Goal: Task Accomplishment & Management: Complete application form

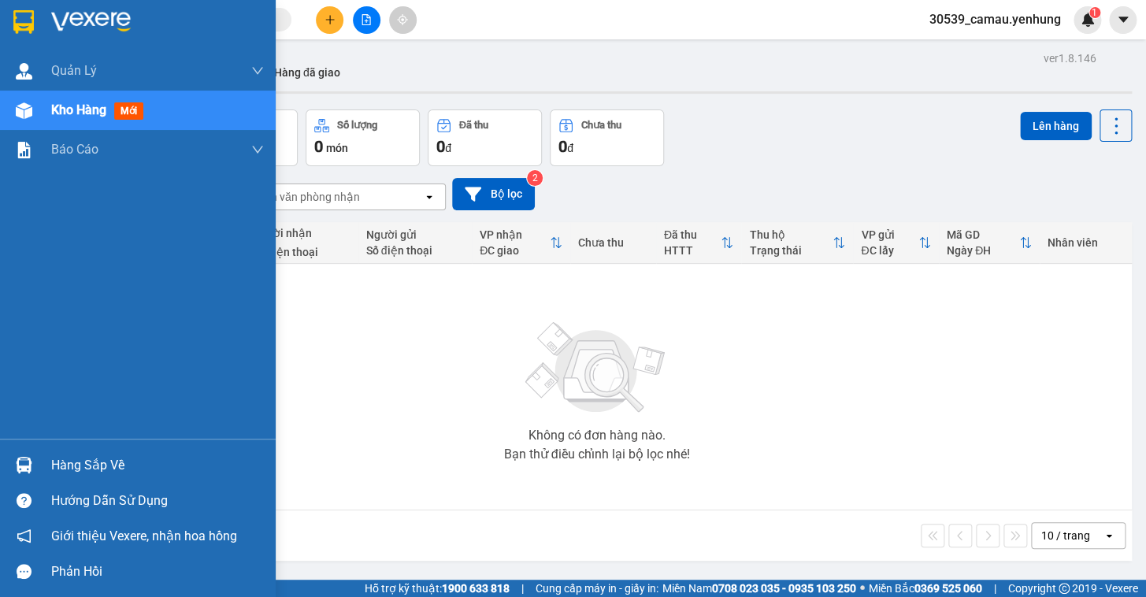
click at [86, 464] on div "Hàng sắp về" at bounding box center [157, 466] width 213 height 24
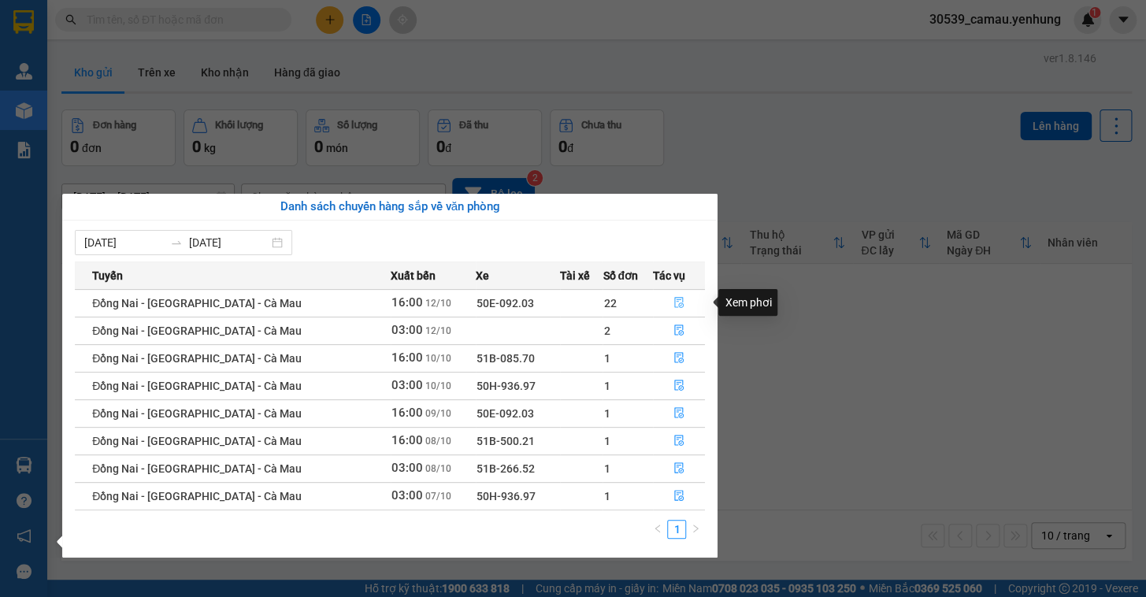
click at [673, 303] on icon "file-done" at bounding box center [678, 302] width 11 height 11
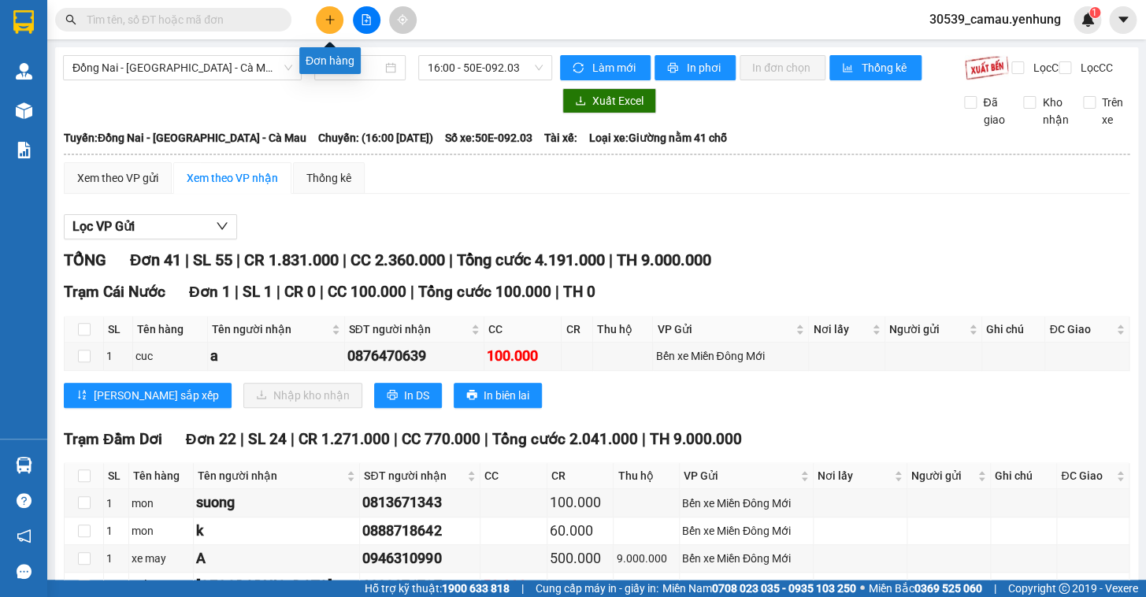
click at [321, 17] on button at bounding box center [330, 20] width 28 height 28
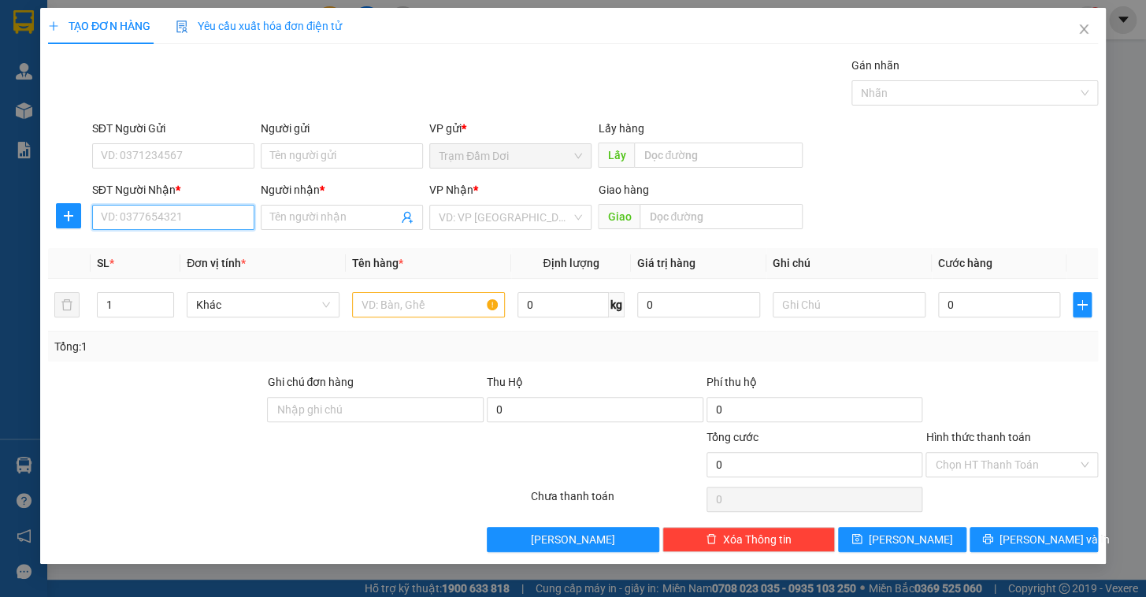
click at [202, 216] on input "SĐT Người Nhận *" at bounding box center [173, 217] width 162 height 25
click at [174, 254] on div "0826551556 - hau" at bounding box center [173, 248] width 143 height 17
type input "0826551556"
type input "hau"
type input "90.000"
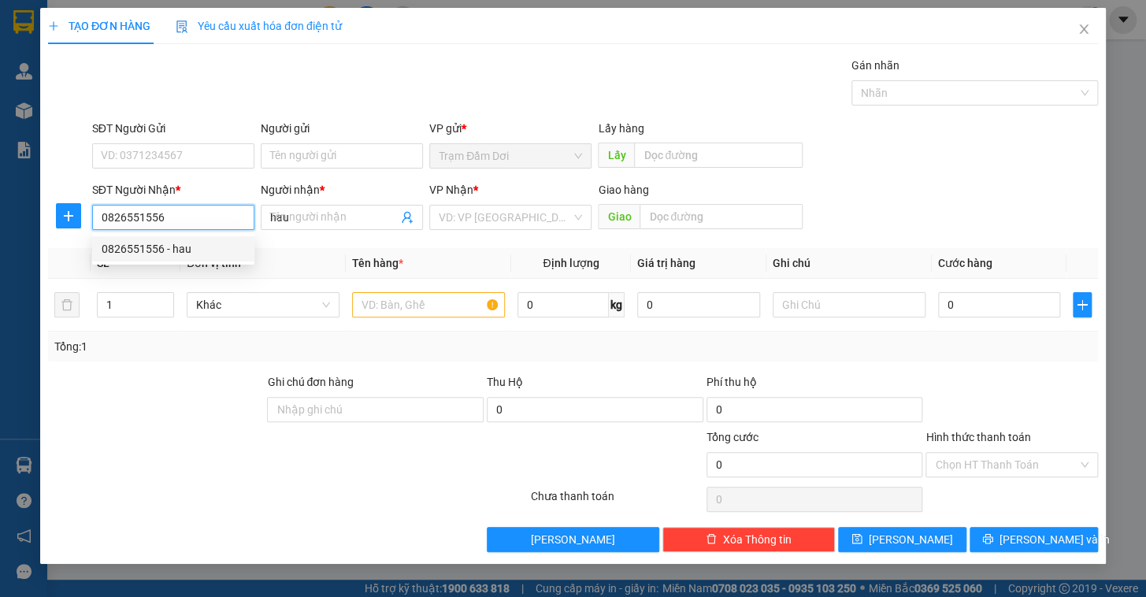
type input "90.000"
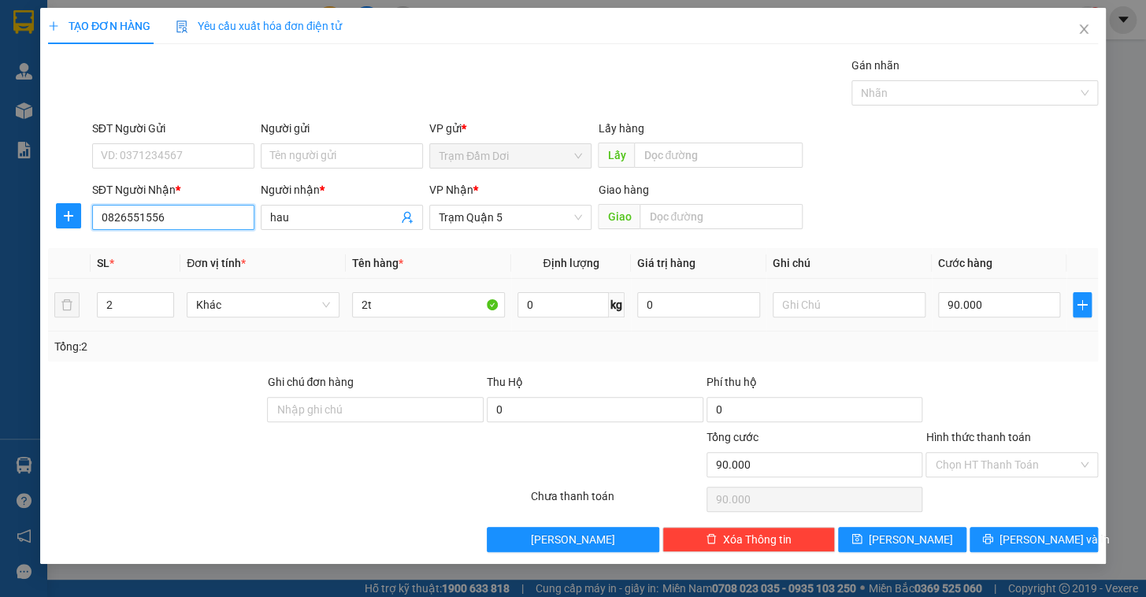
type input "0826551556"
click at [980, 317] on div "90.000" at bounding box center [999, 305] width 123 height 32
type input "1"
click at [169, 307] on span "down" at bounding box center [165, 310] width 9 height 9
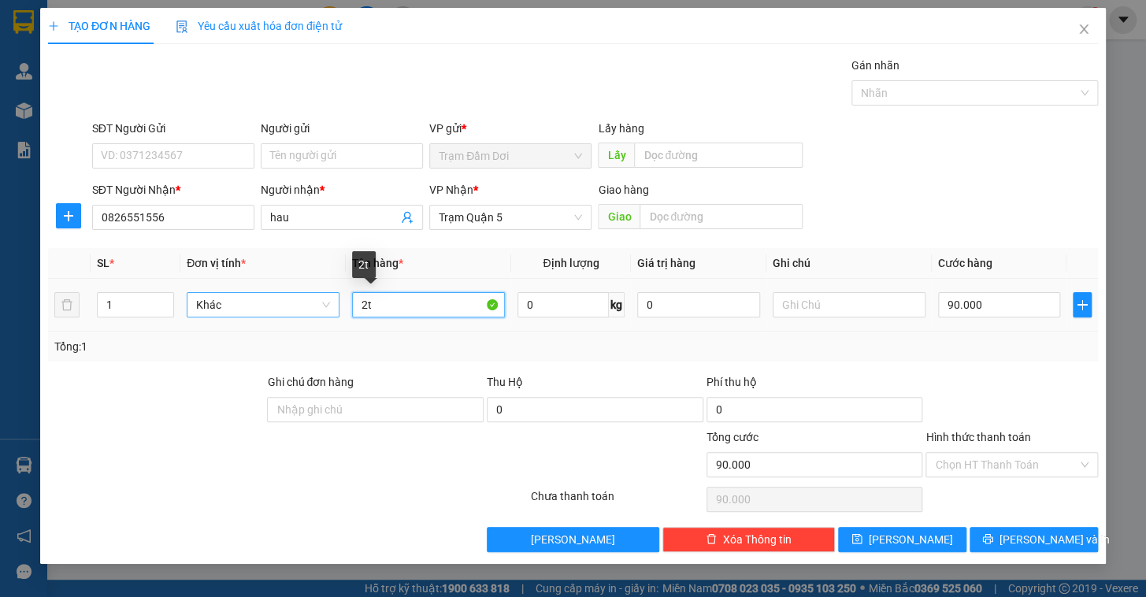
drag, startPoint x: 399, startPoint y: 312, endPoint x: 332, endPoint y: 307, distance: 67.9
click at [332, 307] on tr "1 Khác 2t 0 kg 0 90.000" at bounding box center [573, 305] width 1050 height 53
type input "1t"
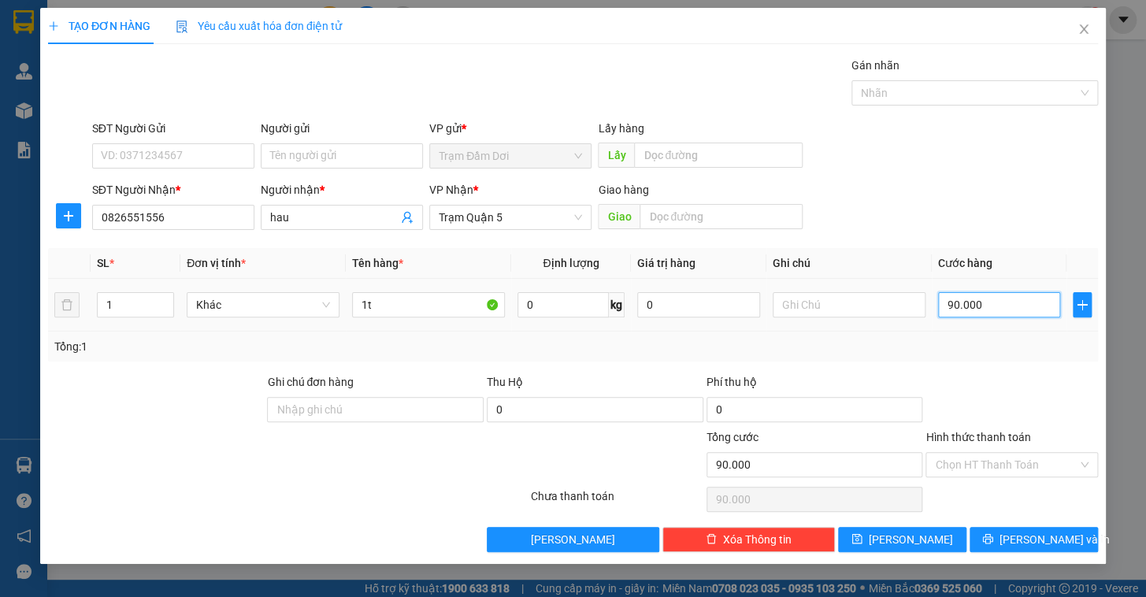
click at [994, 292] on input "90.000" at bounding box center [999, 304] width 123 height 25
type input "5"
type input "50"
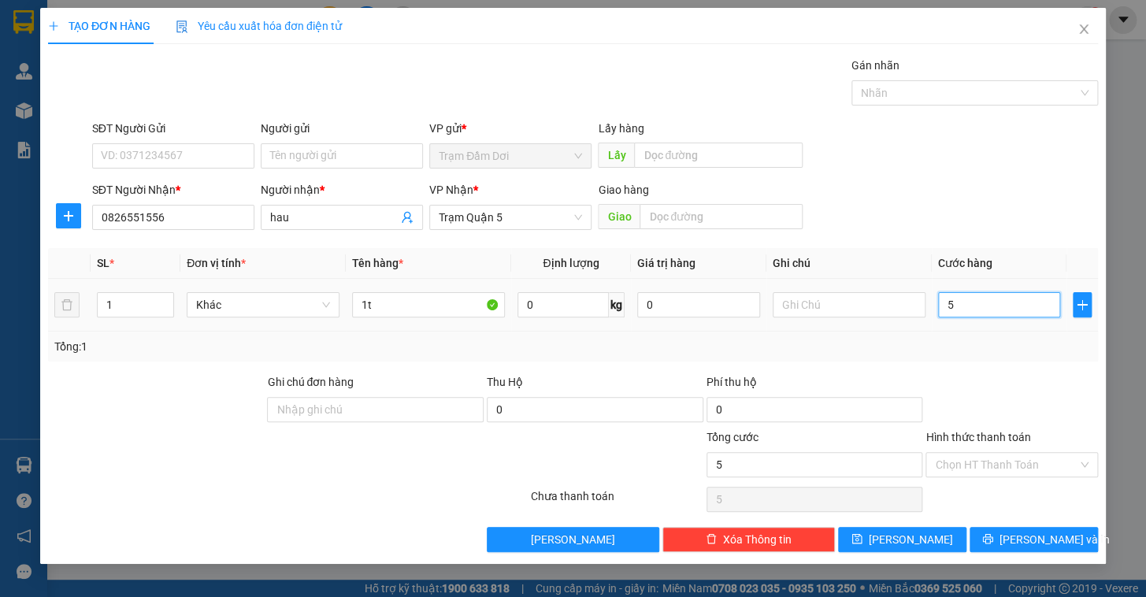
type input "50"
type input "50.000"
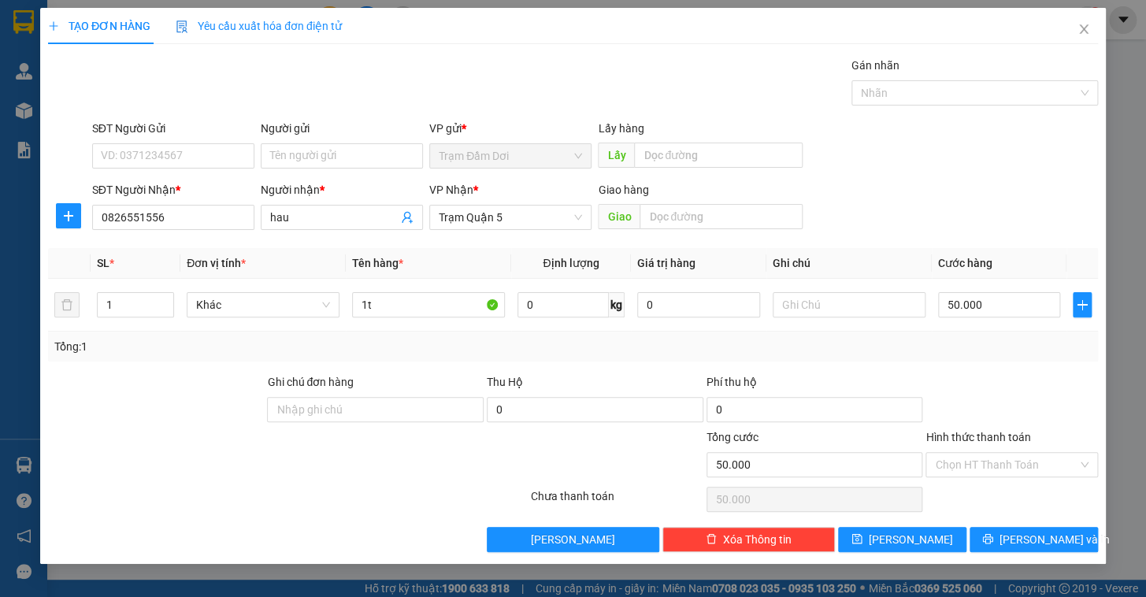
drag, startPoint x: 977, startPoint y: 354, endPoint x: 979, endPoint y: 433, distance: 78.8
click at [974, 357] on div "Tổng: 1" at bounding box center [573, 347] width 1050 height 30
click at [981, 473] on input "Hình thức thanh toán" at bounding box center [1006, 465] width 143 height 24
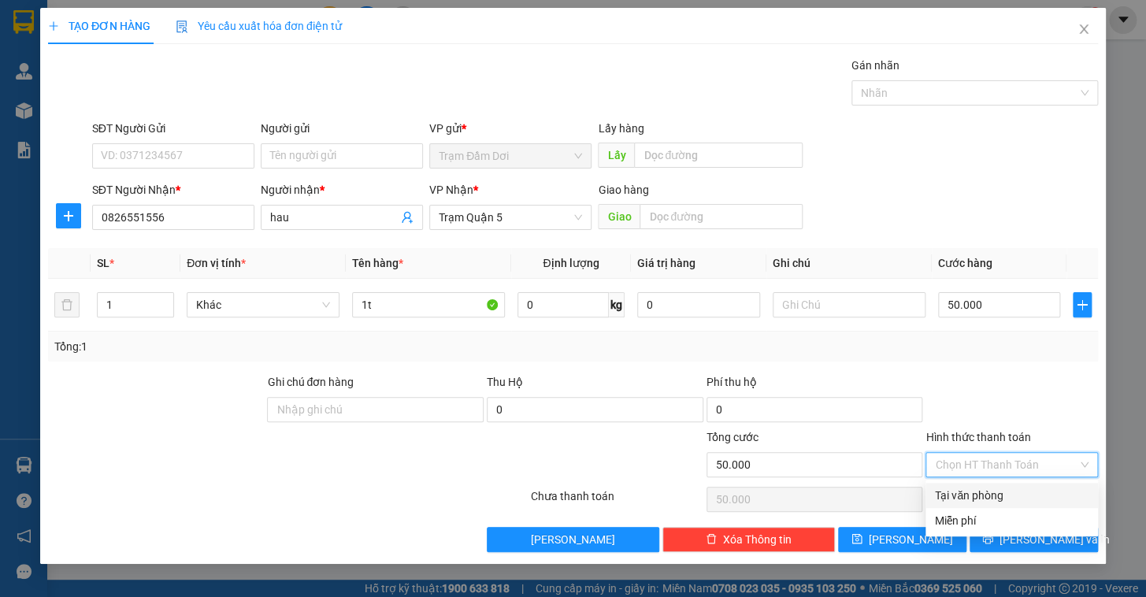
click at [977, 489] on div "Tại văn phòng" at bounding box center [1012, 495] width 154 height 17
type input "0"
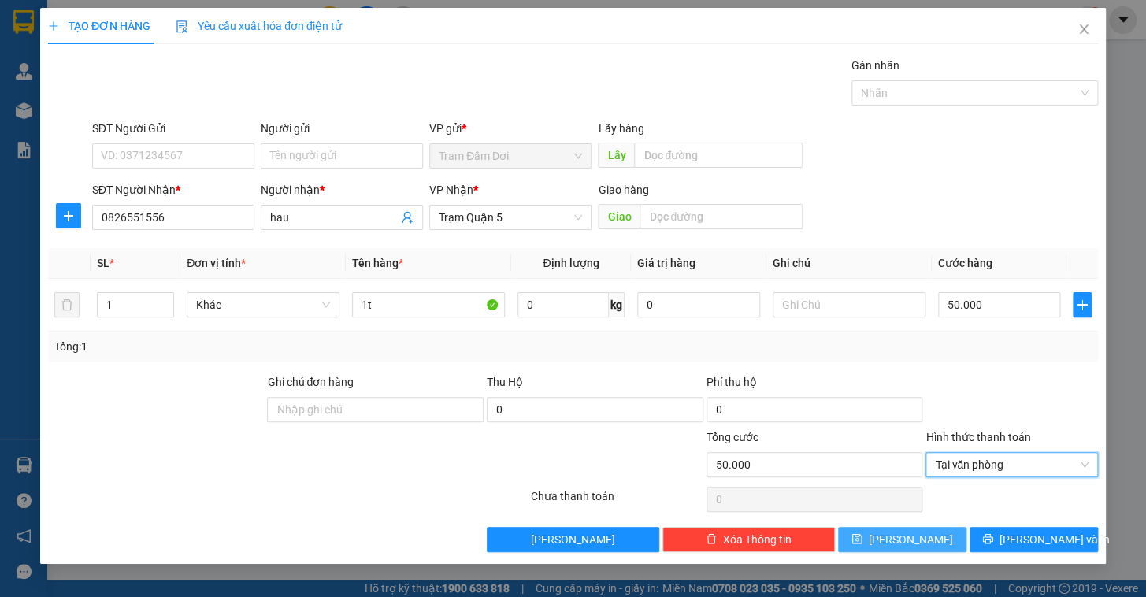
drag, startPoint x: 907, startPoint y: 538, endPoint x: 898, endPoint y: 536, distance: 9.7
click at [907, 537] on span "Lưu" at bounding box center [911, 539] width 84 height 17
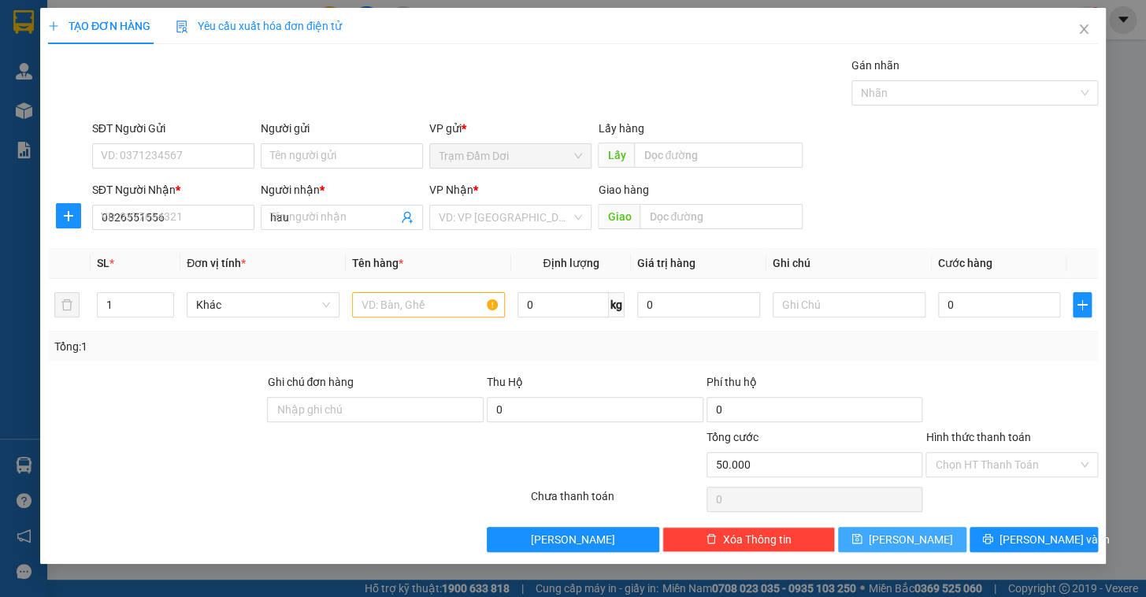
type input "0"
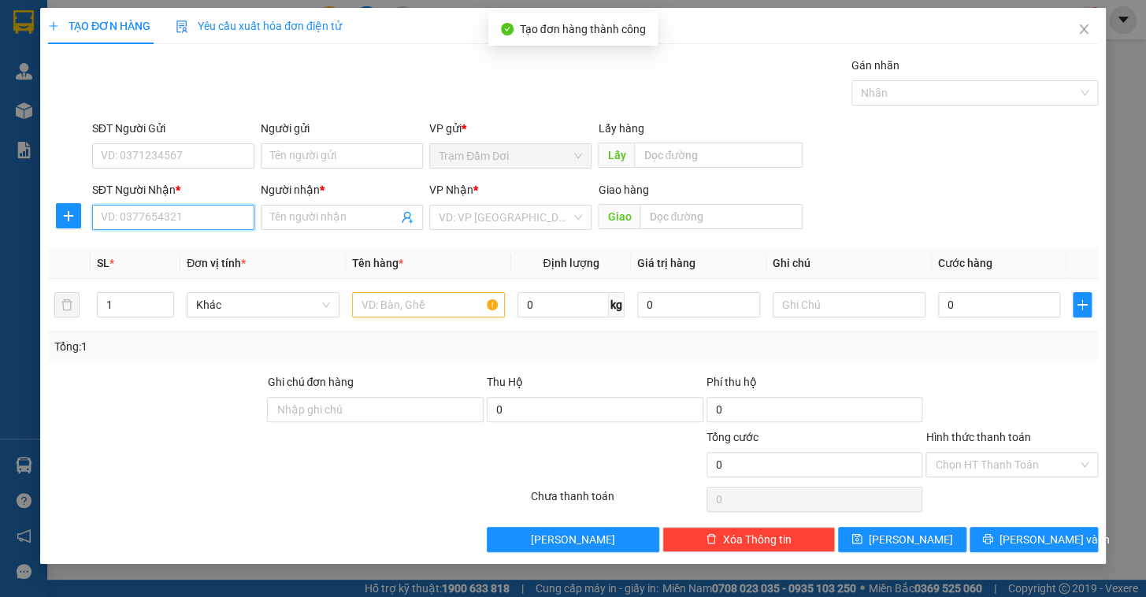
click at [121, 221] on input "SĐT Người Nhận *" at bounding box center [173, 217] width 162 height 25
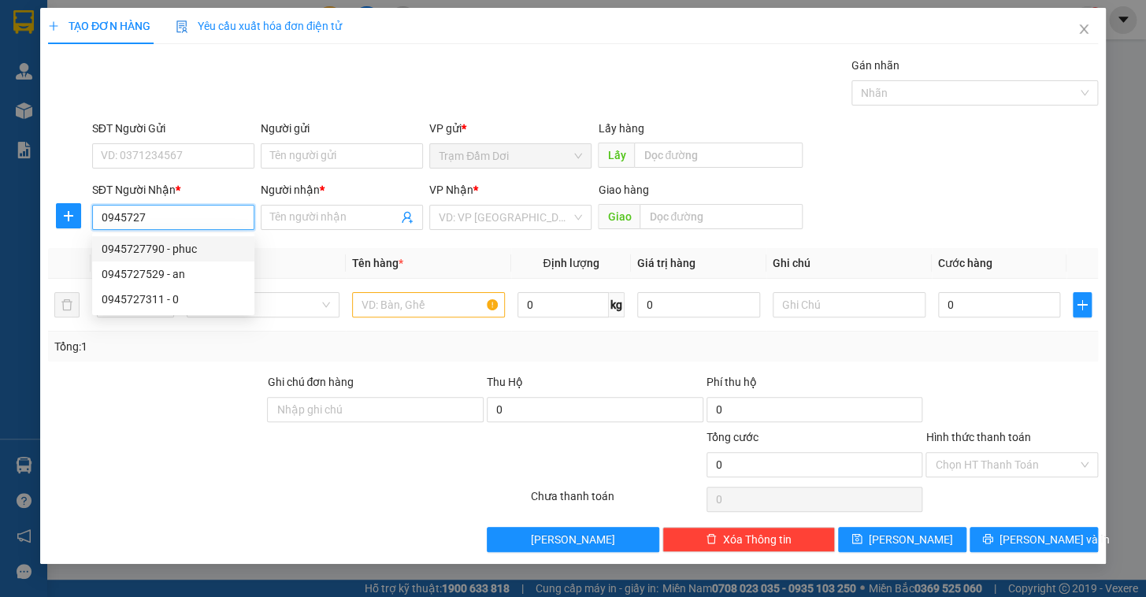
click at [166, 247] on div "0945727790 - phuc" at bounding box center [173, 248] width 143 height 17
type input "0945727790"
type input "phuc"
type input "50.000"
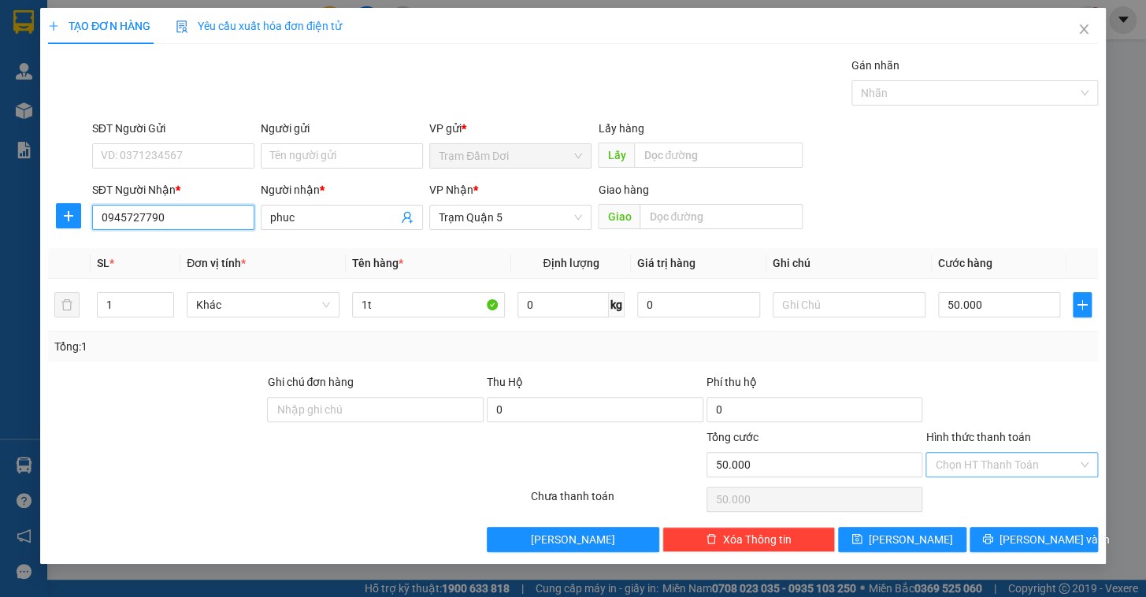
type input "0945727790"
click at [1027, 469] on input "Hình thức thanh toán" at bounding box center [1006, 465] width 143 height 24
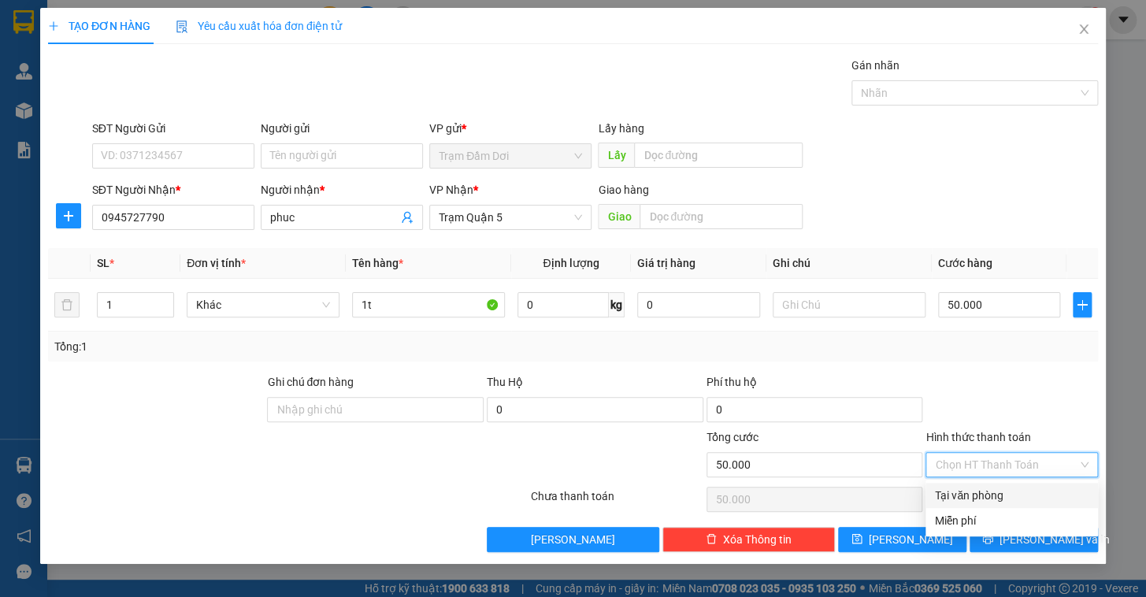
click at [1000, 495] on div "Tại văn phòng" at bounding box center [1012, 495] width 154 height 17
type input "0"
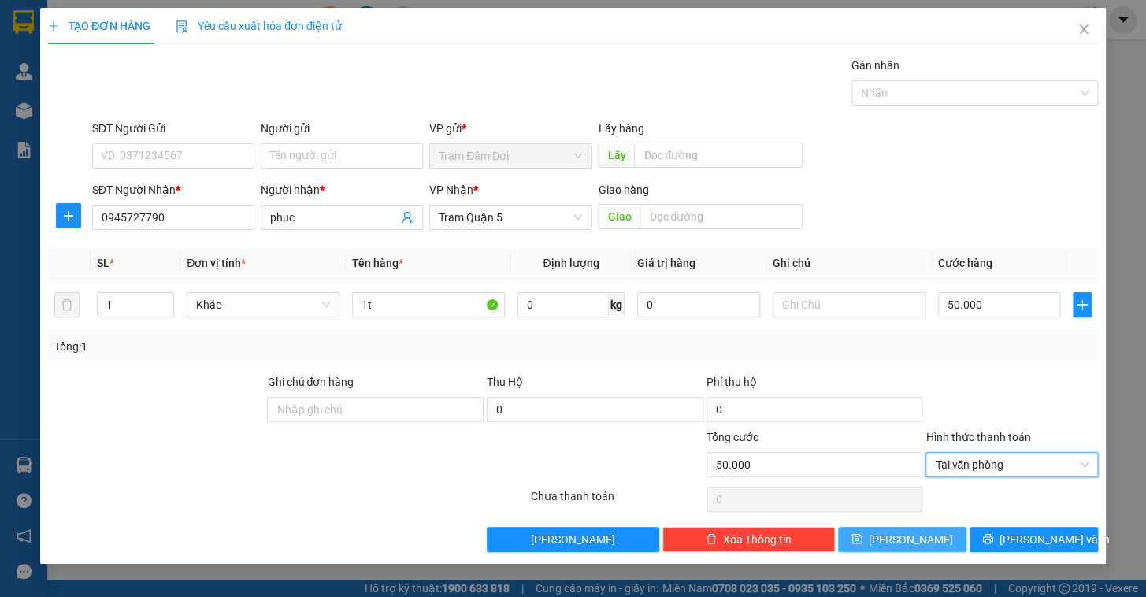
click at [916, 542] on span "Lưu" at bounding box center [911, 539] width 84 height 17
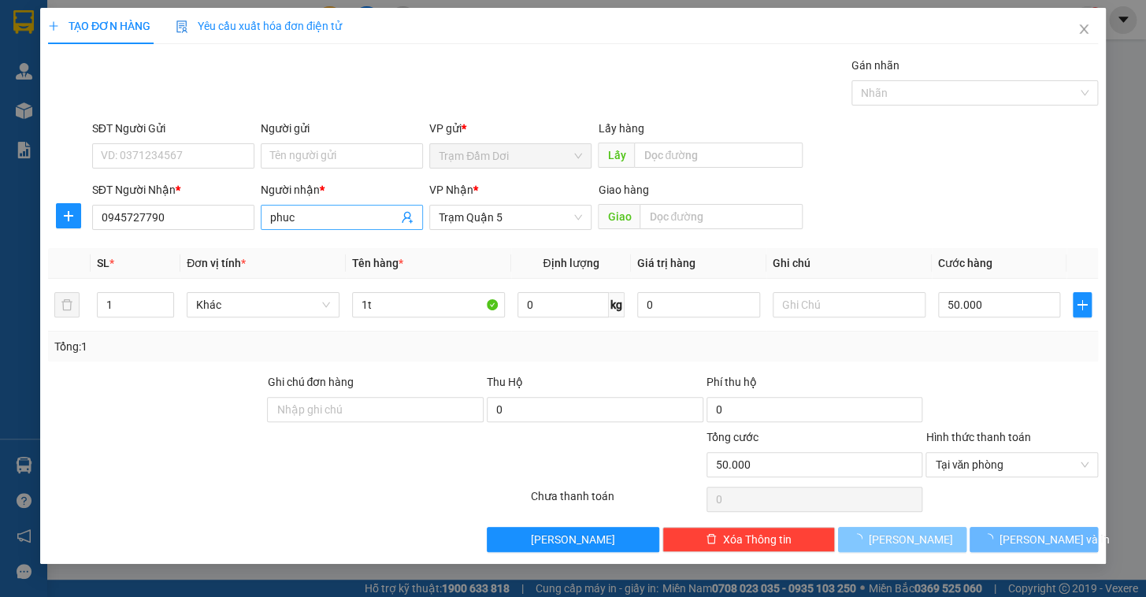
type input "0"
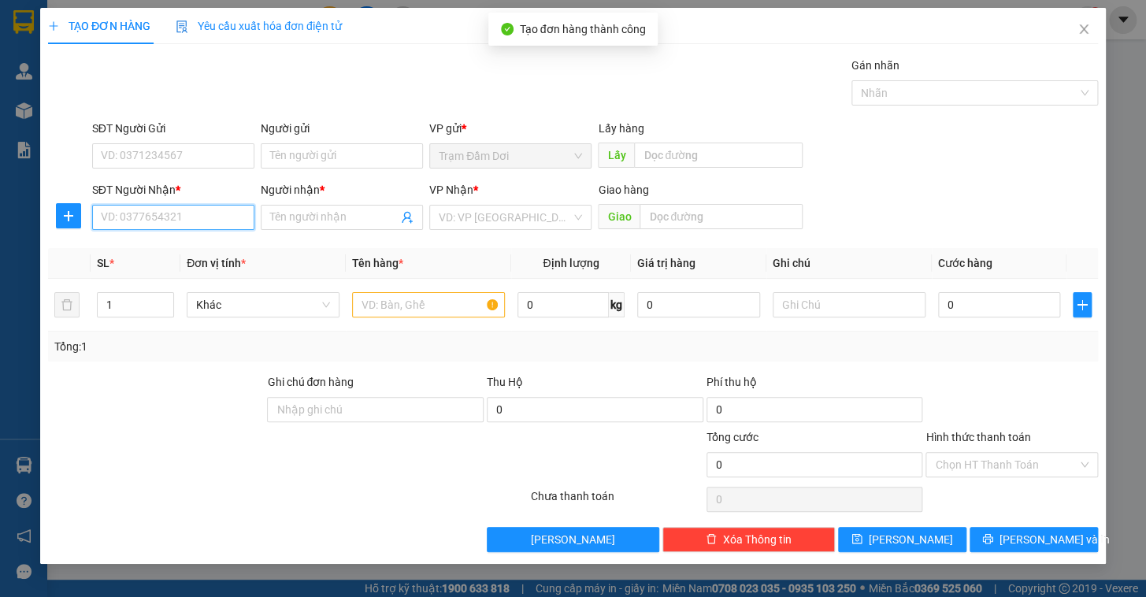
click at [195, 218] on input "SĐT Người Nhận *" at bounding box center [173, 217] width 162 height 25
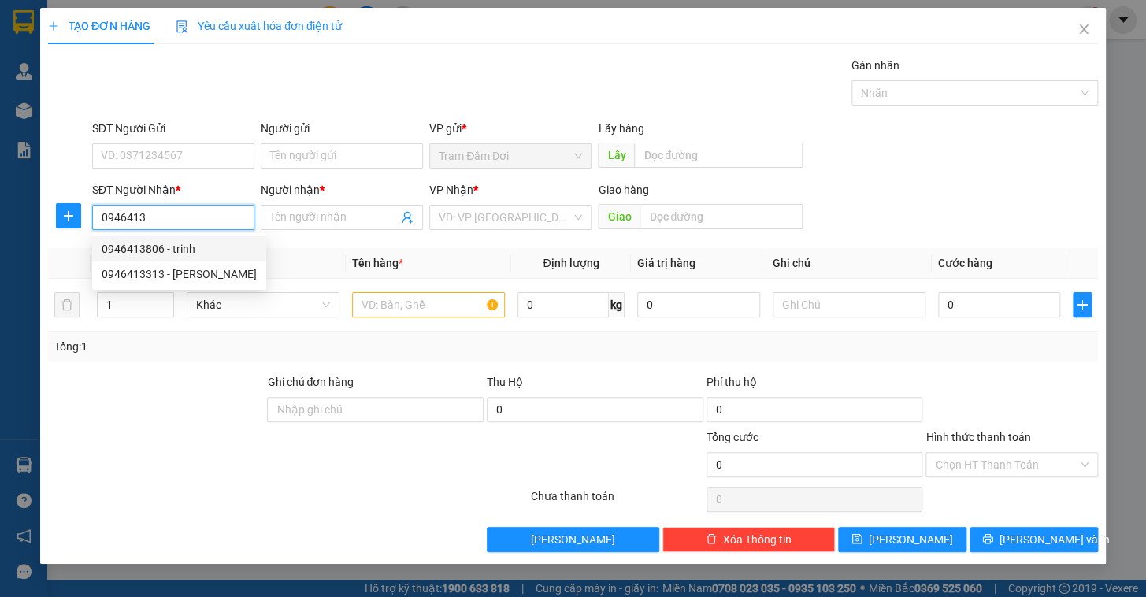
click at [166, 240] on div "0946413806 - trinh" at bounding box center [179, 248] width 155 height 17
type input "0946413806"
type input "trinh"
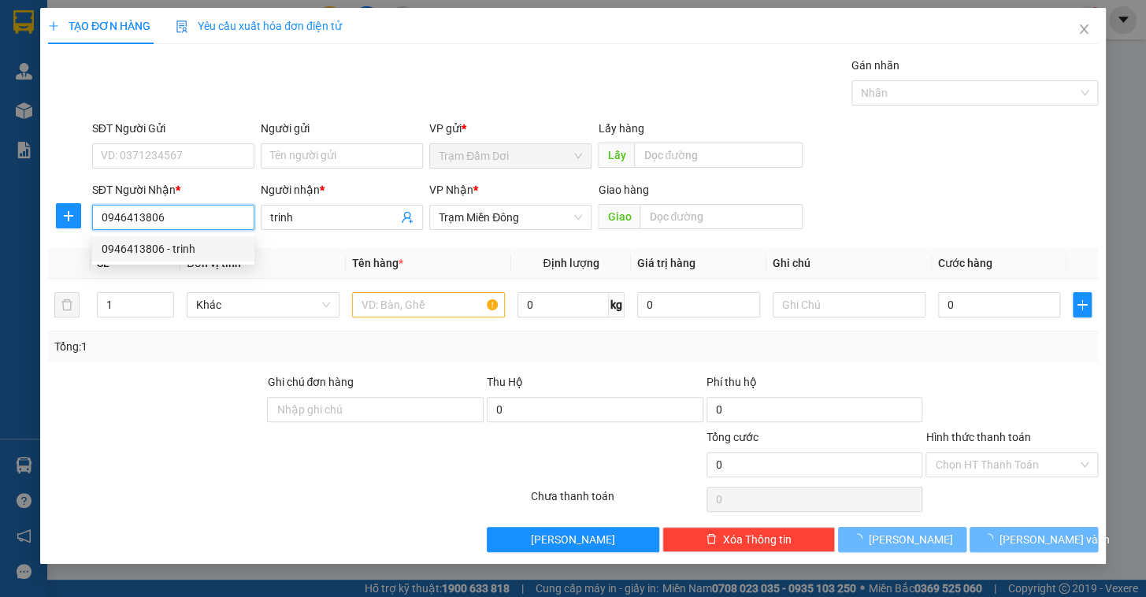
type input "50.000"
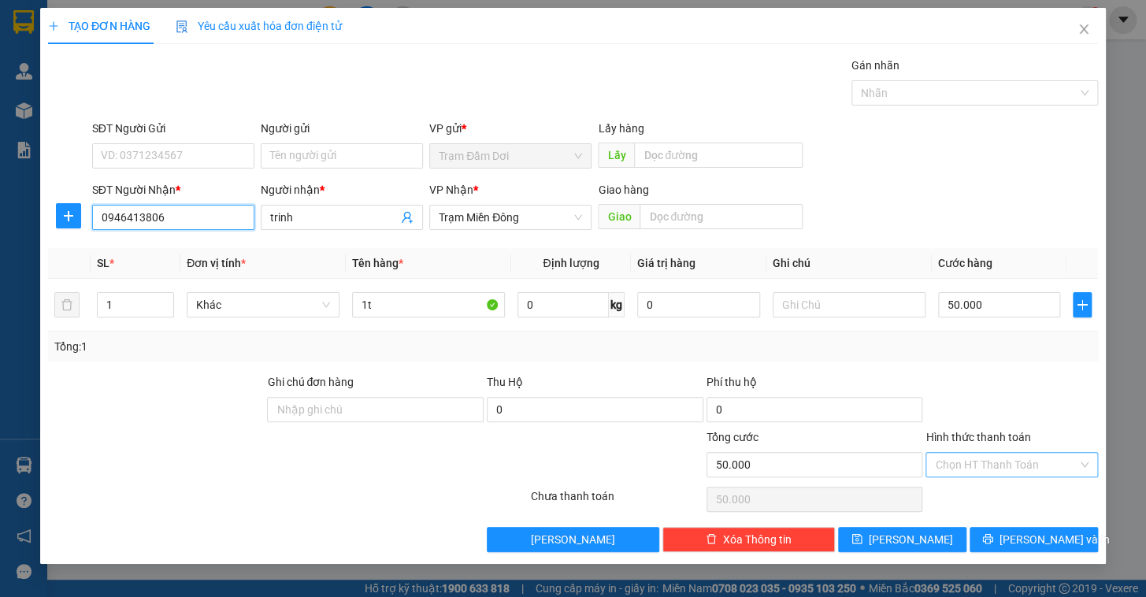
type input "0946413806"
click at [985, 474] on input "Hình thức thanh toán" at bounding box center [1006, 465] width 143 height 24
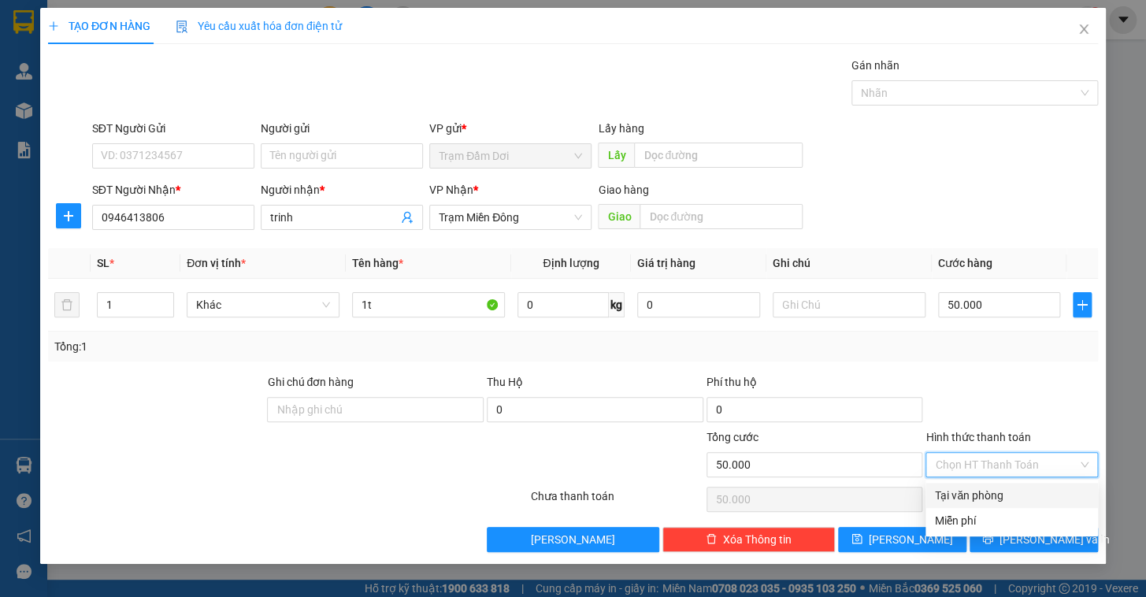
click at [973, 495] on div "Tại văn phòng" at bounding box center [1012, 495] width 154 height 17
type input "0"
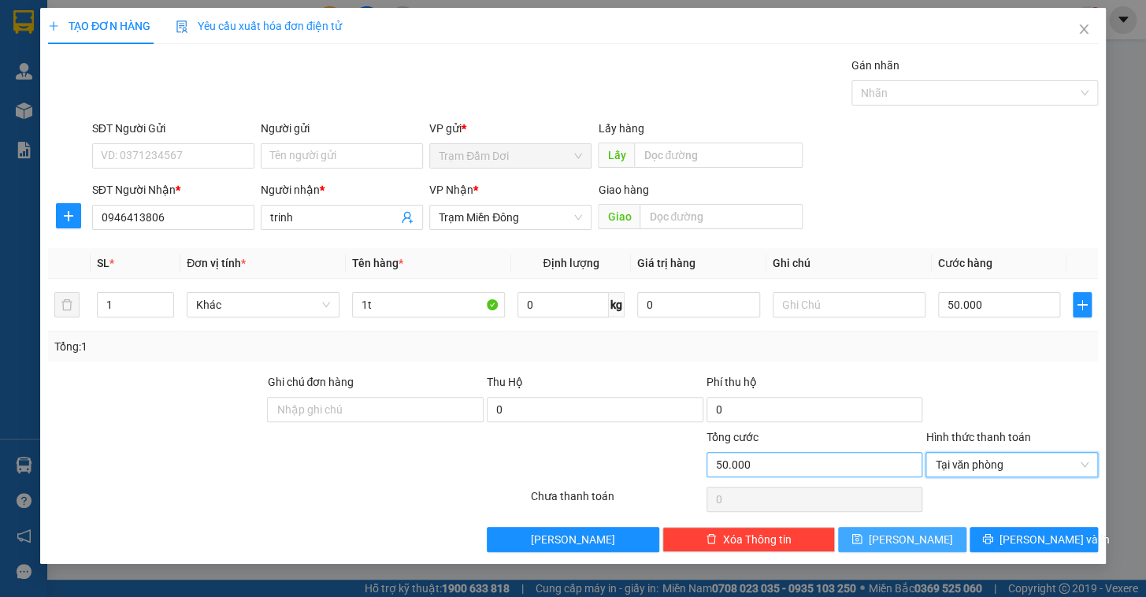
drag, startPoint x: 922, startPoint y: 533, endPoint x: 748, endPoint y: 451, distance: 191.7
click at [922, 534] on button "Lưu" at bounding box center [902, 539] width 128 height 25
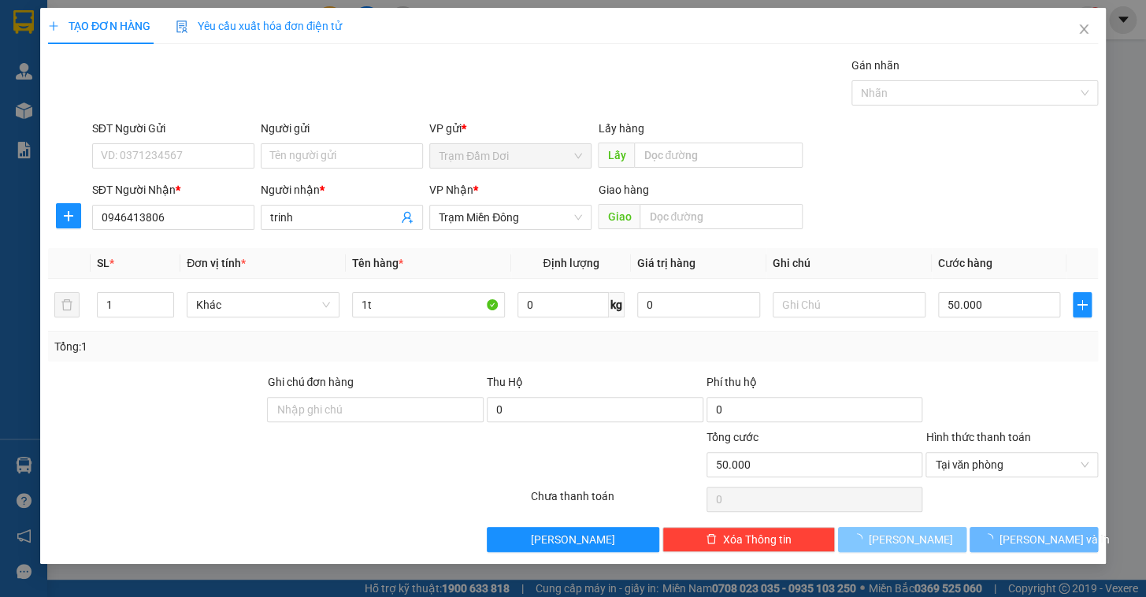
type input "0"
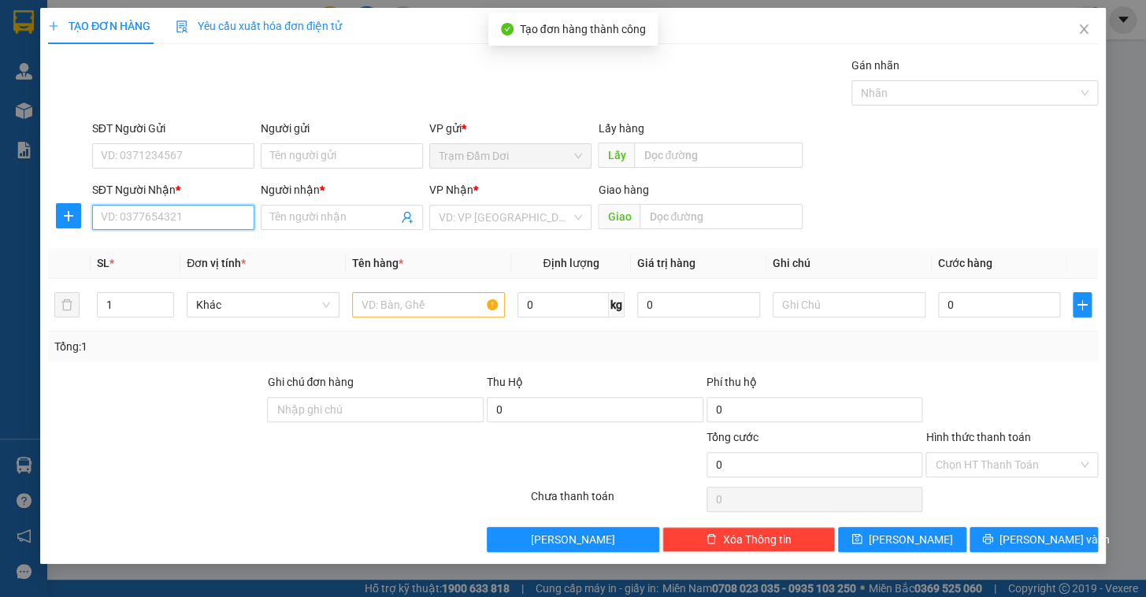
click at [144, 217] on input "SĐT Người Nhận *" at bounding box center [173, 217] width 162 height 25
click at [126, 250] on div "0938934968 - TRANG" at bounding box center [173, 248] width 143 height 17
type input "0938934968"
type input "TRANG"
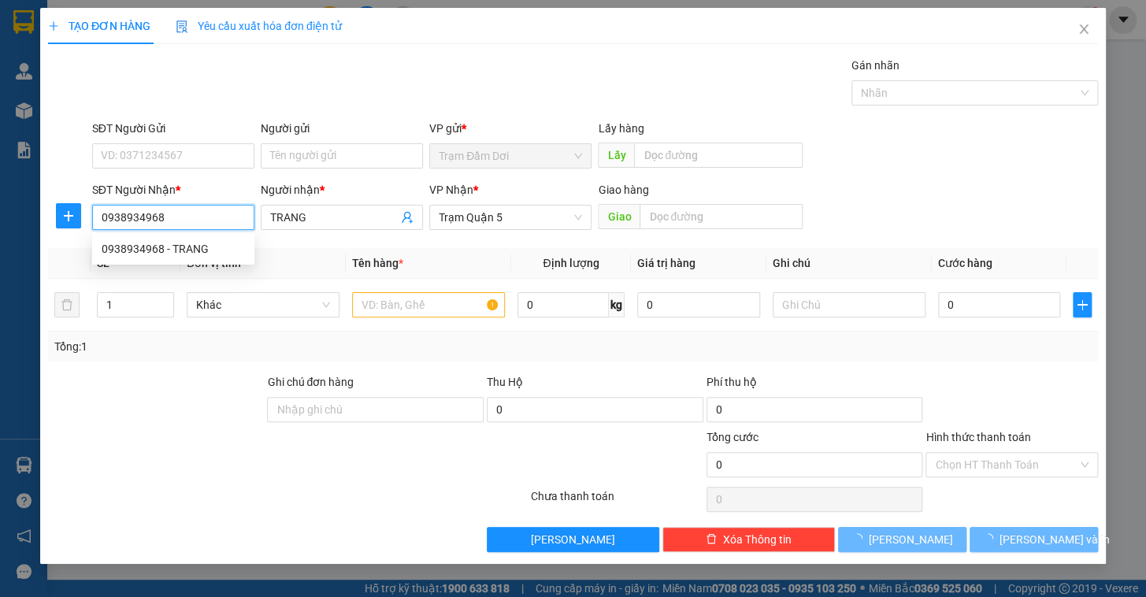
type input "120.000"
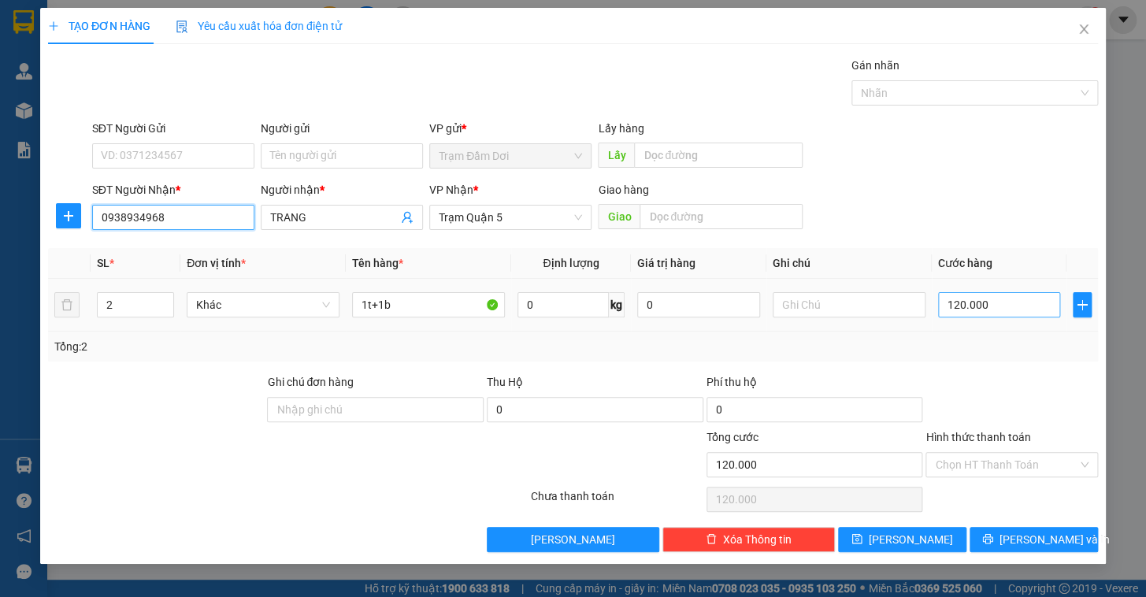
type input "0938934968"
click at [985, 299] on input "120.000" at bounding box center [999, 304] width 123 height 25
type input "7"
type input "70"
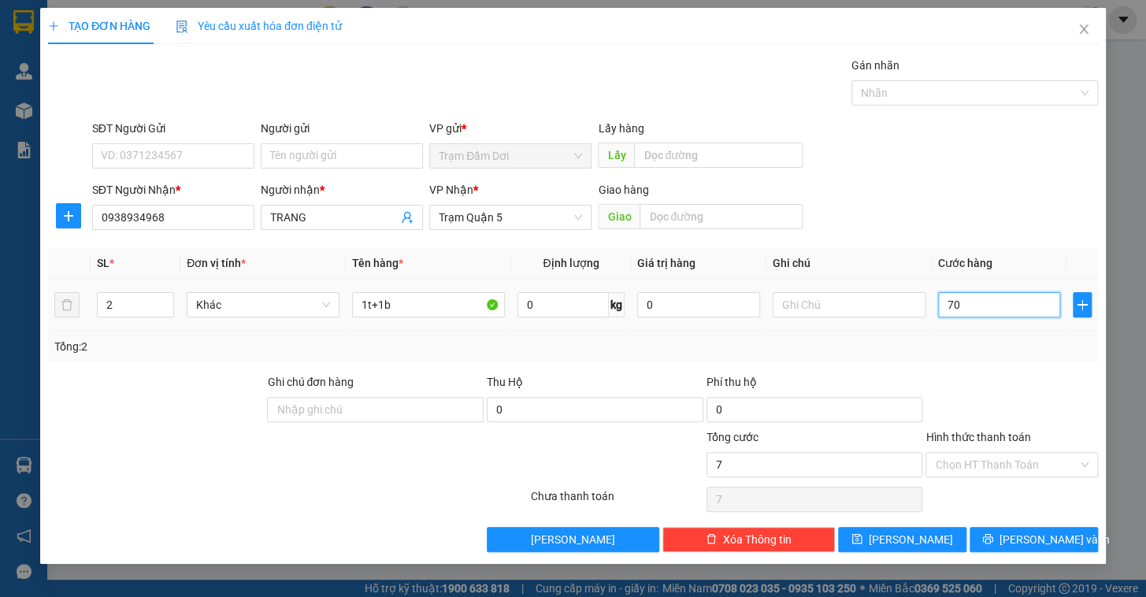
type input "70"
type input "70.000"
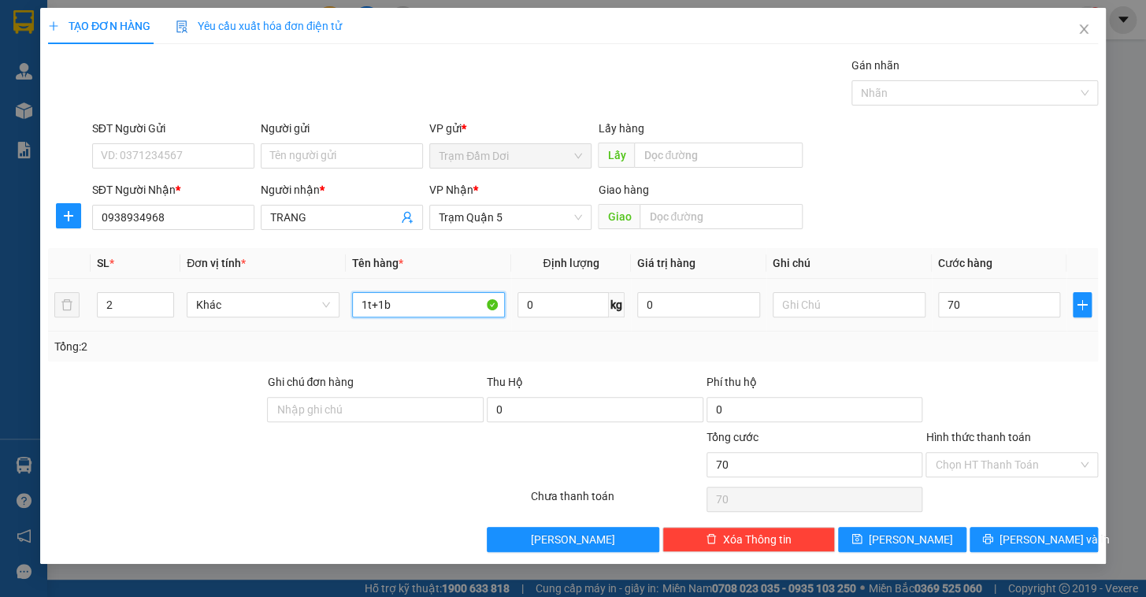
type input "70.000"
drag, startPoint x: 428, startPoint y: 307, endPoint x: 370, endPoint y: 301, distance: 57.8
click at [370, 301] on input "1t+1b" at bounding box center [428, 304] width 153 height 25
type input "1t"
type input "1"
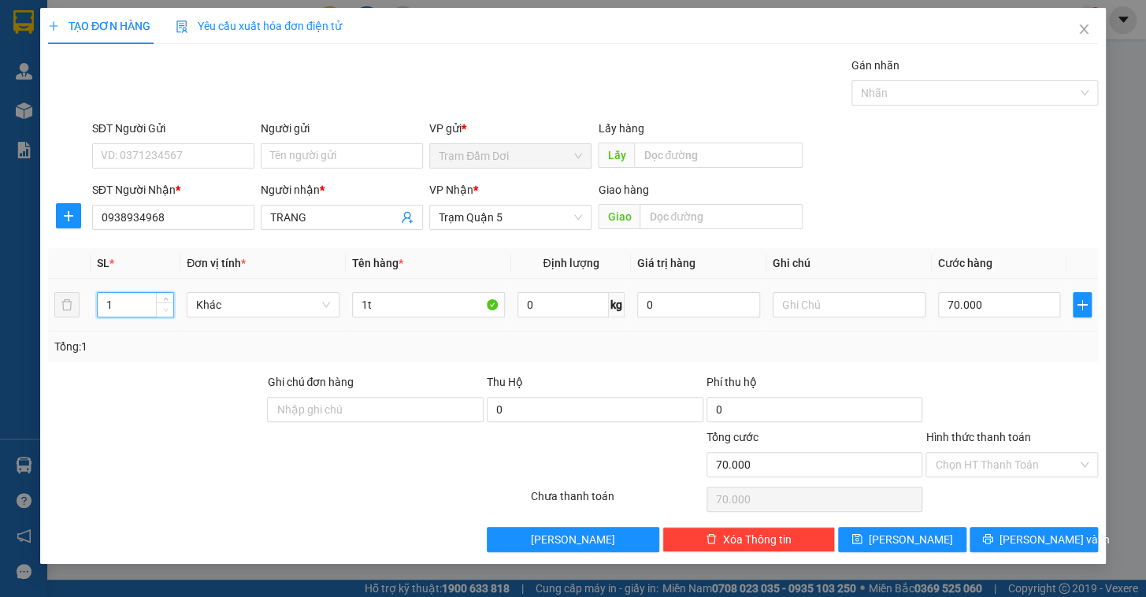
click at [168, 314] on span "Decrease Value" at bounding box center [164, 309] width 17 height 14
click at [919, 535] on span "Lưu" at bounding box center [911, 539] width 84 height 17
type input "0"
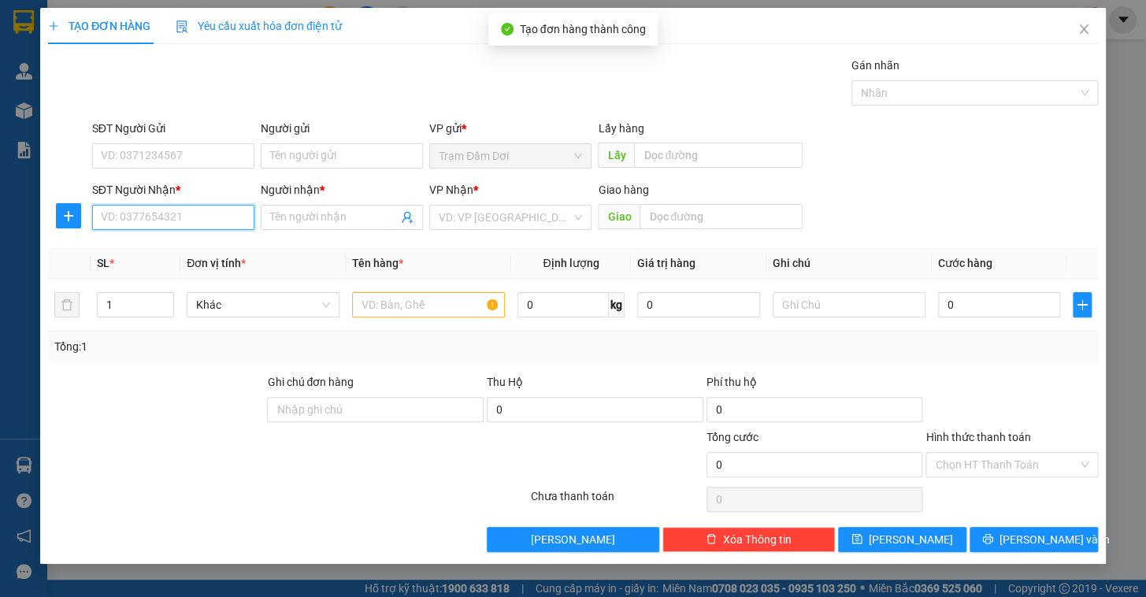
click at [136, 210] on input "SĐT Người Nhận *" at bounding box center [173, 217] width 162 height 25
click at [147, 244] on div "0906145149 - a" at bounding box center [173, 248] width 143 height 17
type input "0906145149"
type input "a"
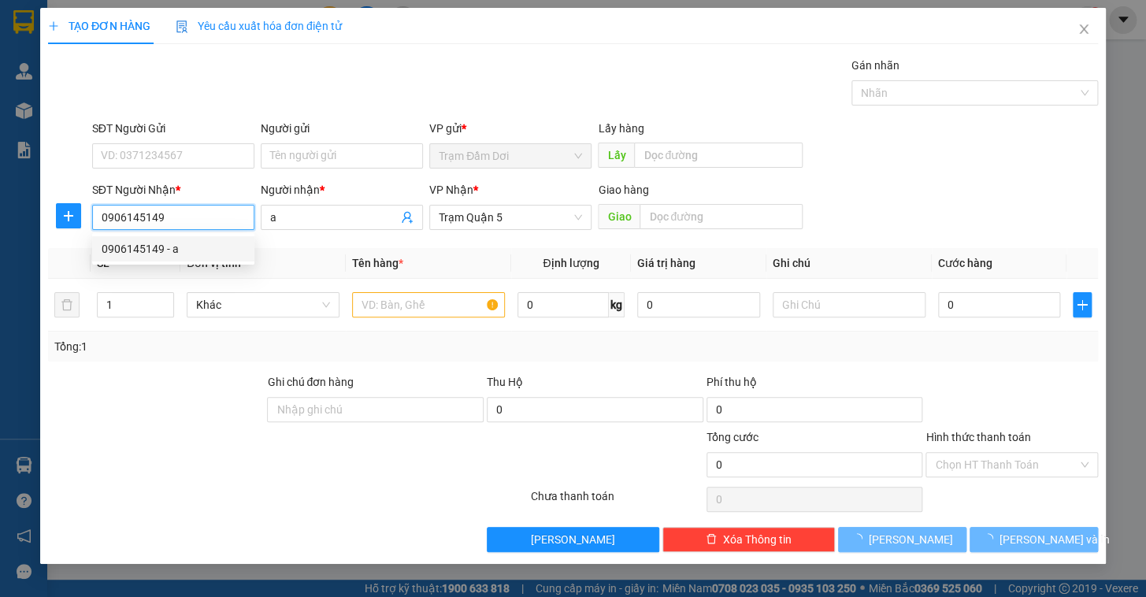
type input "40.000"
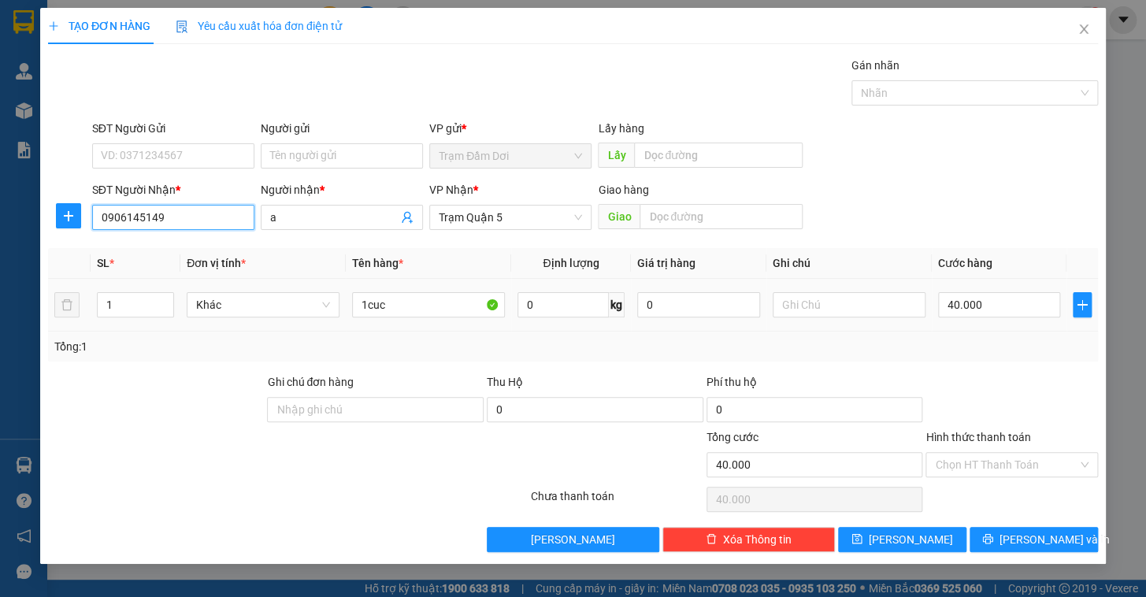
type input "0906145149"
click at [1015, 321] on td "40.000" at bounding box center [999, 305] width 135 height 53
click at [992, 299] on input "40.000" at bounding box center [999, 304] width 123 height 25
type input "0"
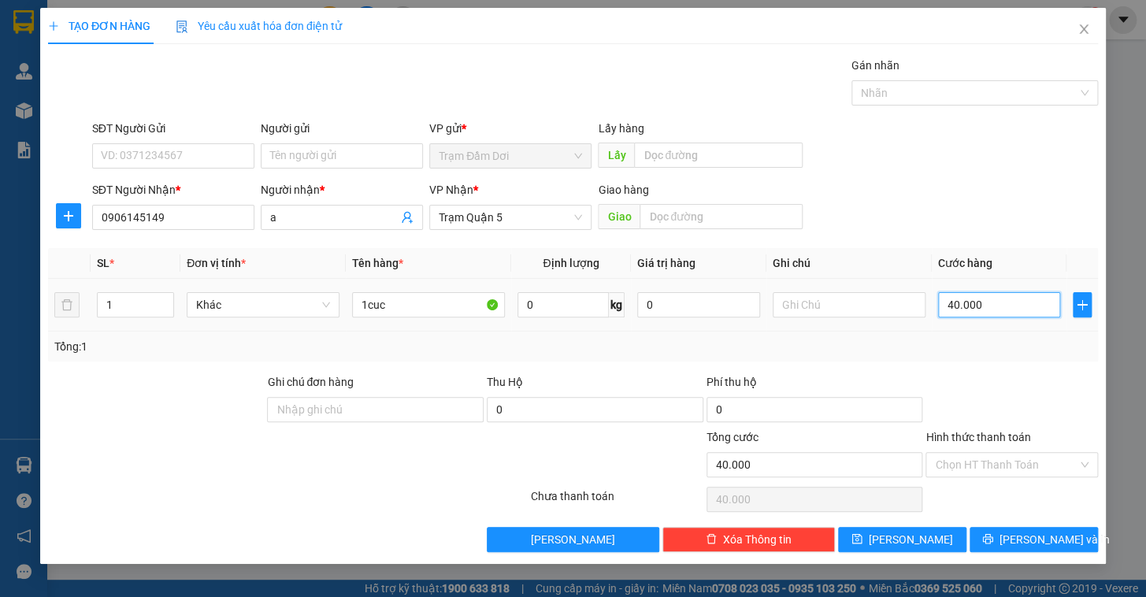
type input "0"
type input "5"
type input "05"
type input "50"
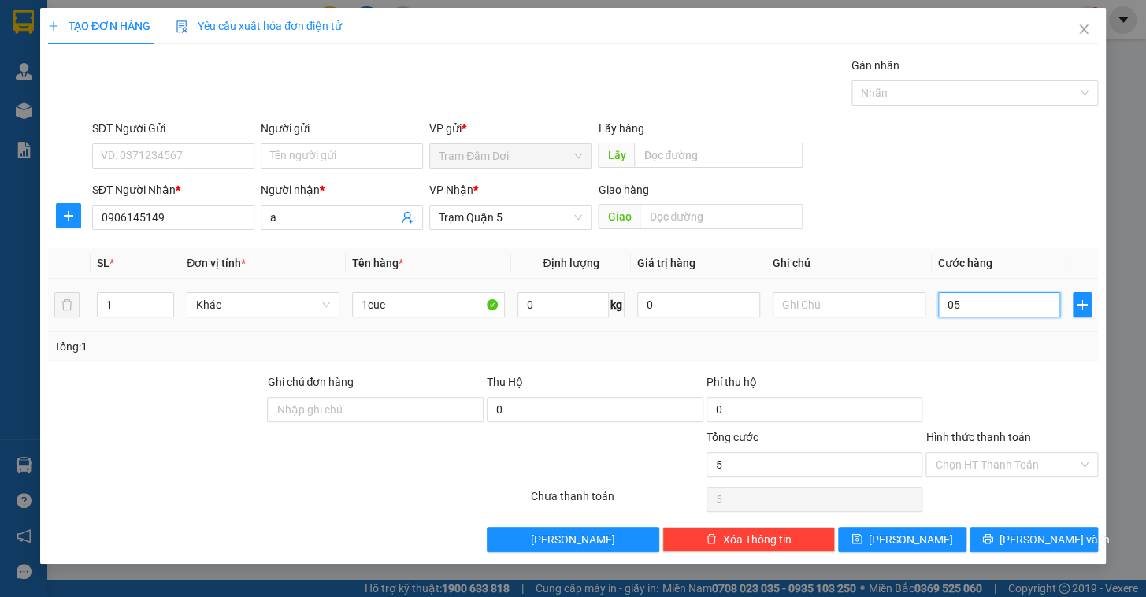
type input "50"
type input "050"
type input "50.000"
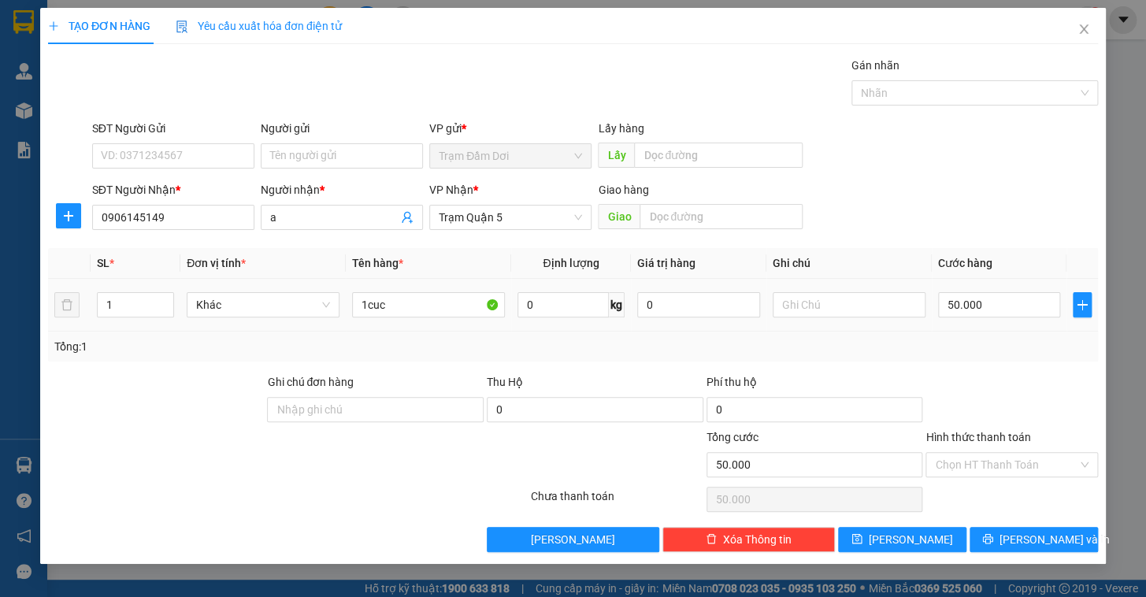
click at [998, 351] on div "Tổng: 1" at bounding box center [572, 346] width 1037 height 17
click at [1002, 477] on div "Hình thức thanh toán Chọn HT Thanh Toán" at bounding box center [1012, 455] width 173 height 55
click at [993, 464] on input "Hình thức thanh toán" at bounding box center [1006, 465] width 143 height 24
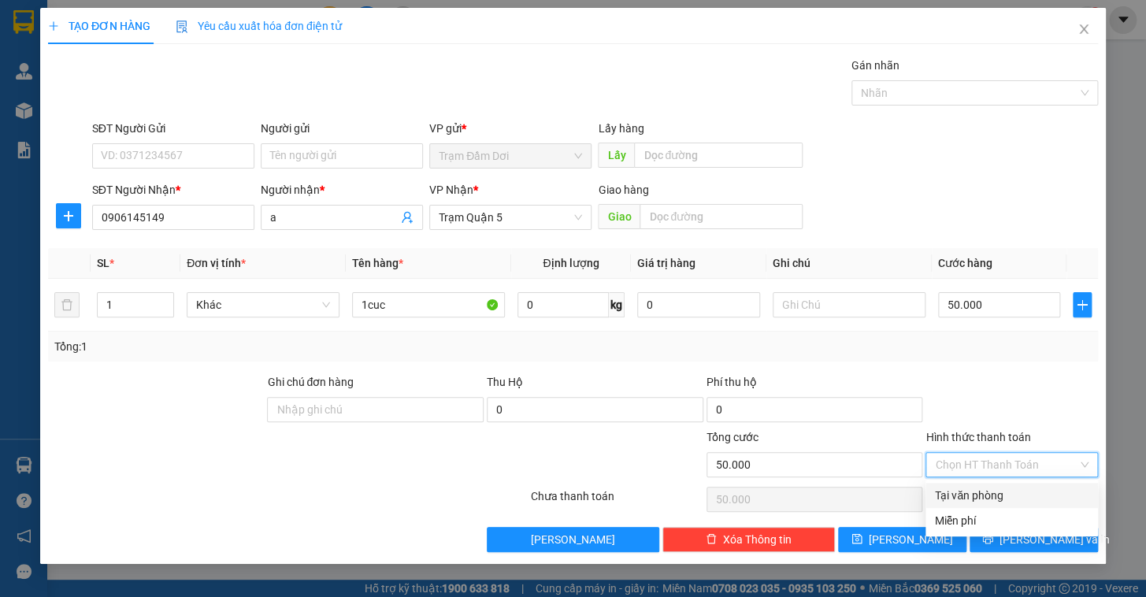
click at [989, 495] on div "Tại văn phòng" at bounding box center [1012, 495] width 154 height 17
type input "0"
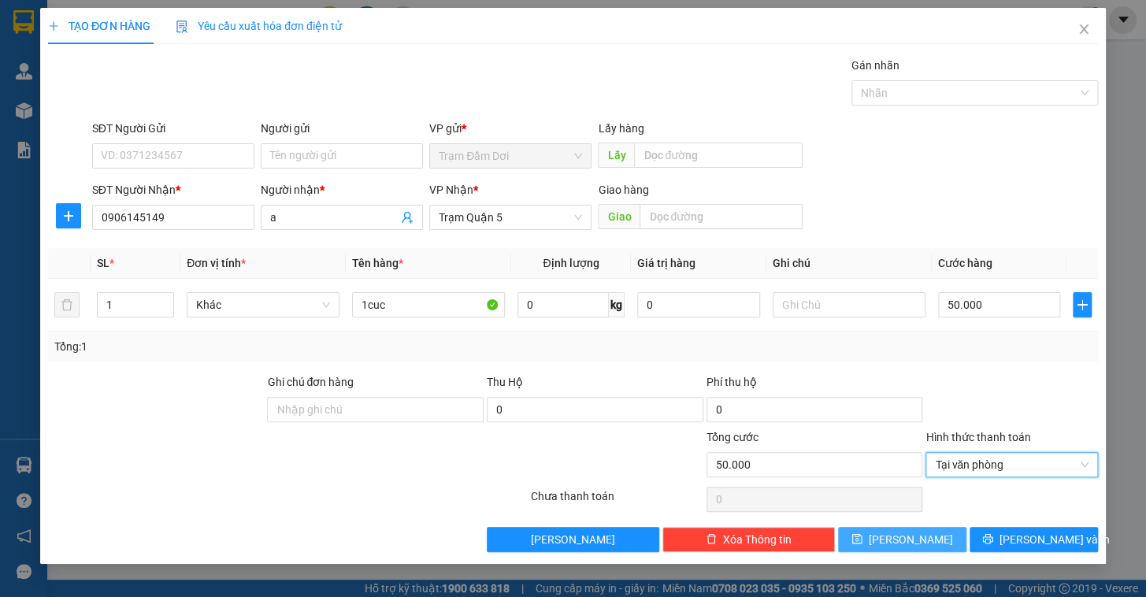
click at [906, 529] on button "Lưu" at bounding box center [902, 539] width 128 height 25
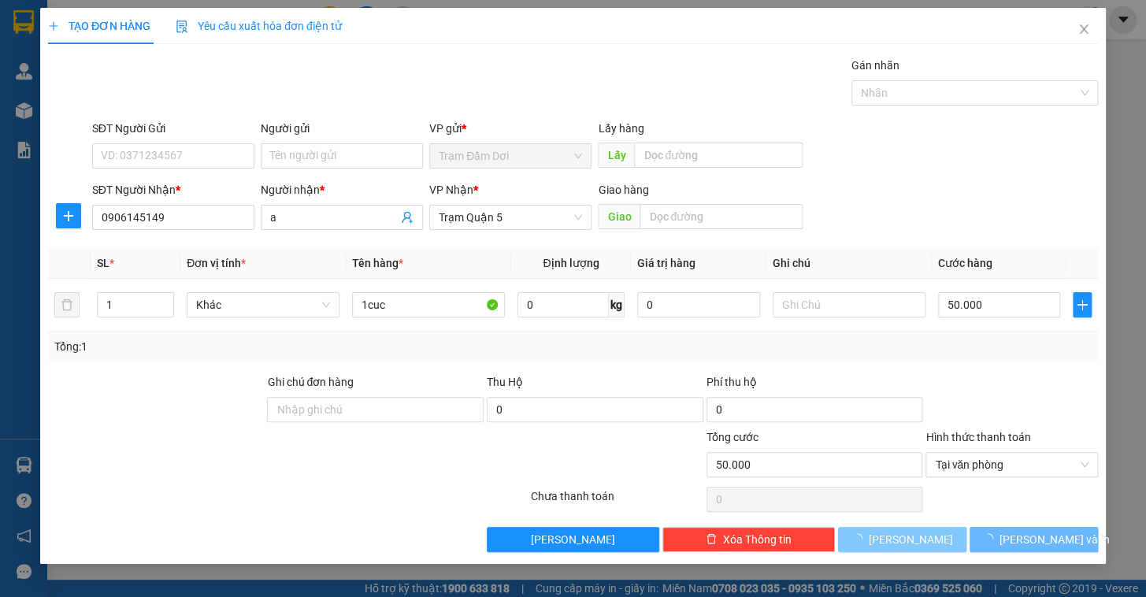
type input "0"
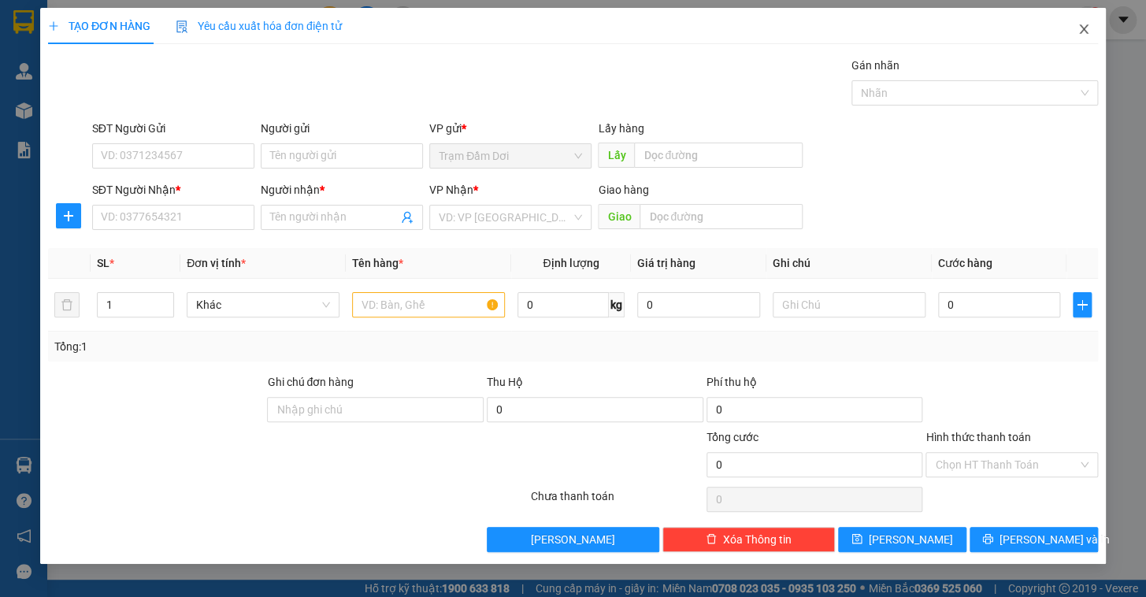
click at [1084, 34] on icon "close" at bounding box center [1084, 29] width 13 height 13
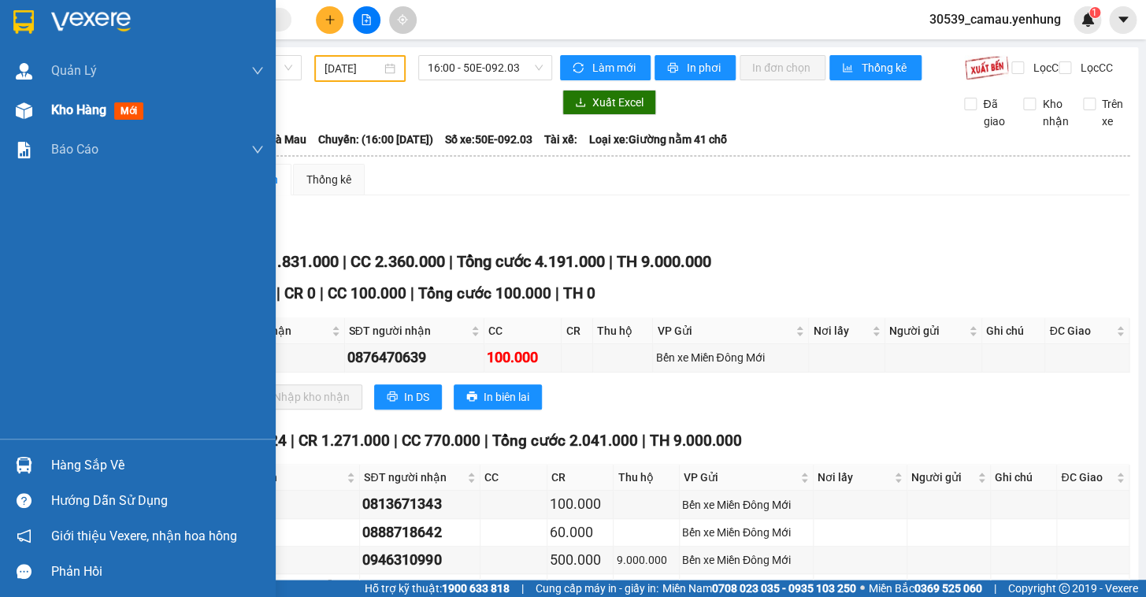
click at [41, 104] on div "Kho hàng mới" at bounding box center [138, 110] width 276 height 39
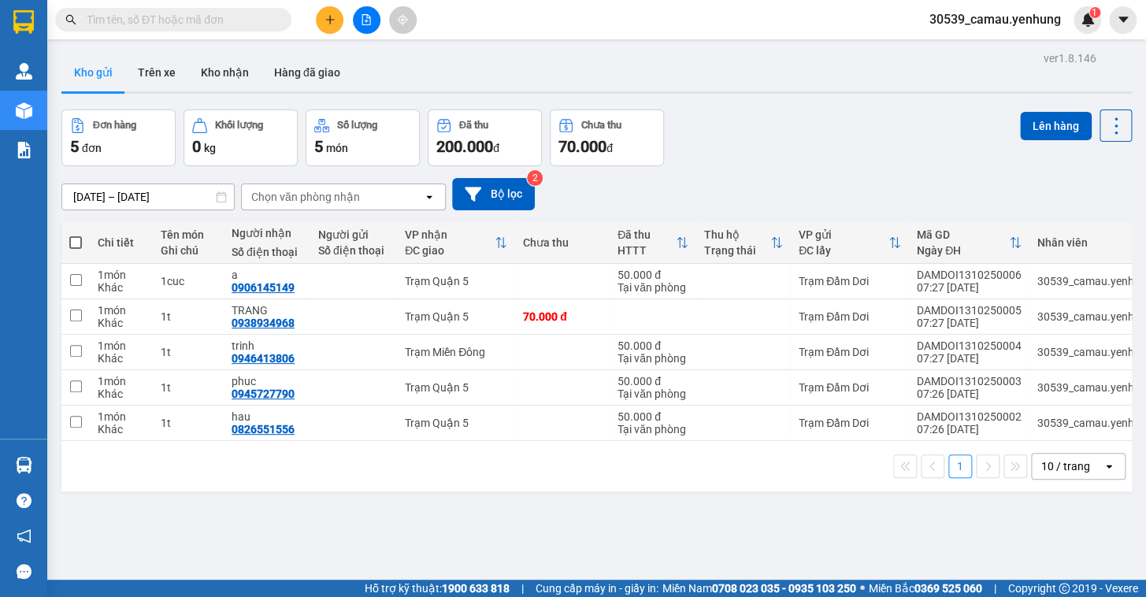
click at [1070, 471] on div "10 / trang" at bounding box center [1065, 466] width 49 height 16
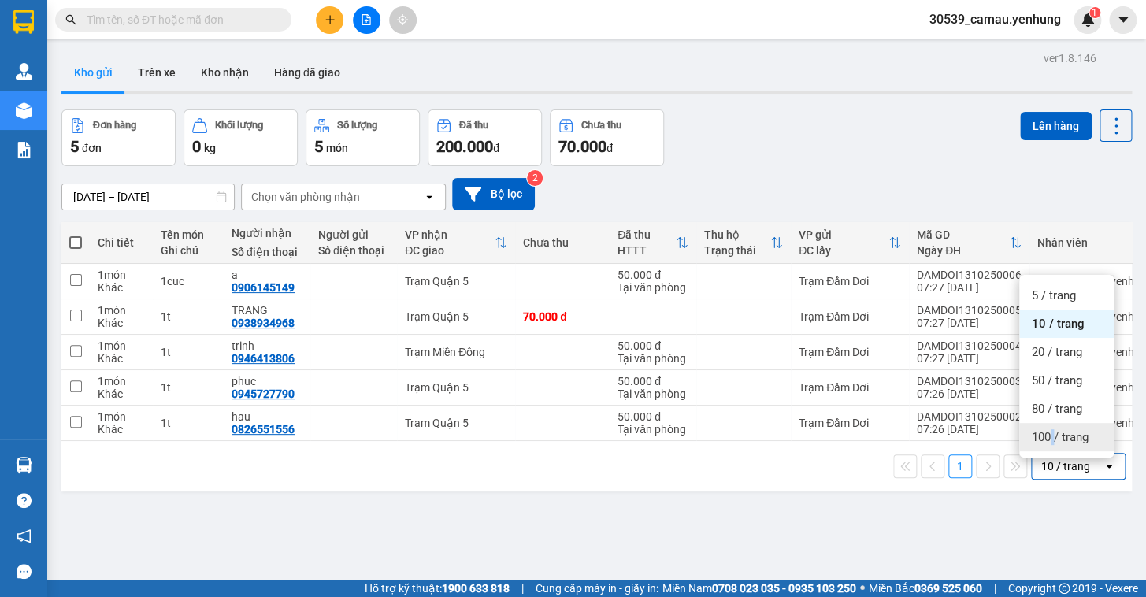
click at [1053, 440] on span "100 / trang" at bounding box center [1060, 437] width 57 height 16
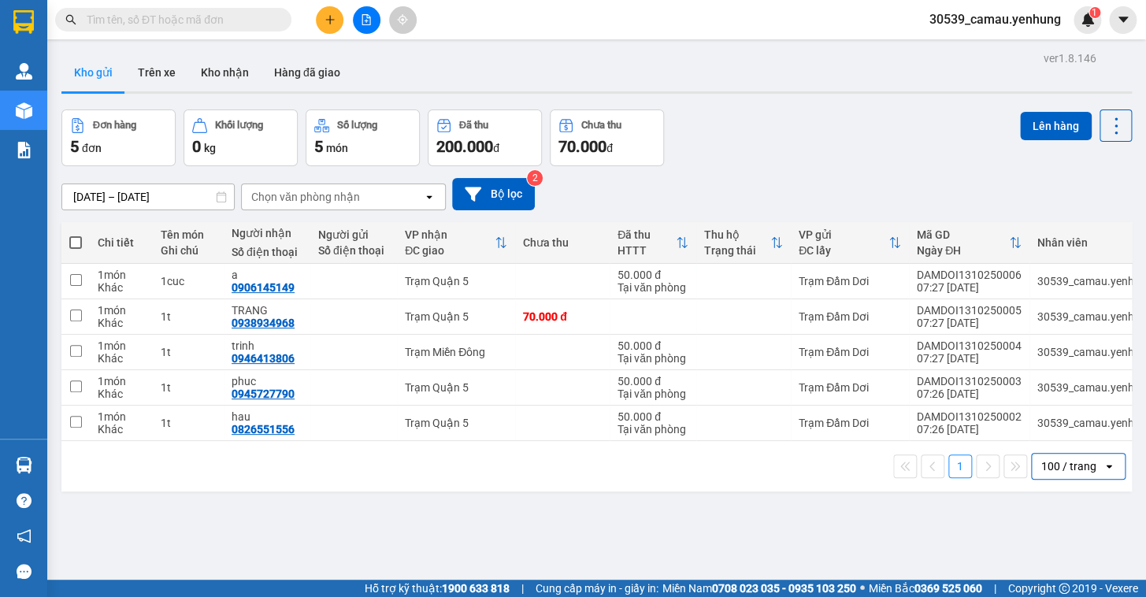
click at [69, 241] on span at bounding box center [75, 242] width 13 height 13
click at [76, 235] on input "checkbox" at bounding box center [76, 235] width 0 height 0
checkbox input "true"
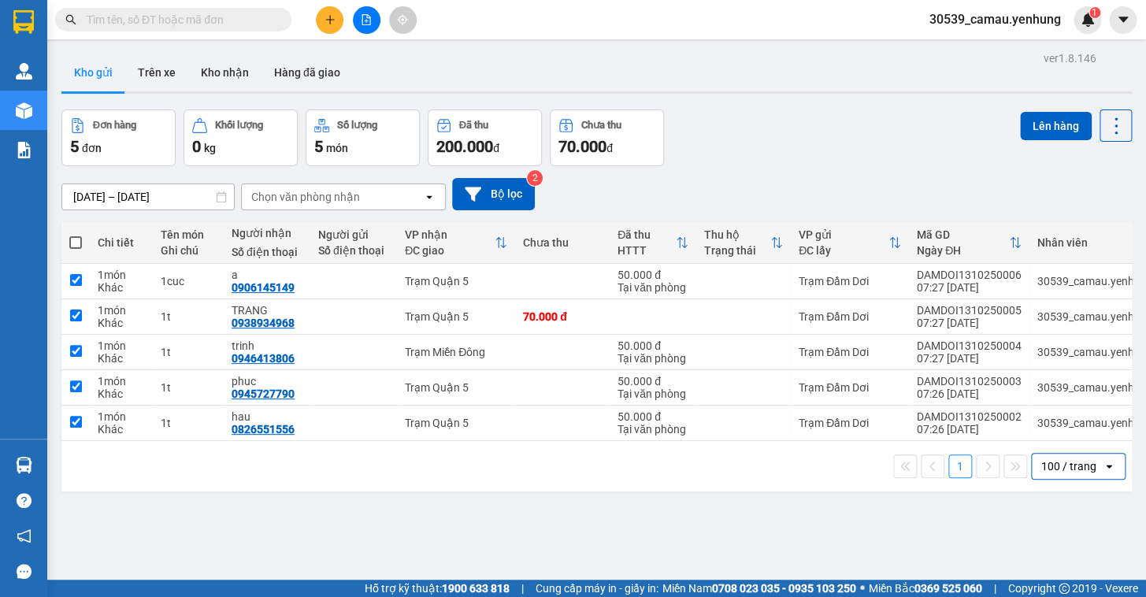
checkbox input "true"
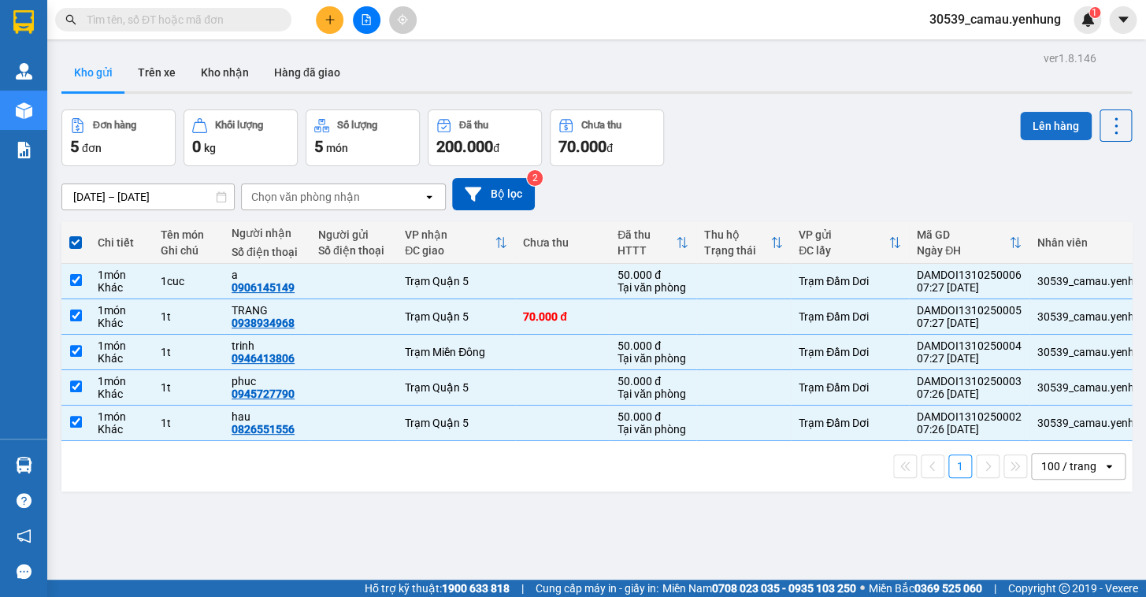
click at [1029, 134] on button "Lên hàng" at bounding box center [1056, 126] width 72 height 28
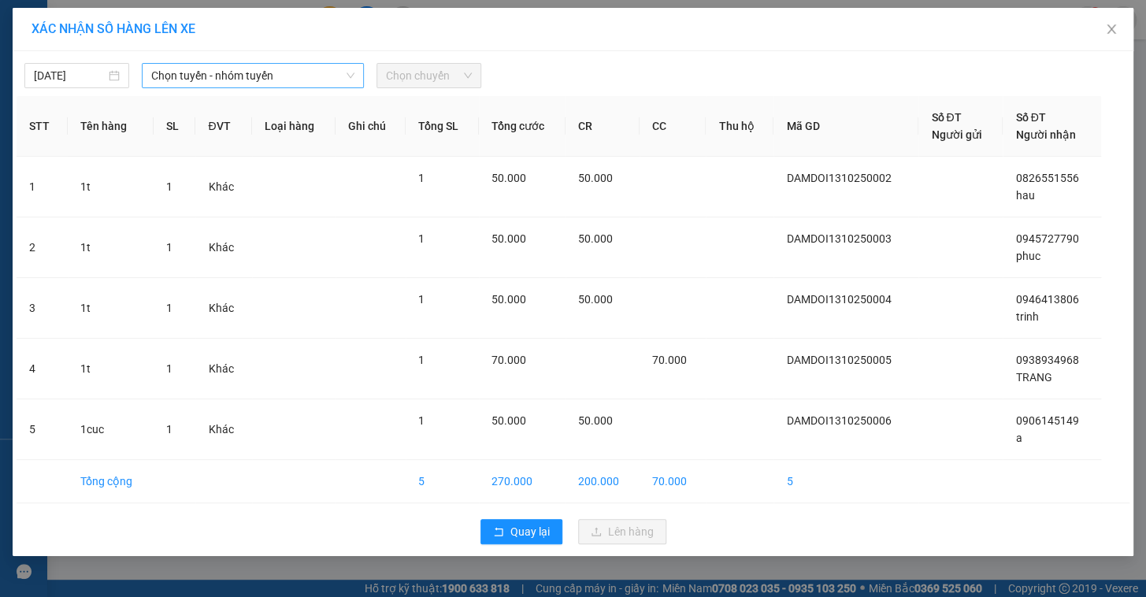
click at [227, 80] on span "Chọn tuyến - nhóm tuyến" at bounding box center [252, 76] width 203 height 24
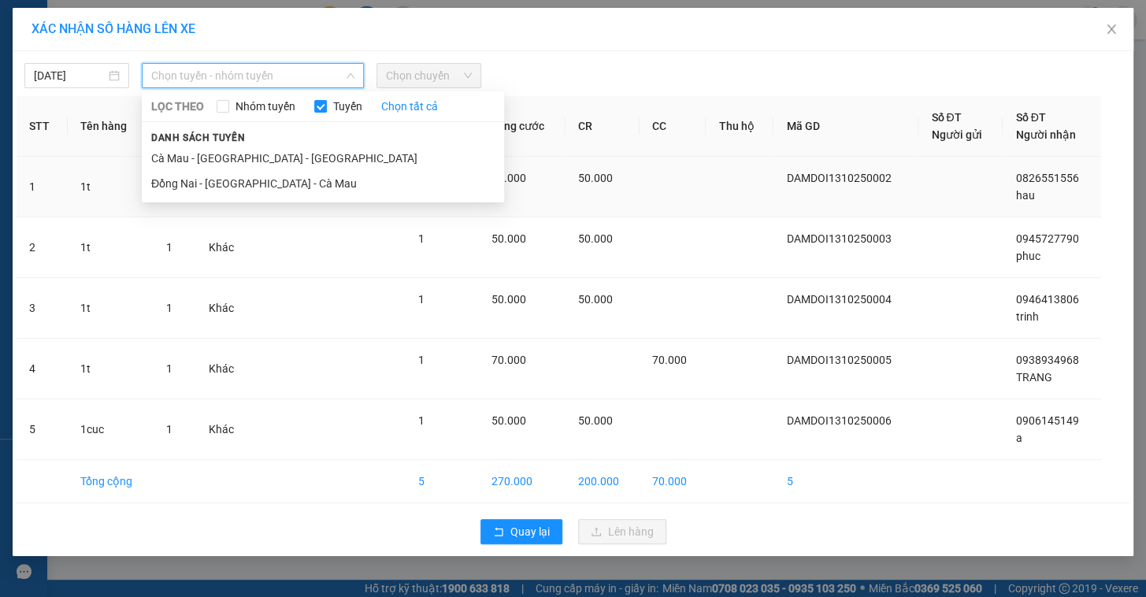
click at [258, 163] on li "Cà Mau - Sài Gòn - Đồng Nai" at bounding box center [323, 158] width 362 height 25
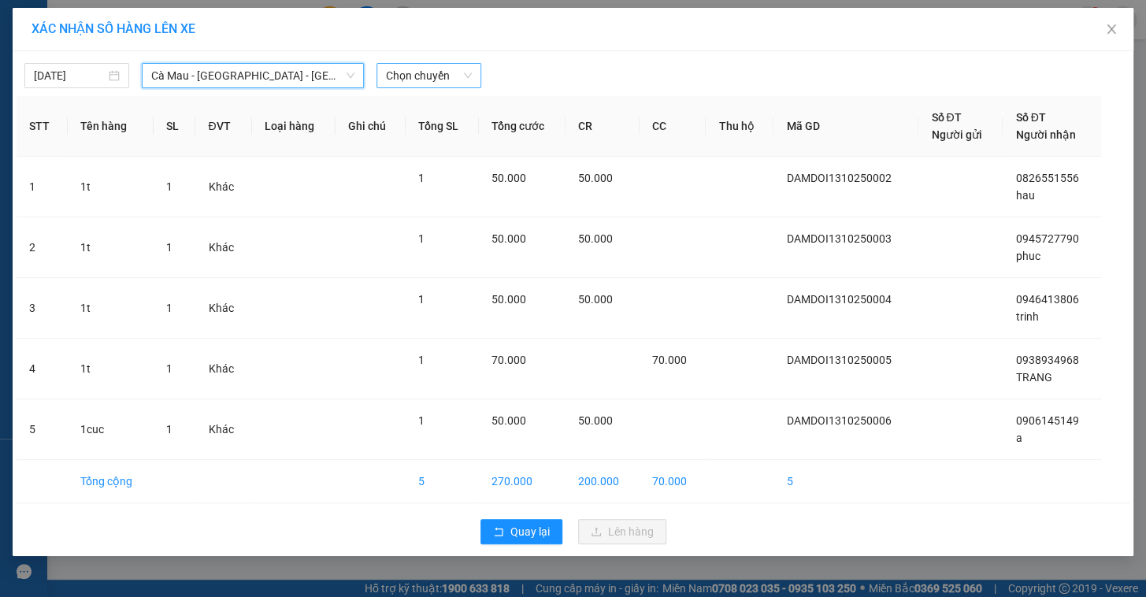
click at [458, 71] on span "Chọn chuyến" at bounding box center [429, 76] width 86 height 24
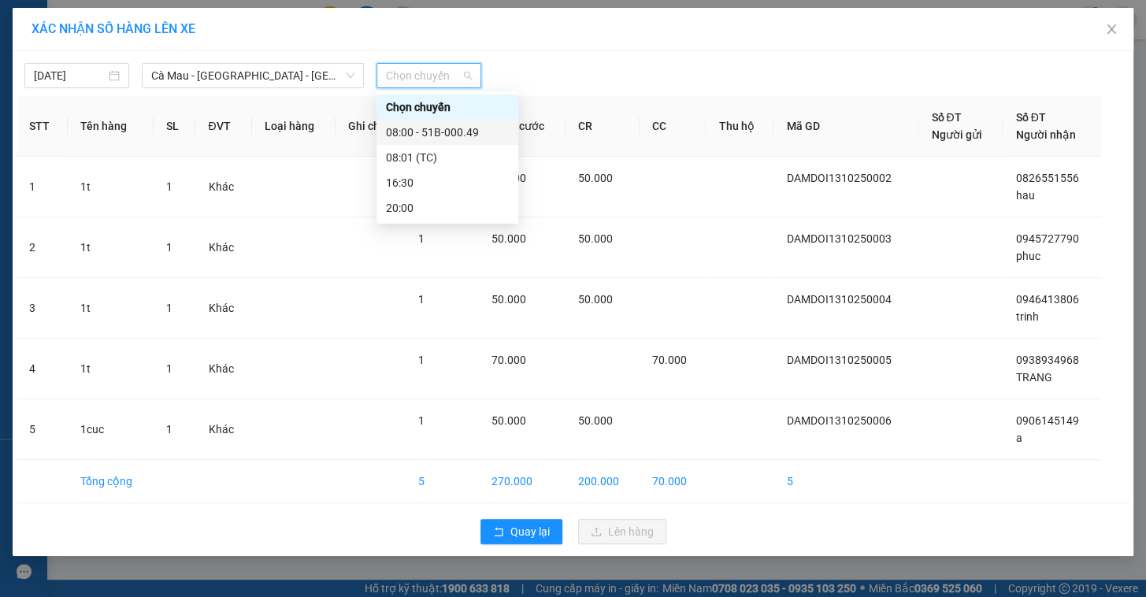
click at [406, 128] on div "08:00 - 51B-000.49" at bounding box center [447, 132] width 123 height 17
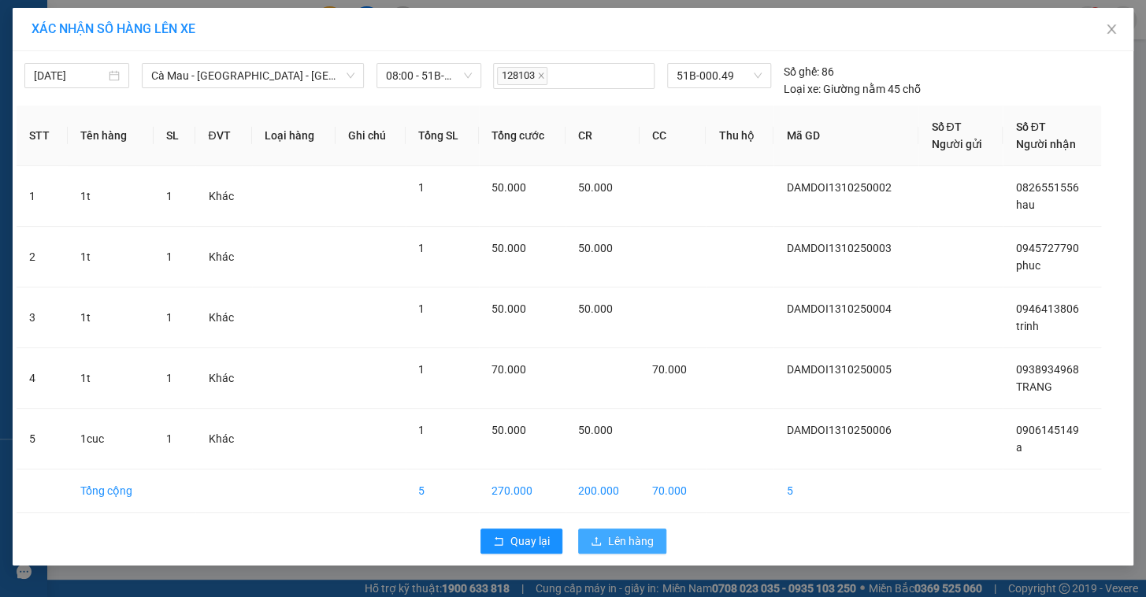
click at [640, 539] on span "Lên hàng" at bounding box center [631, 540] width 46 height 17
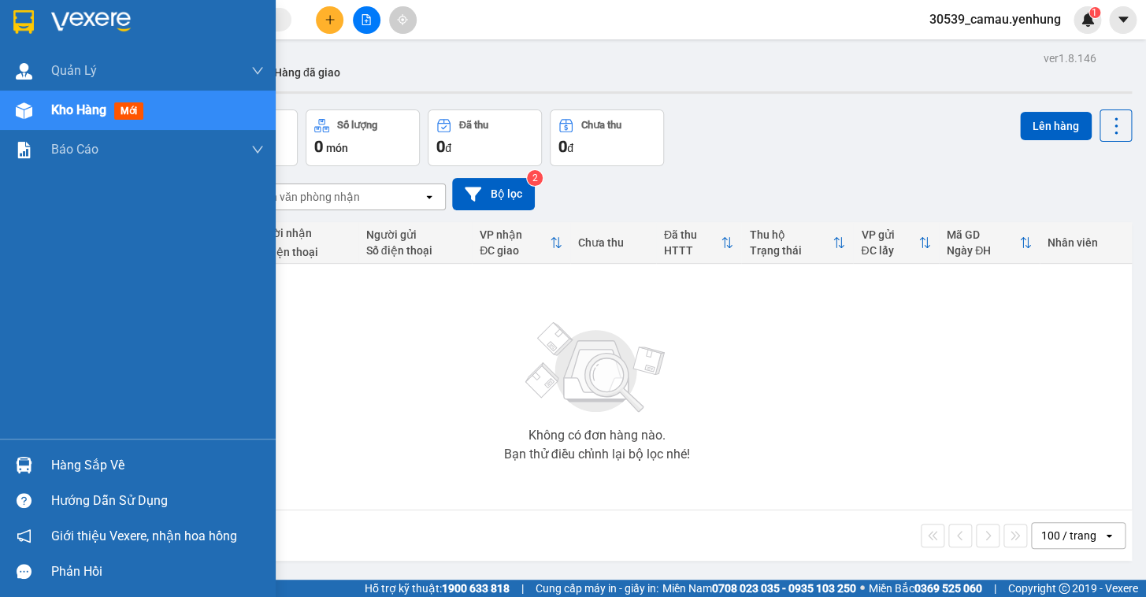
click at [101, 457] on div "Hàng sắp về" at bounding box center [157, 466] width 213 height 24
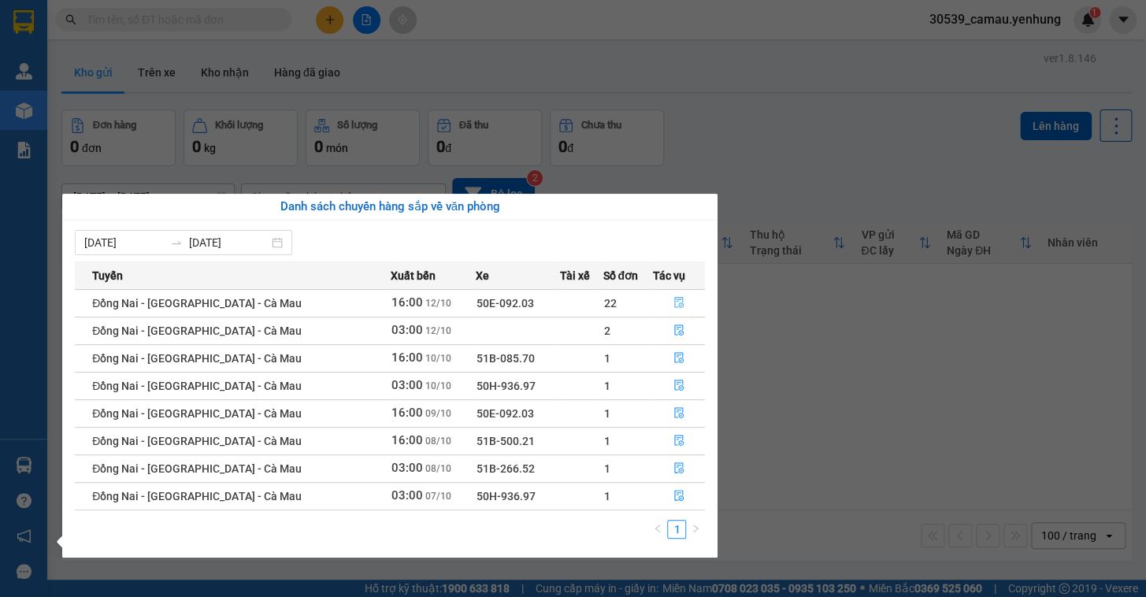
click at [664, 299] on button "button" at bounding box center [679, 303] width 51 height 25
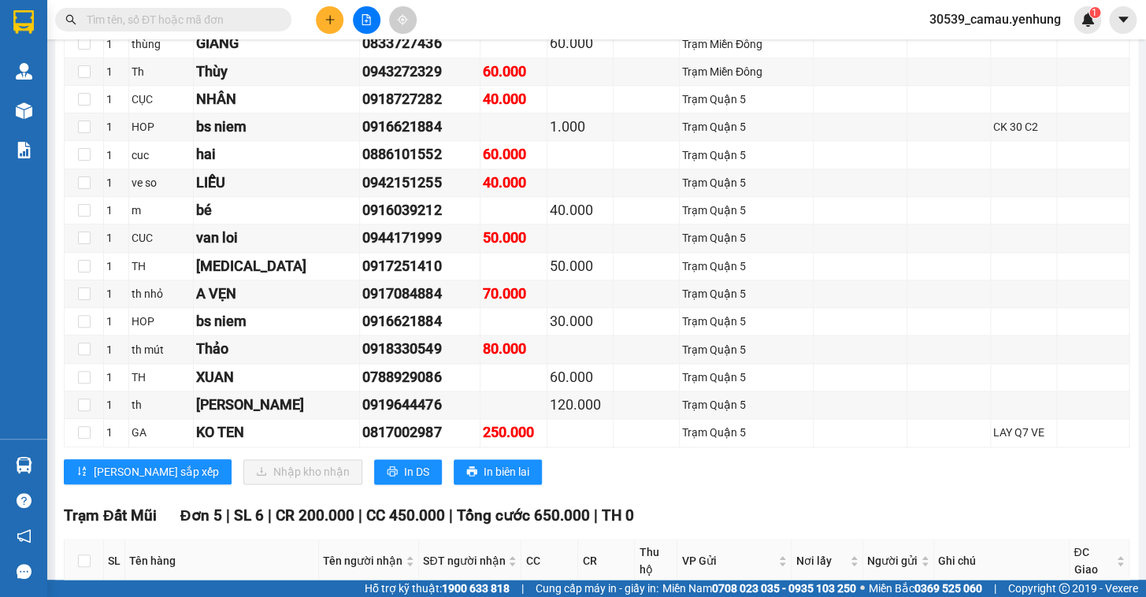
scroll to position [665, 0]
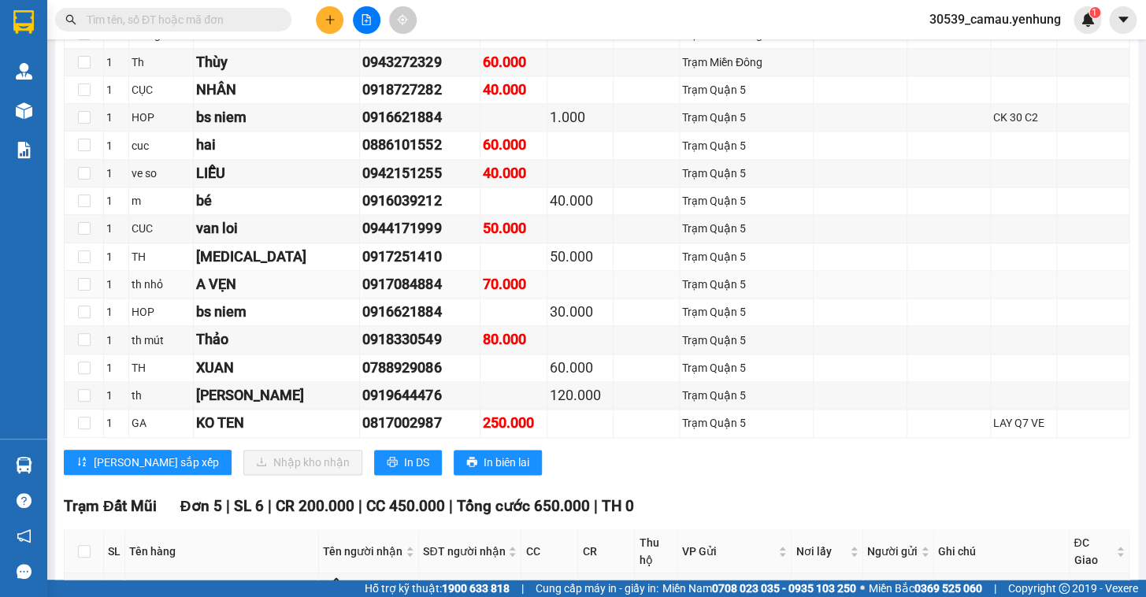
drag, startPoint x: 92, startPoint y: 294, endPoint x: 109, endPoint y: 300, distance: 18.4
click at [91, 294] on td at bounding box center [84, 285] width 39 height 28
click at [84, 291] on input "checkbox" at bounding box center [84, 284] width 13 height 13
checkbox input "true"
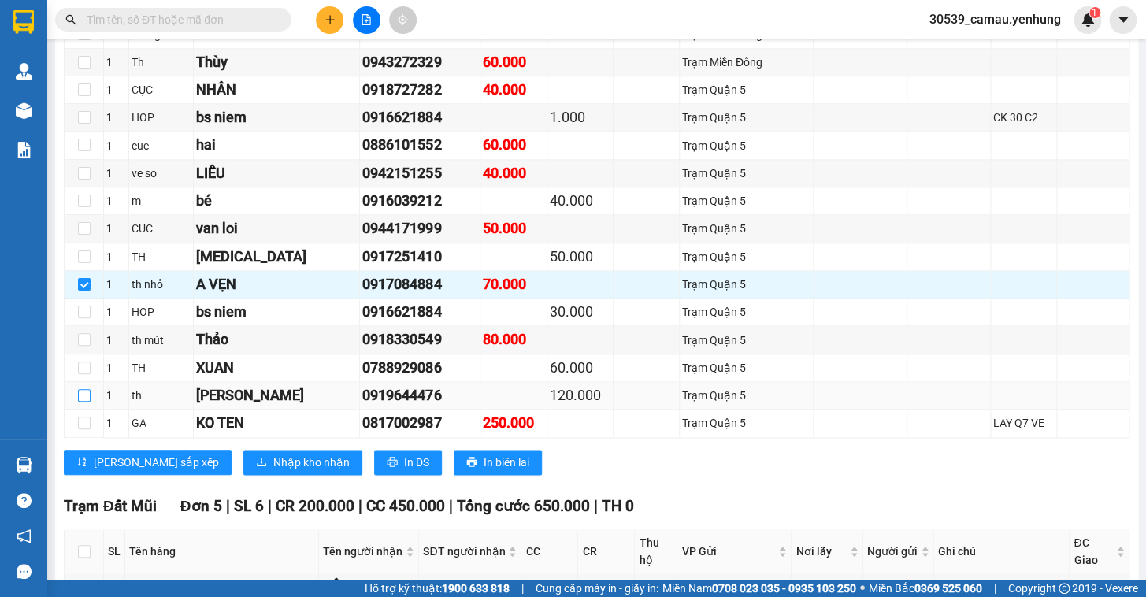
click at [81, 402] on input "checkbox" at bounding box center [84, 395] width 13 height 13
checkbox input "true"
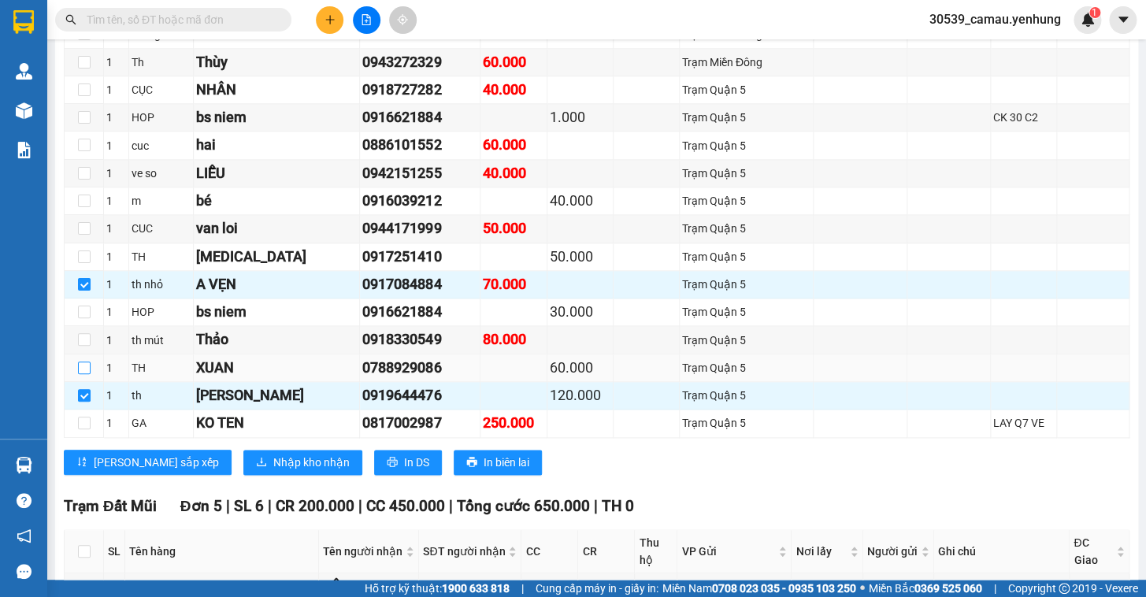
click at [83, 374] on input "checkbox" at bounding box center [84, 368] width 13 height 13
checkbox input "true"
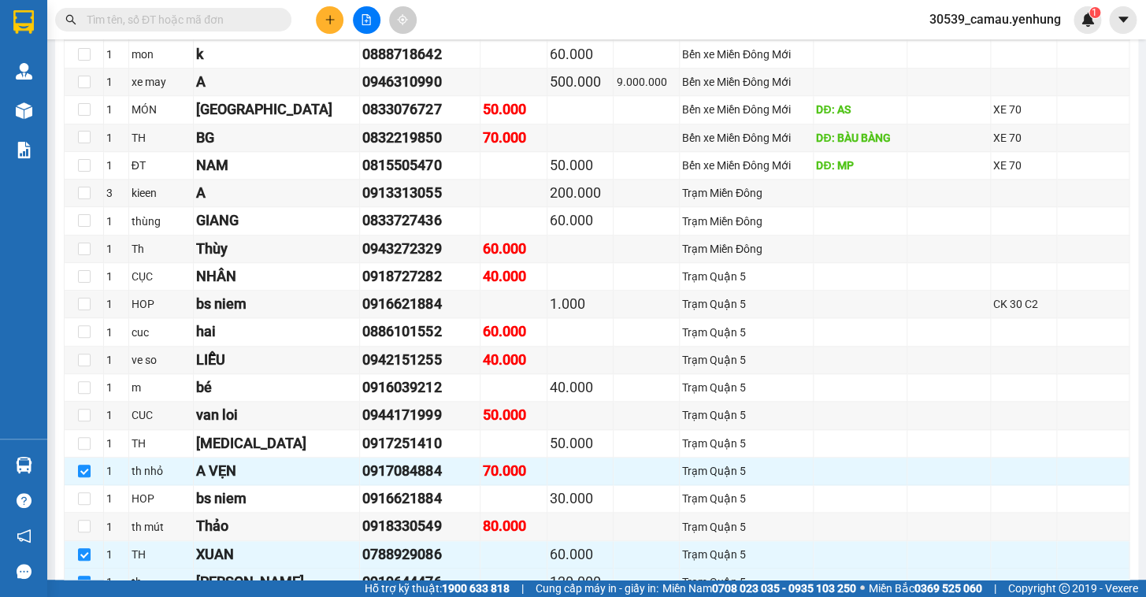
scroll to position [475, 0]
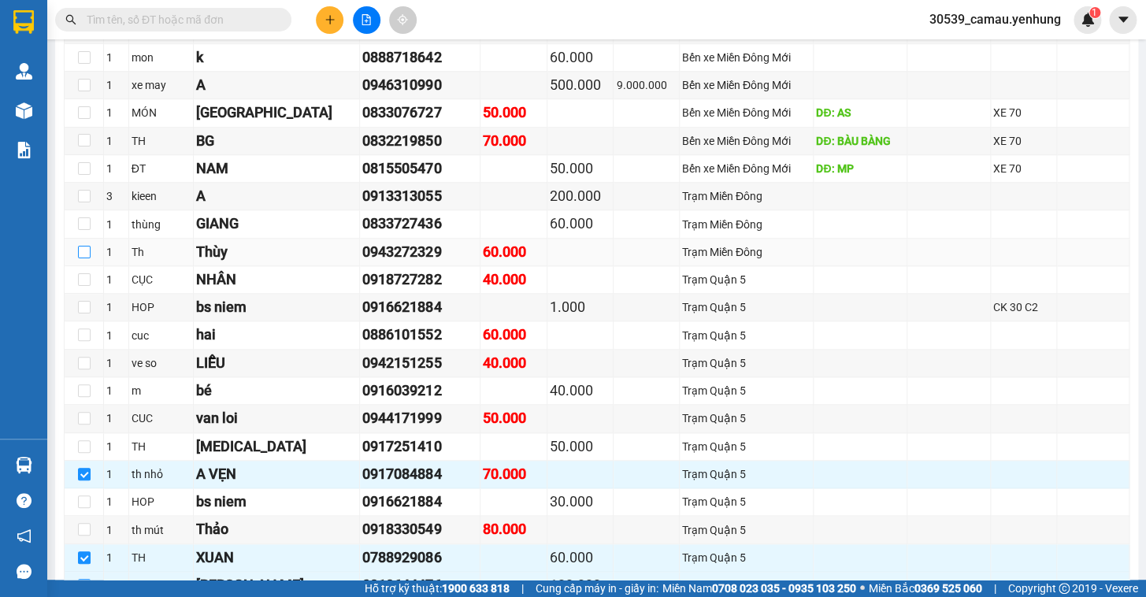
click at [88, 258] on input "checkbox" at bounding box center [84, 252] width 13 height 13
checkbox input "true"
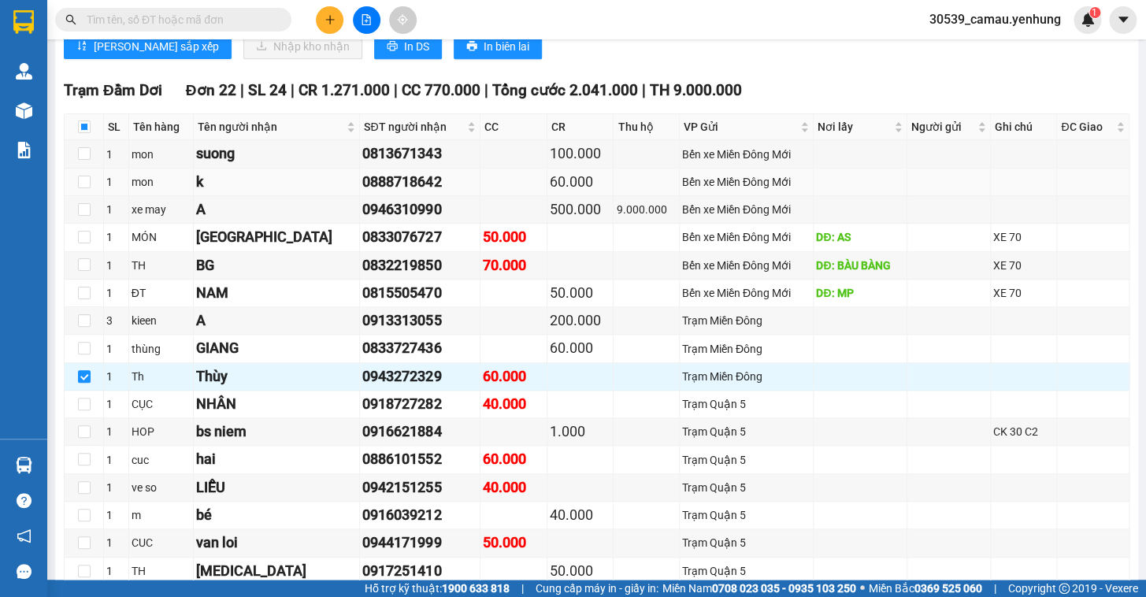
scroll to position [345, 0]
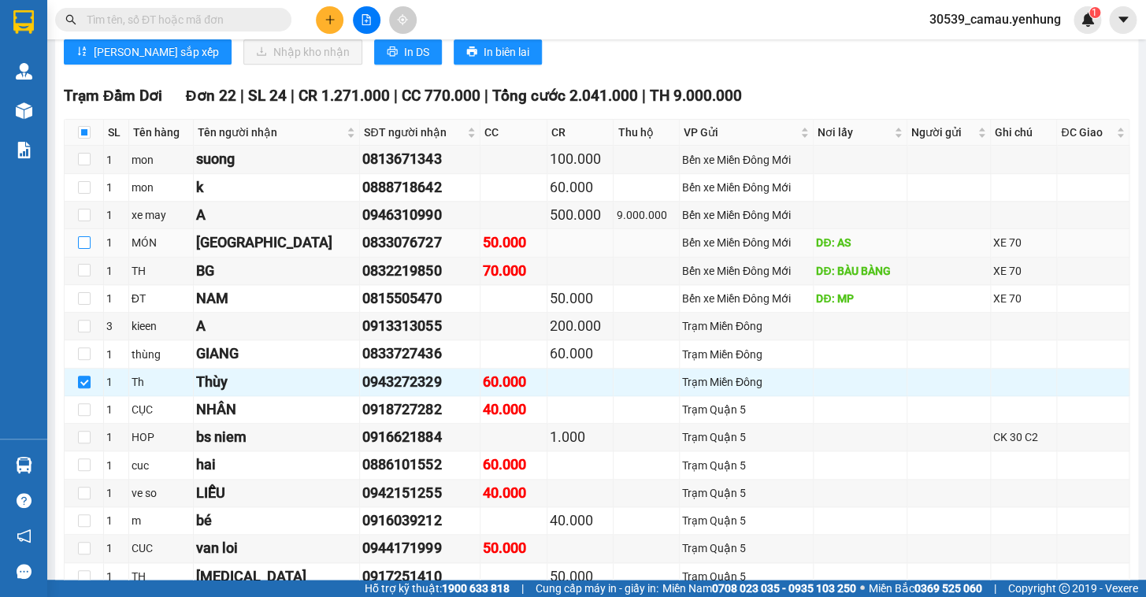
click at [87, 249] on input "checkbox" at bounding box center [84, 242] width 13 height 13
checkbox input "true"
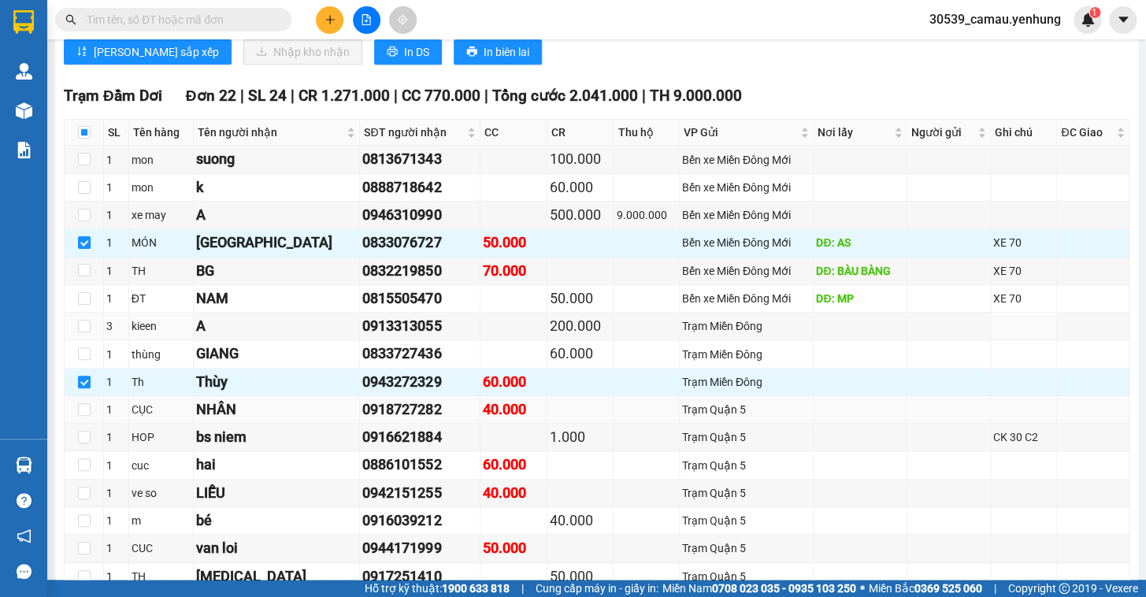
scroll to position [488, 0]
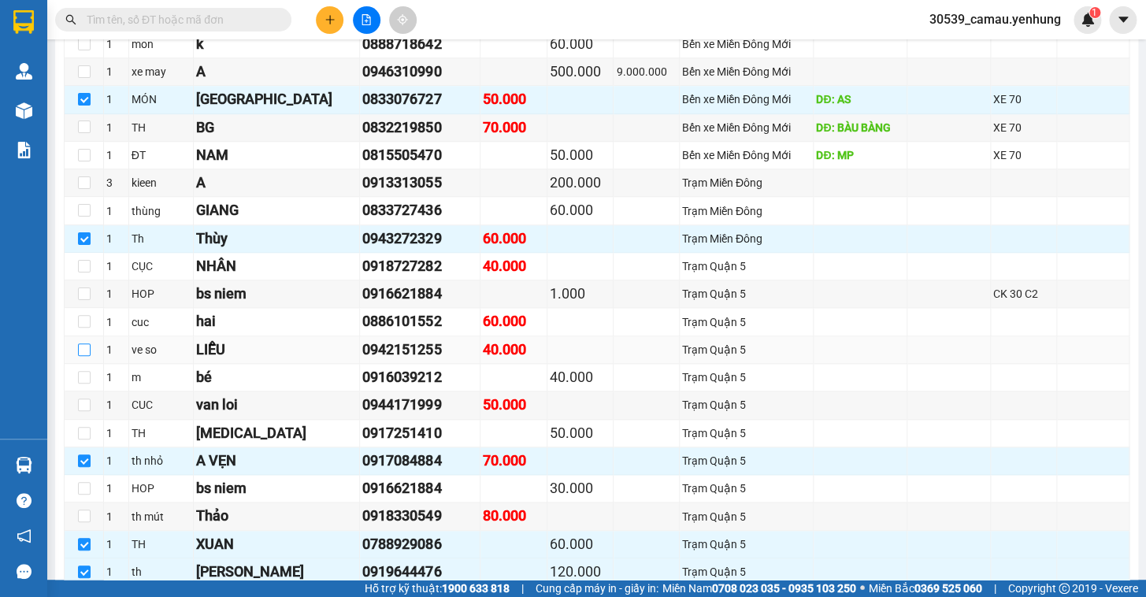
click at [80, 356] on input "checkbox" at bounding box center [84, 349] width 13 height 13
checkbox input "true"
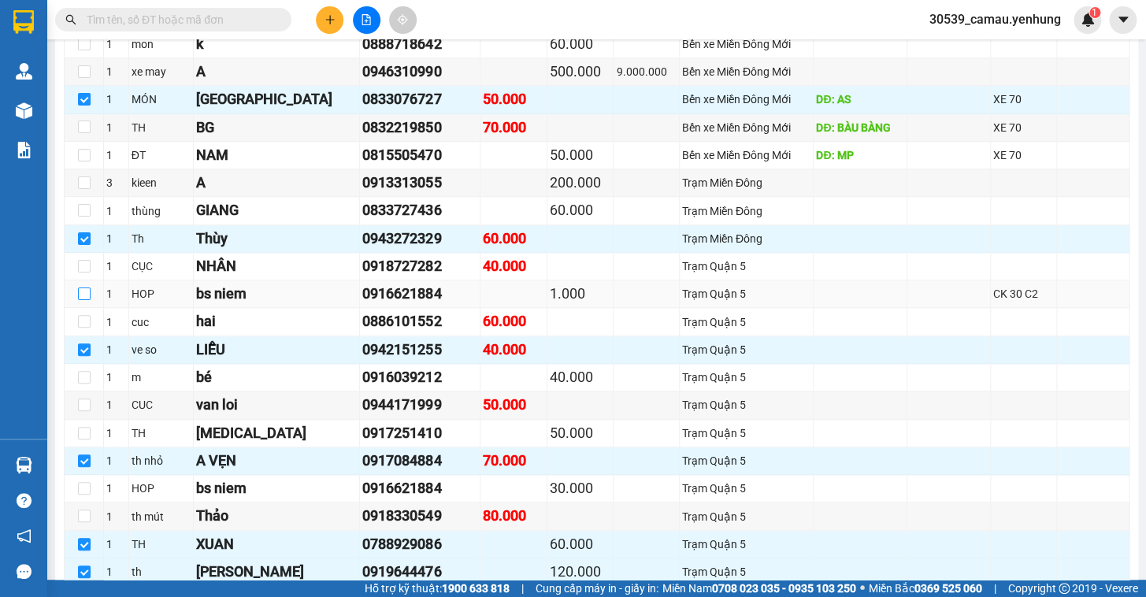
click at [86, 300] on input "checkbox" at bounding box center [84, 294] width 13 height 13
checkbox input "true"
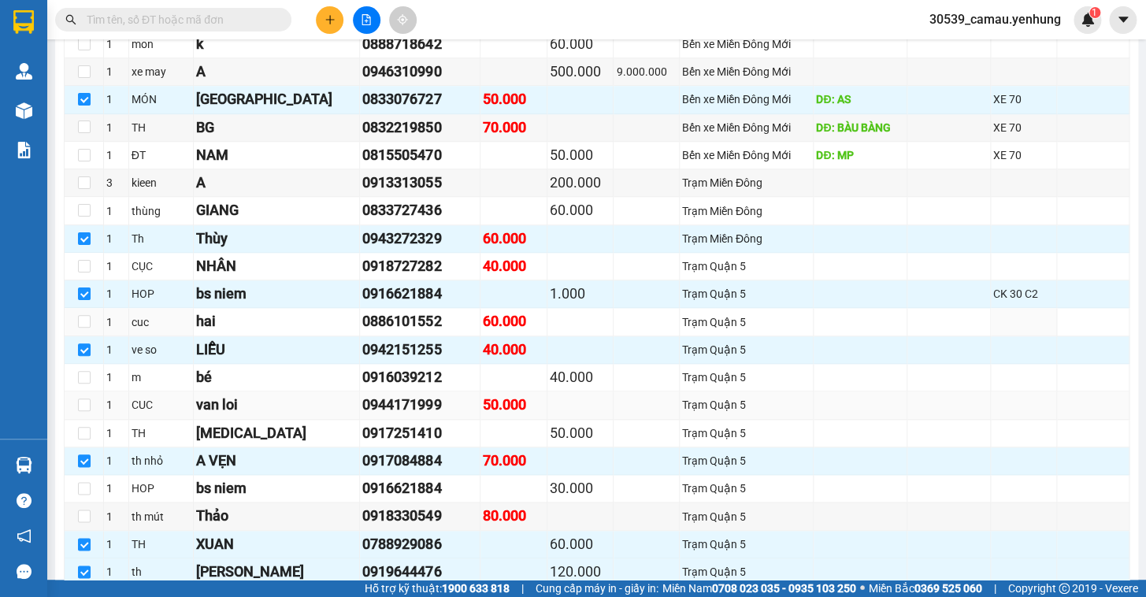
scroll to position [559, 0]
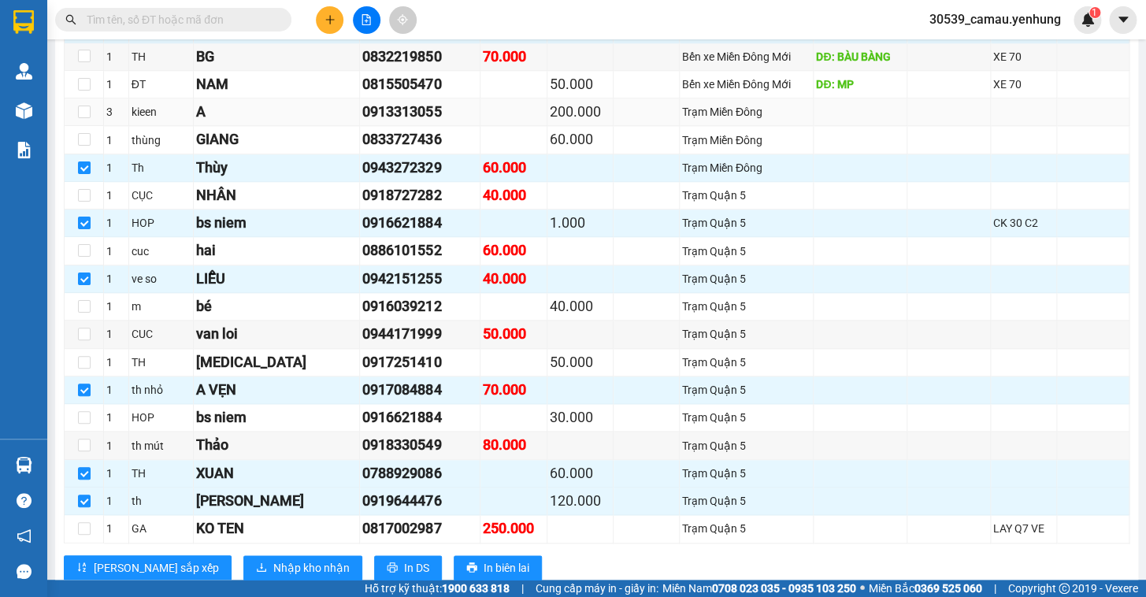
click at [87, 126] on td at bounding box center [84, 112] width 39 height 28
click at [87, 118] on input "checkbox" at bounding box center [84, 112] width 13 height 13
checkbox input "true"
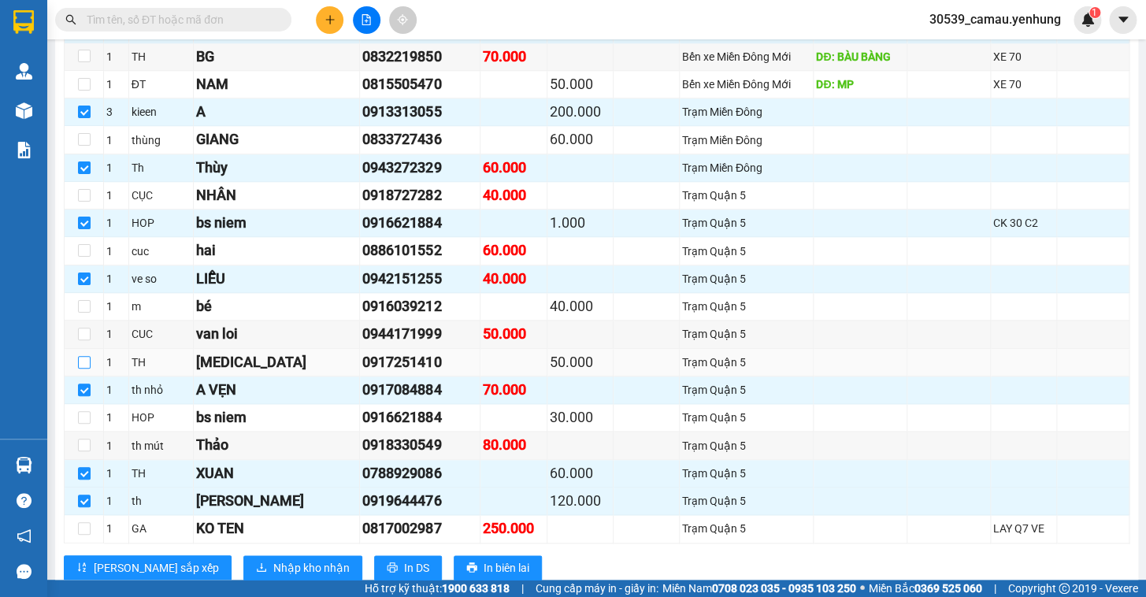
click at [81, 369] on input "checkbox" at bounding box center [84, 362] width 13 height 13
checkbox input "true"
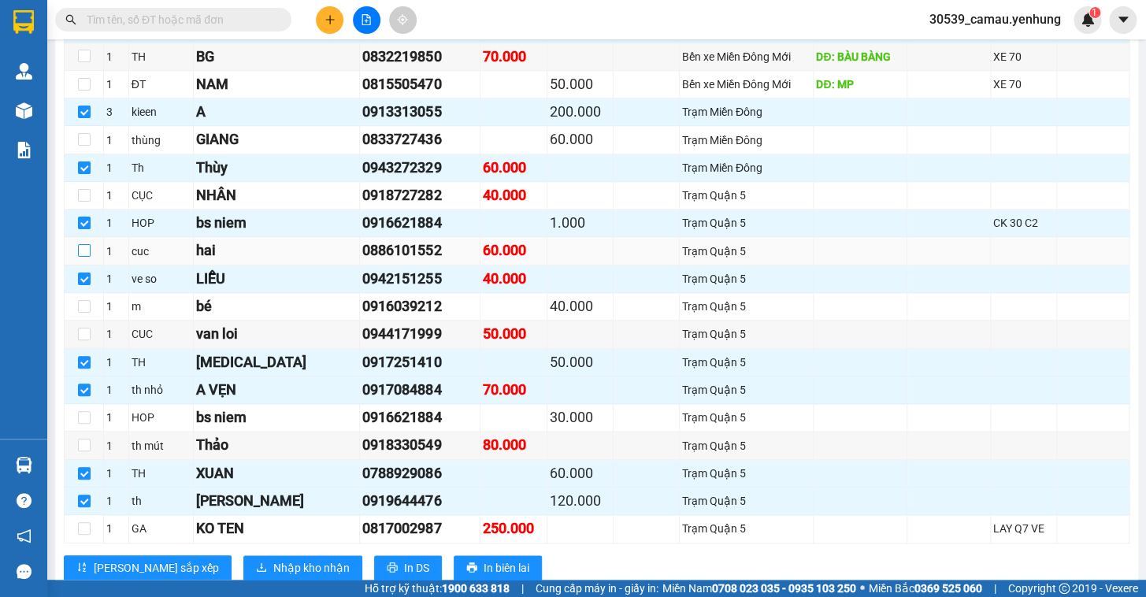
click at [82, 257] on input "checkbox" at bounding box center [84, 250] width 13 height 13
checkbox input "true"
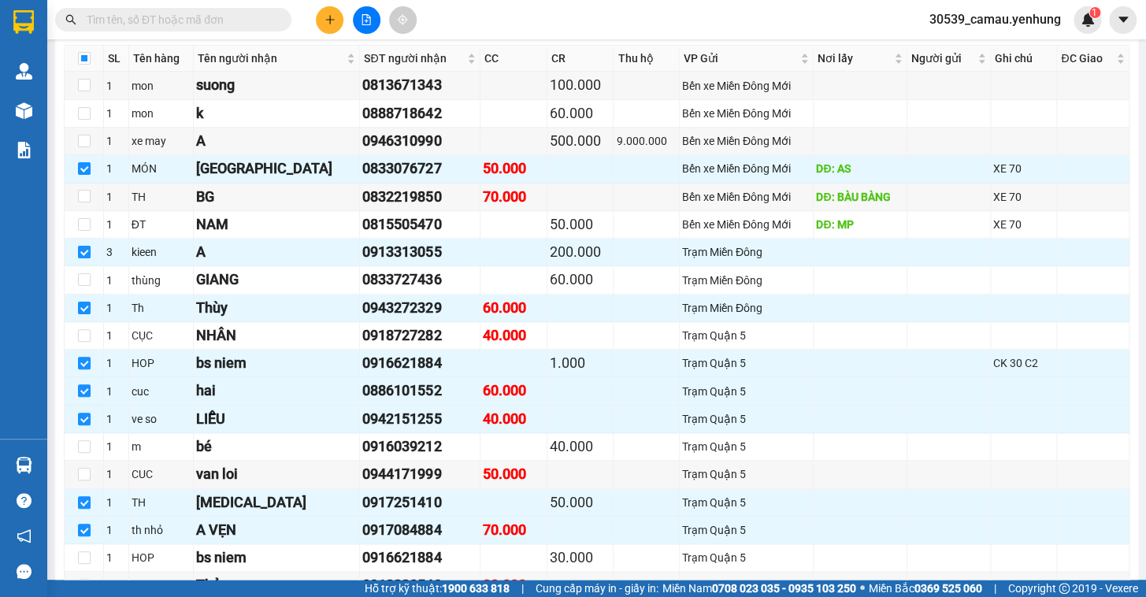
scroll to position [395, 0]
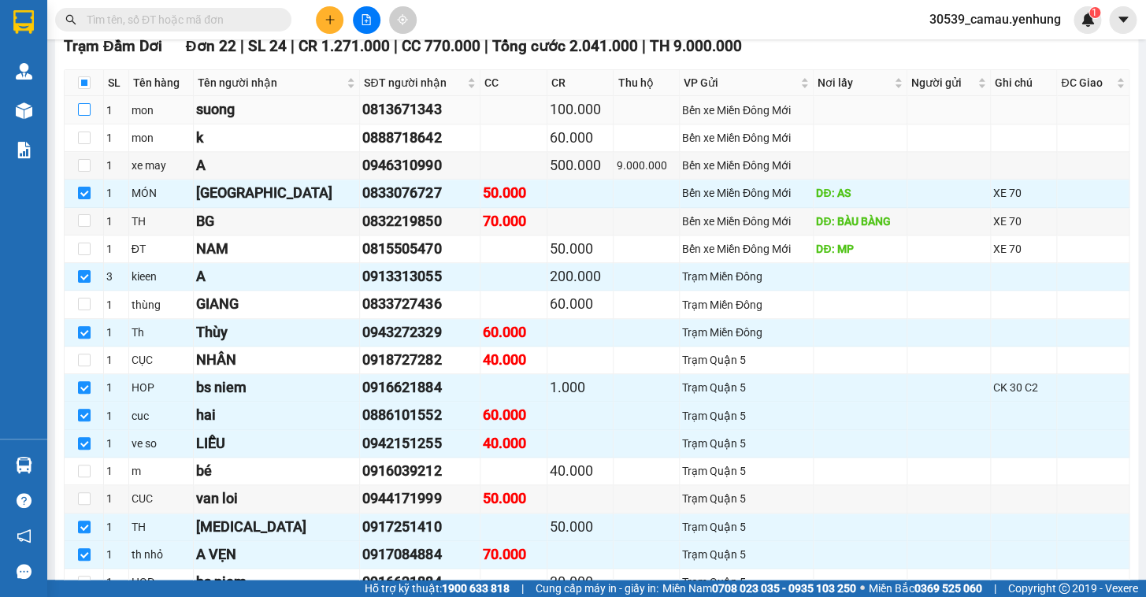
click at [88, 116] on input "checkbox" at bounding box center [84, 109] width 13 height 13
checkbox input "true"
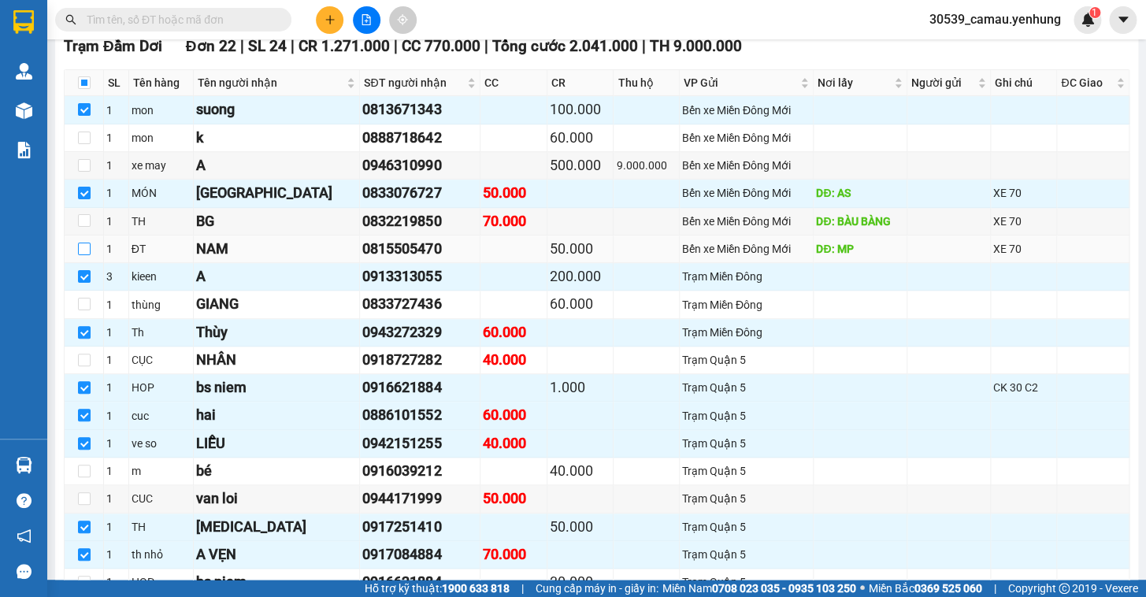
click at [83, 255] on input "checkbox" at bounding box center [84, 249] width 13 height 13
checkbox input "true"
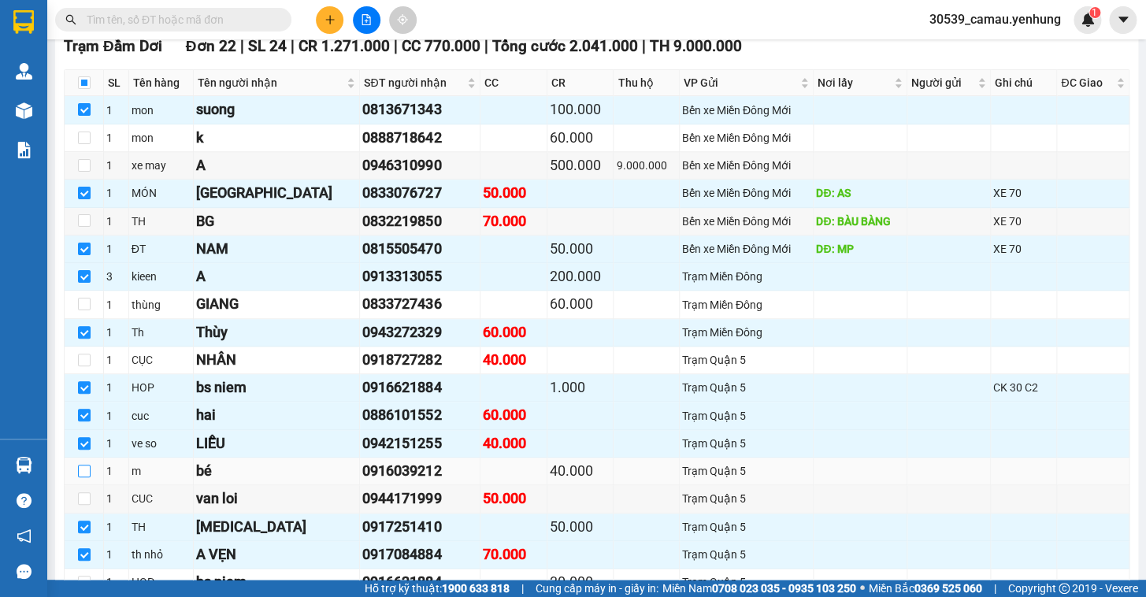
drag, startPoint x: 83, startPoint y: 480, endPoint x: 102, endPoint y: 486, distance: 19.7
click at [83, 477] on input "checkbox" at bounding box center [84, 471] width 13 height 13
checkbox input "true"
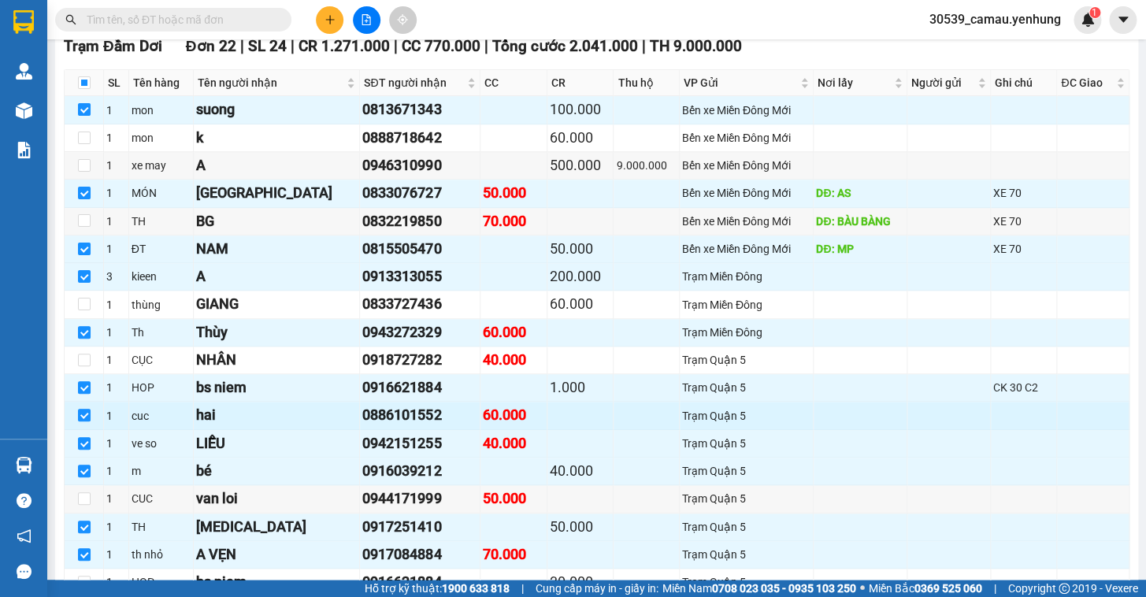
scroll to position [466, 0]
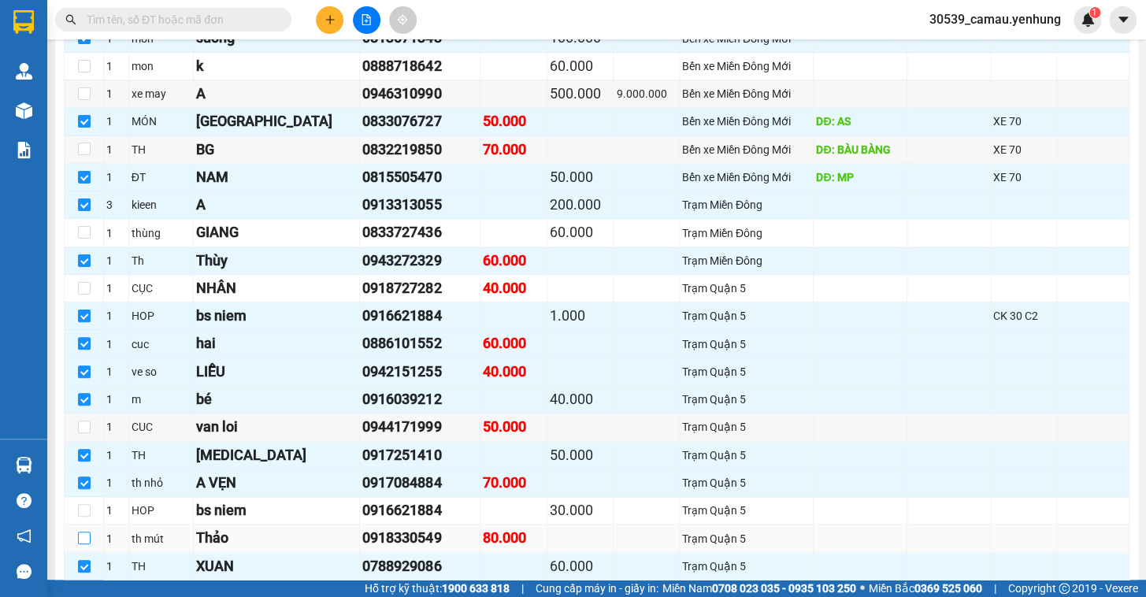
click at [83, 544] on input "checkbox" at bounding box center [84, 538] width 13 height 13
checkbox input "true"
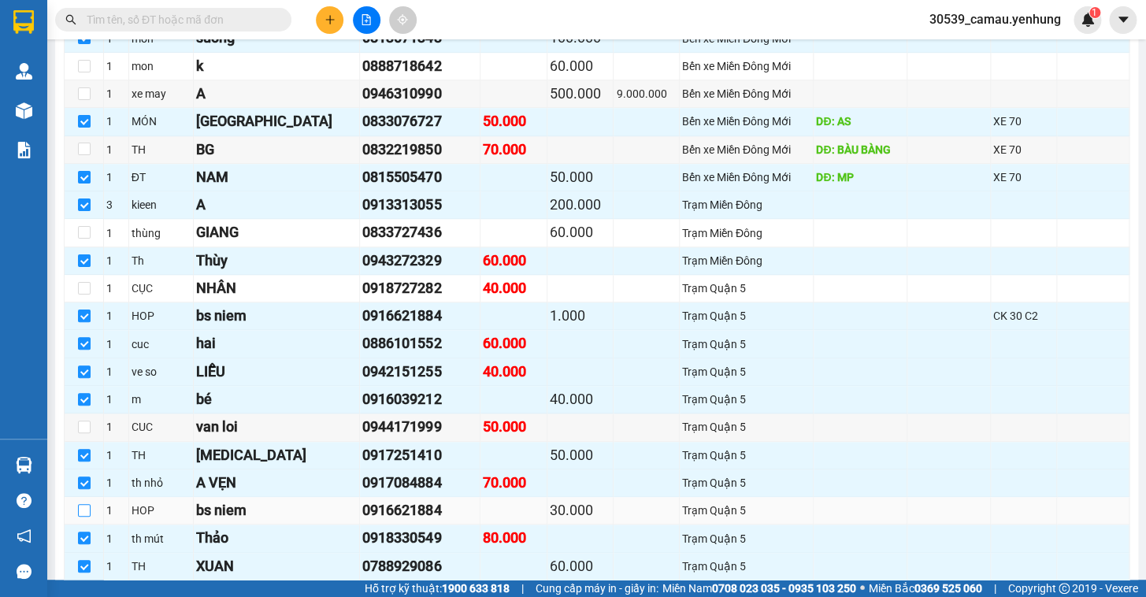
click at [80, 517] on input "checkbox" at bounding box center [84, 510] width 13 height 13
checkbox input "true"
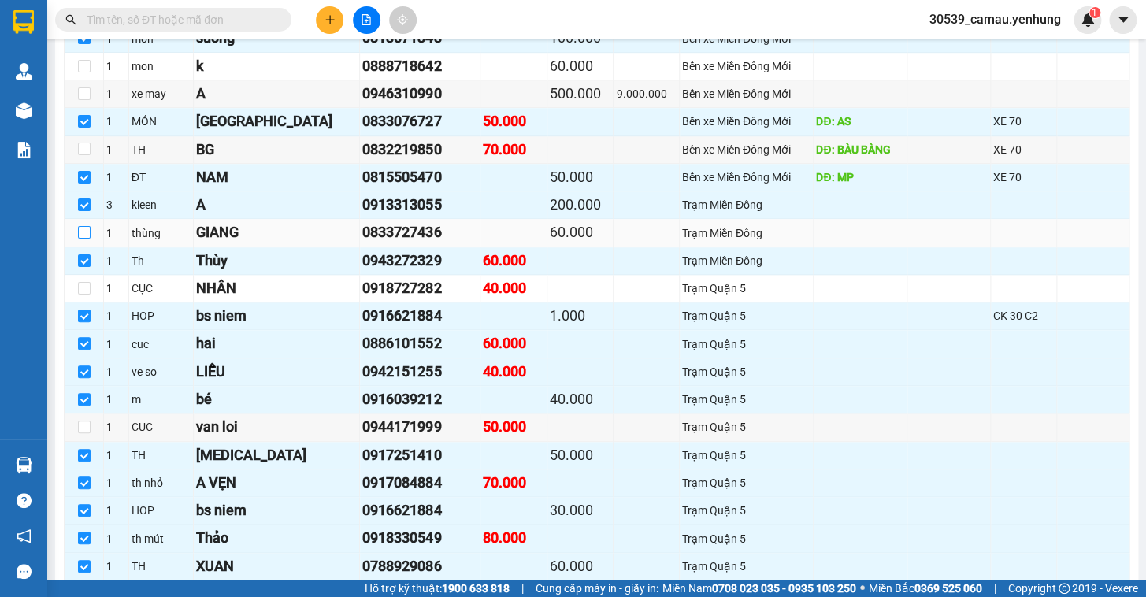
click at [80, 238] on input "checkbox" at bounding box center [84, 232] width 13 height 13
checkbox input "true"
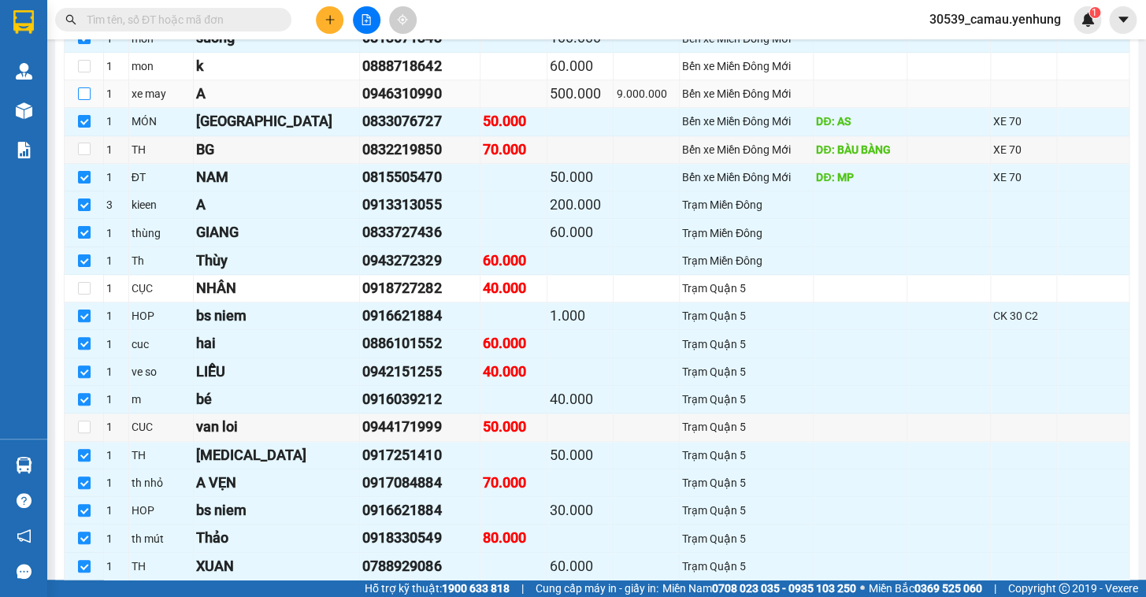
click at [87, 100] on input "checkbox" at bounding box center [84, 93] width 13 height 13
checkbox input "true"
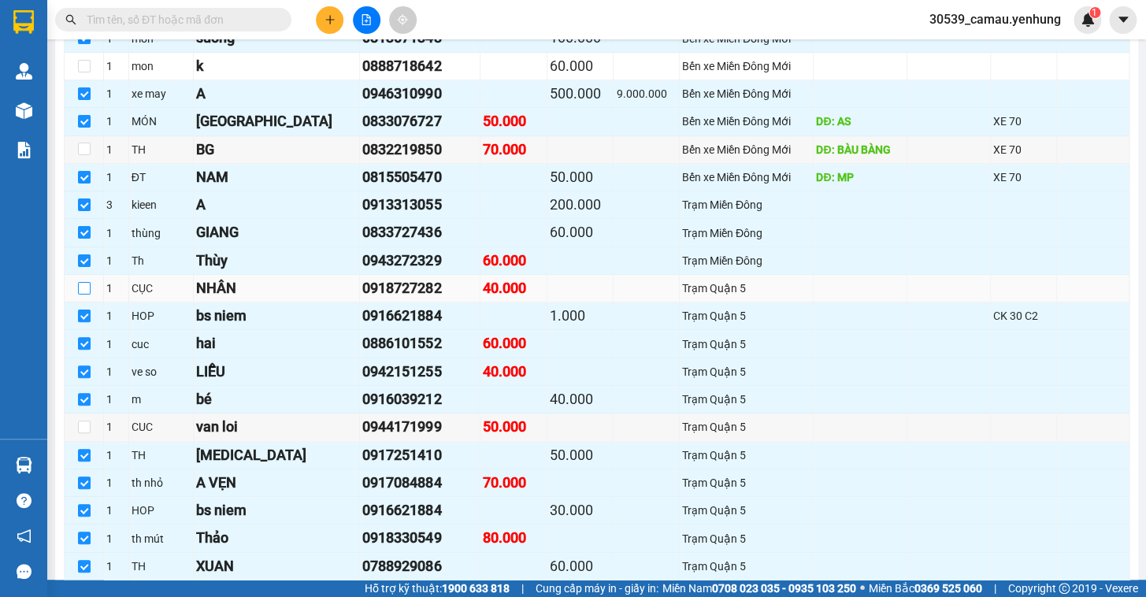
click at [86, 295] on input "checkbox" at bounding box center [84, 288] width 13 height 13
checkbox input "true"
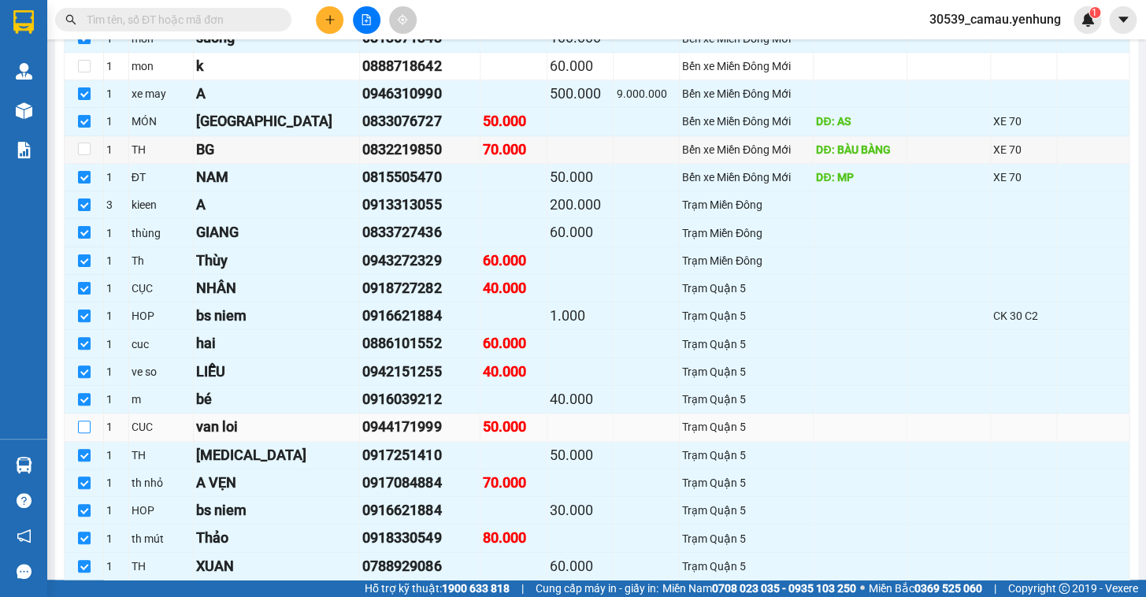
click at [87, 433] on input "checkbox" at bounding box center [84, 427] width 13 height 13
checkbox input "true"
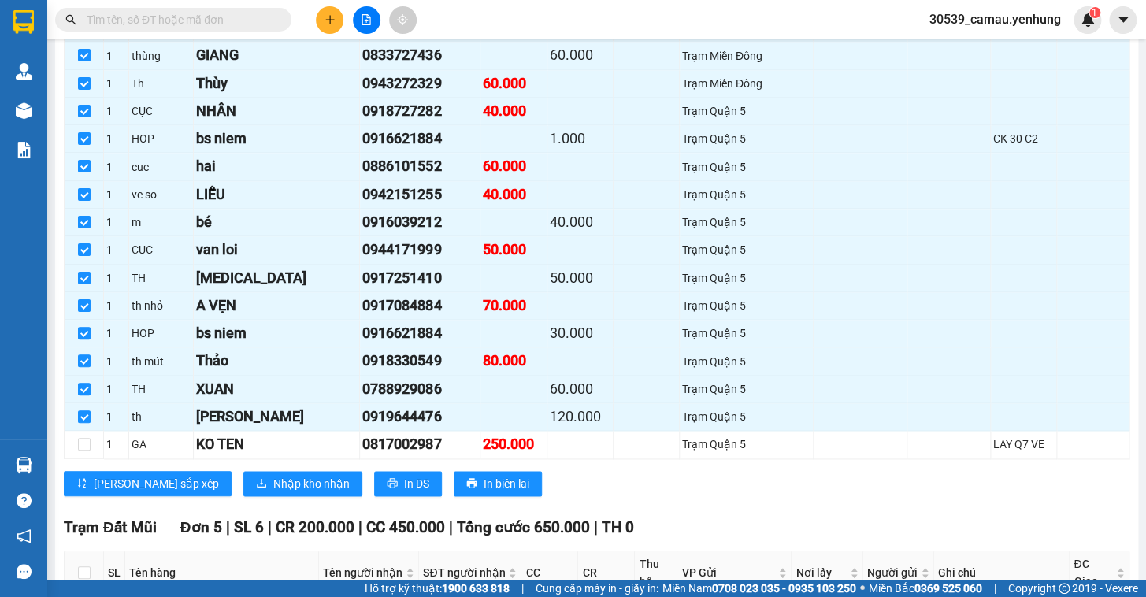
scroll to position [628, 0]
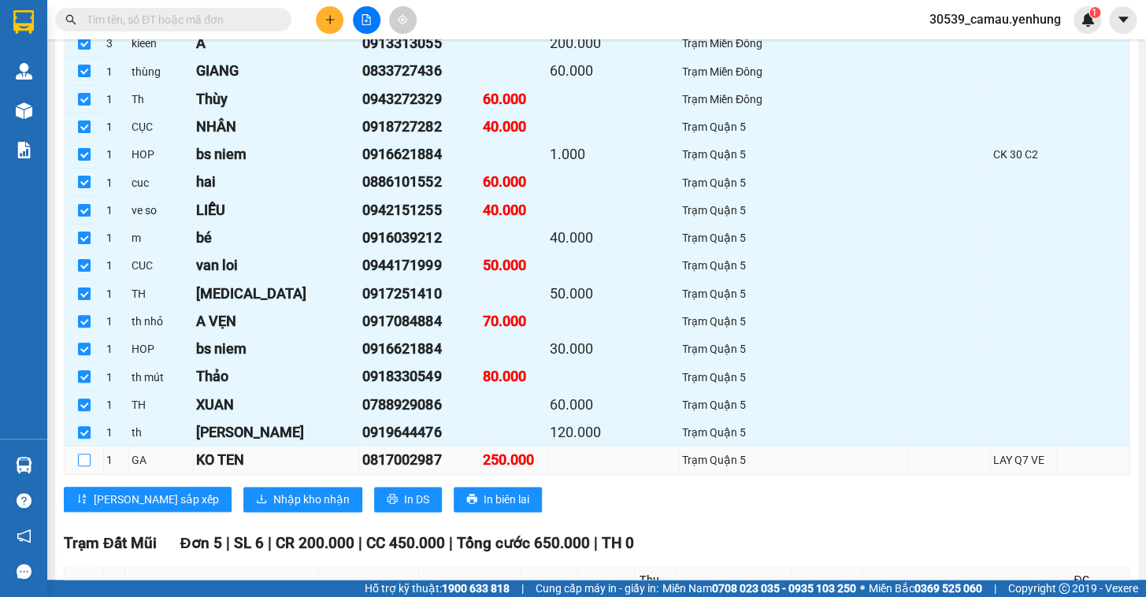
click at [83, 466] on input "checkbox" at bounding box center [84, 460] width 13 height 13
checkbox input "true"
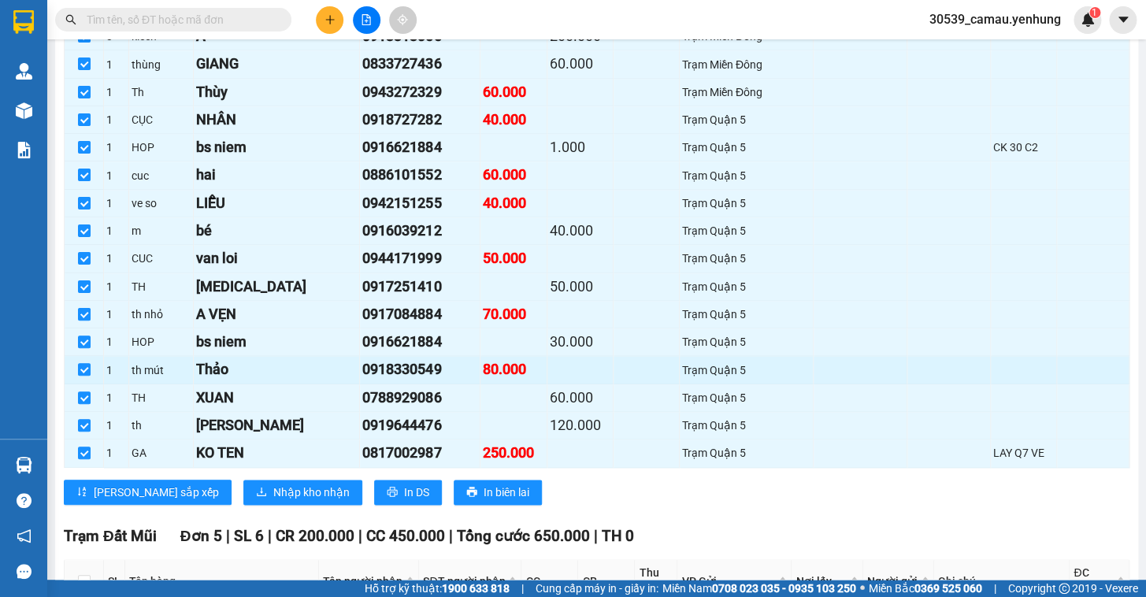
scroll to position [420, 0]
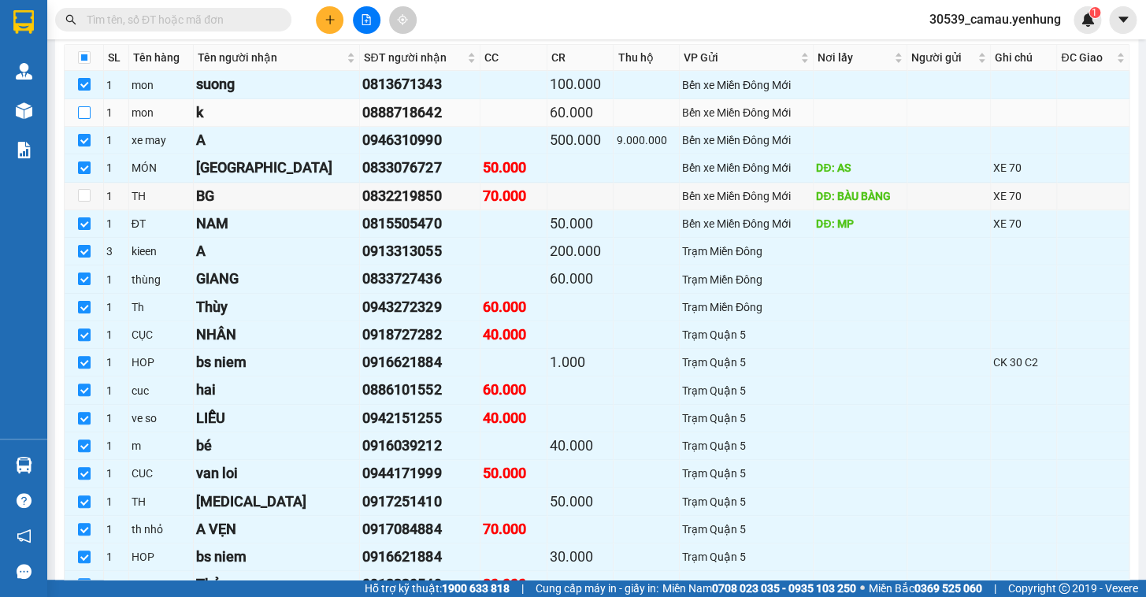
click at [86, 119] on input "checkbox" at bounding box center [84, 112] width 13 height 13
checkbox input "true"
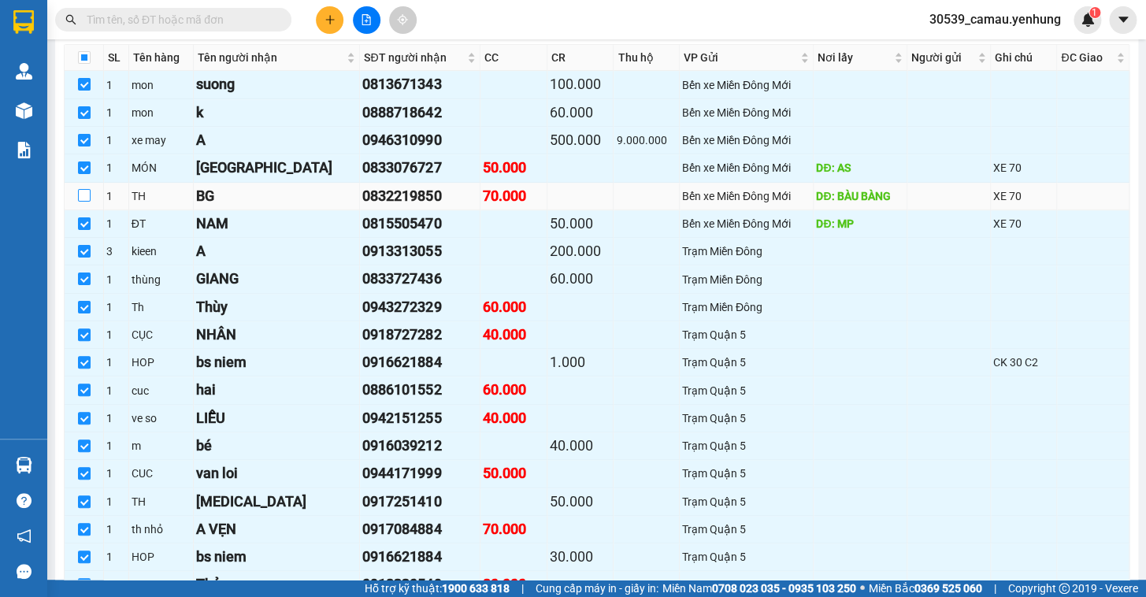
click at [80, 202] on input "checkbox" at bounding box center [84, 195] width 13 height 13
checkbox input "true"
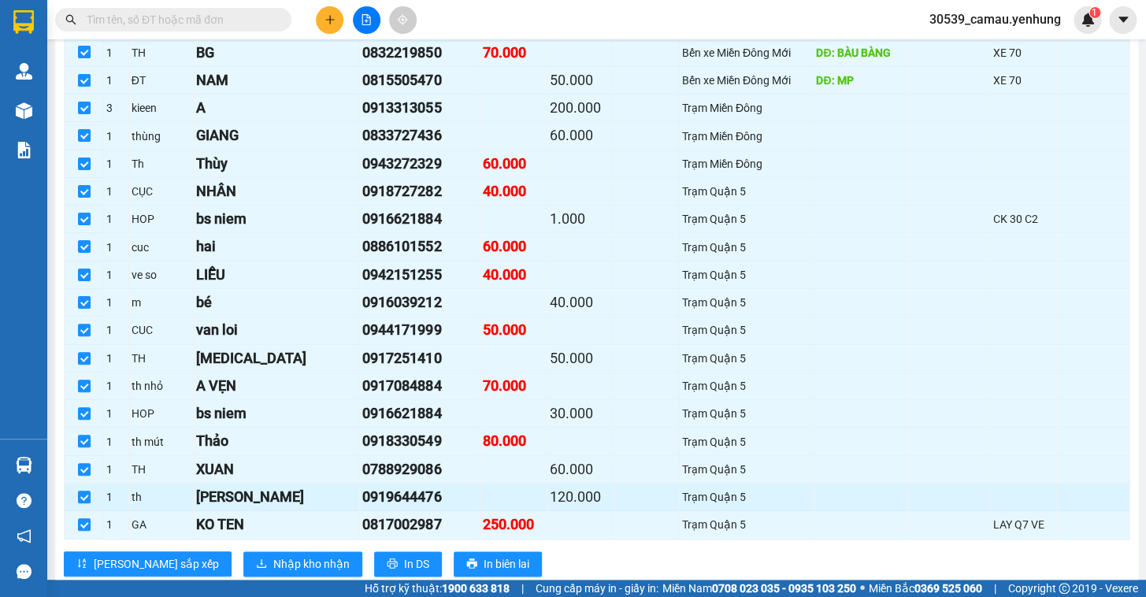
scroll to position [635, 0]
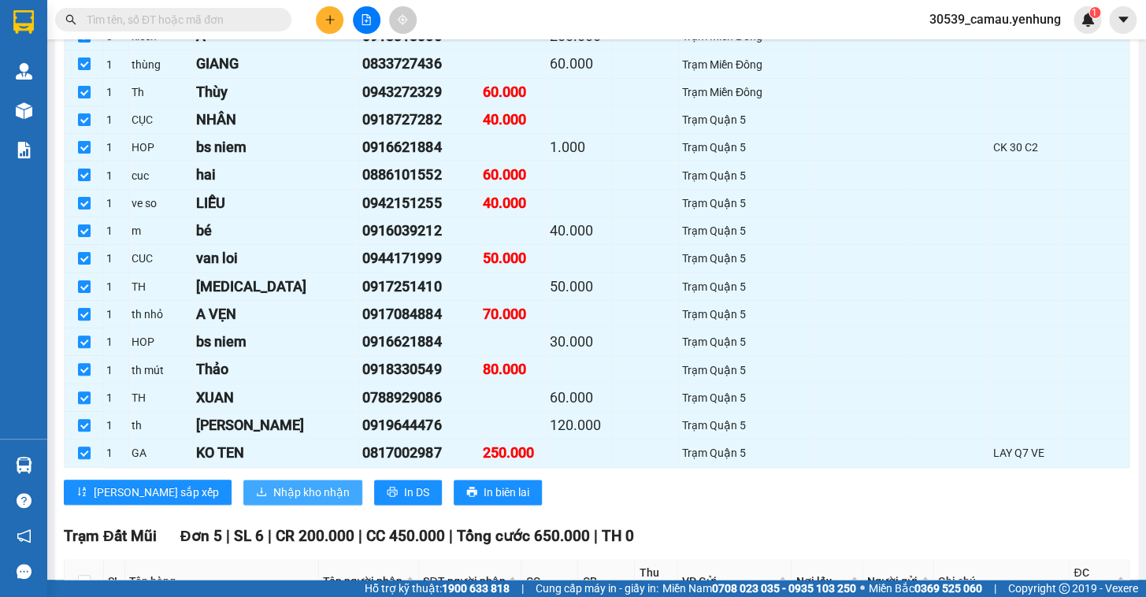
click at [276, 494] on span "Nhập kho nhận" at bounding box center [311, 492] width 76 height 17
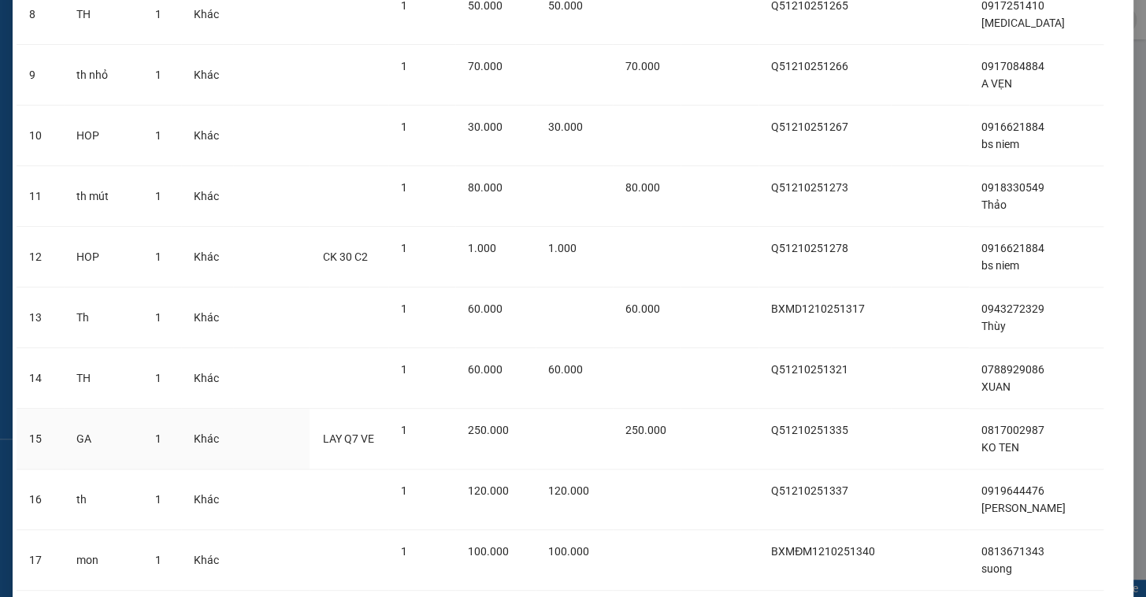
scroll to position [982, 0]
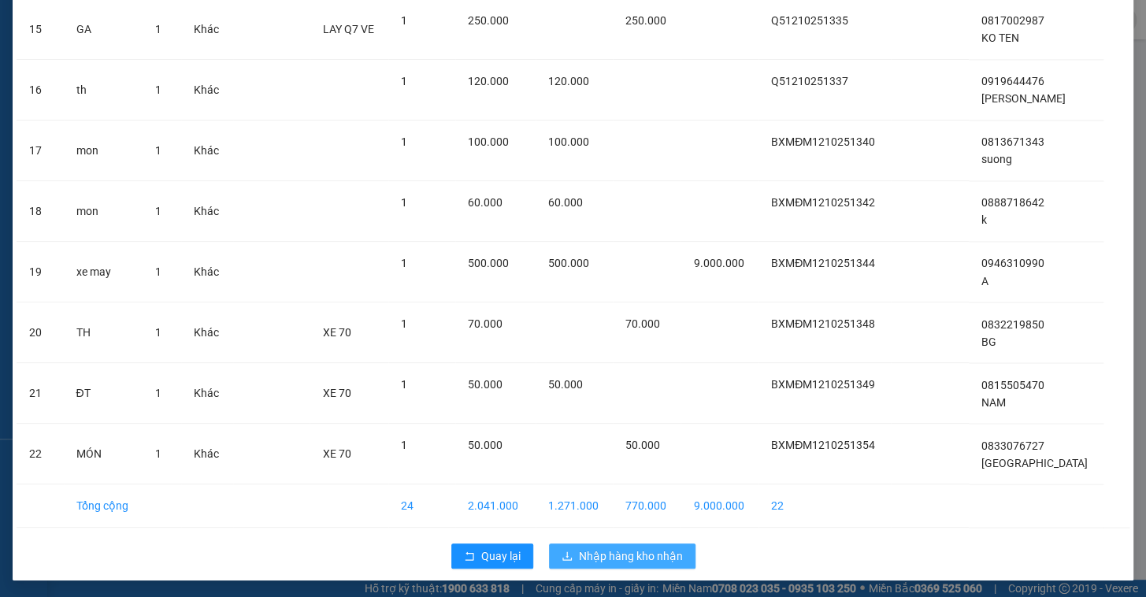
click at [603, 551] on span "Nhập hàng kho nhận" at bounding box center [631, 555] width 104 height 17
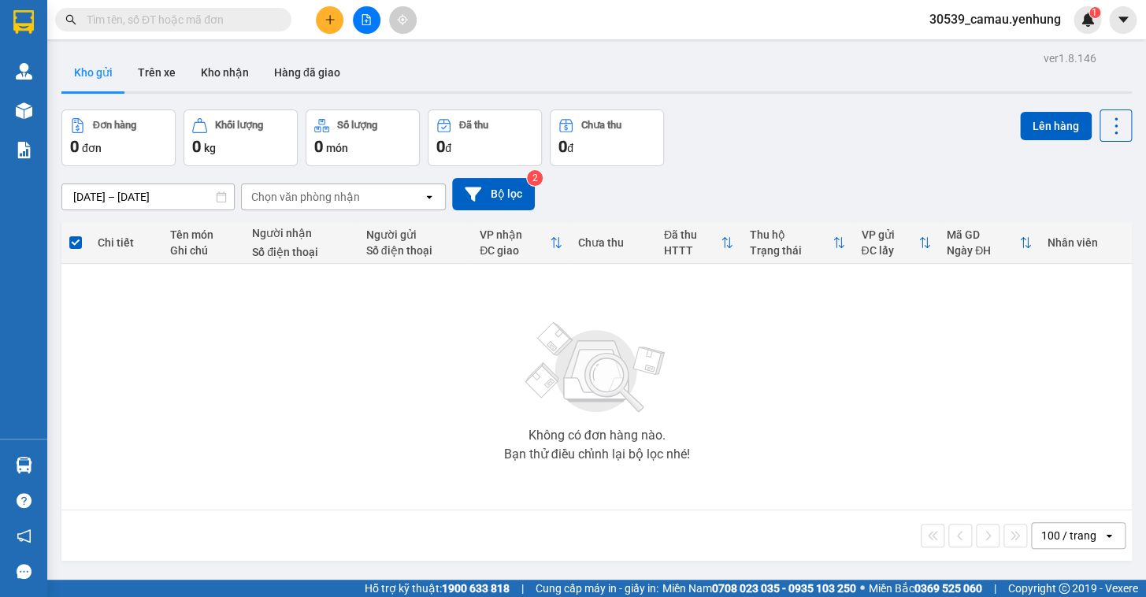
click at [365, 15] on icon "file-add" at bounding box center [366, 19] width 9 height 11
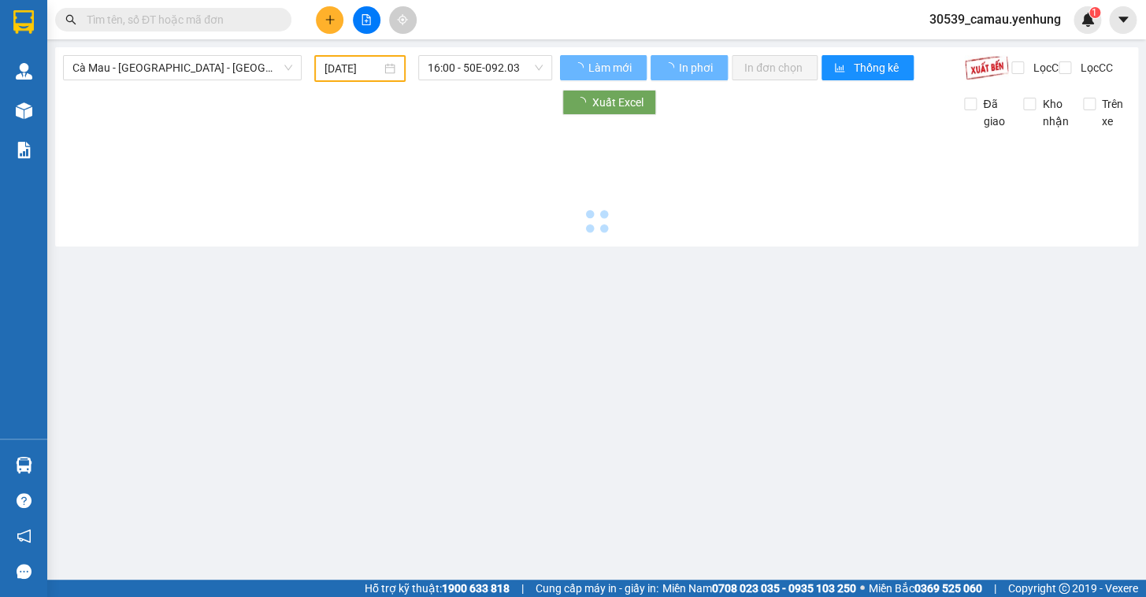
type input "13/10/2025"
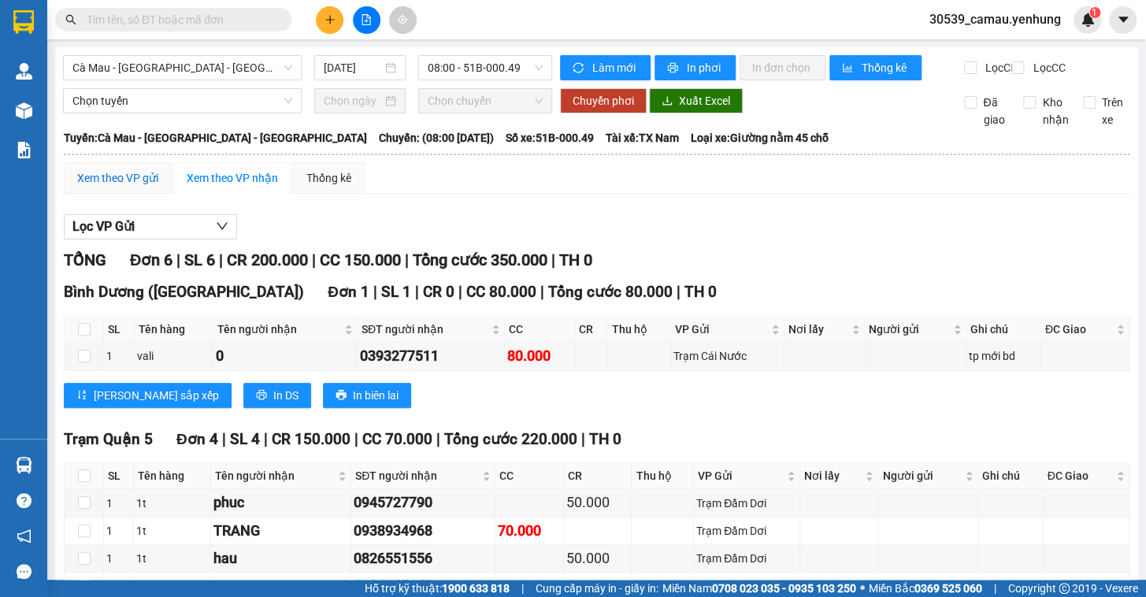
drag, startPoint x: 136, startPoint y: 191, endPoint x: 147, endPoint y: 189, distance: 10.4
click at [136, 187] on div "Xem theo VP gửi" at bounding box center [117, 177] width 81 height 17
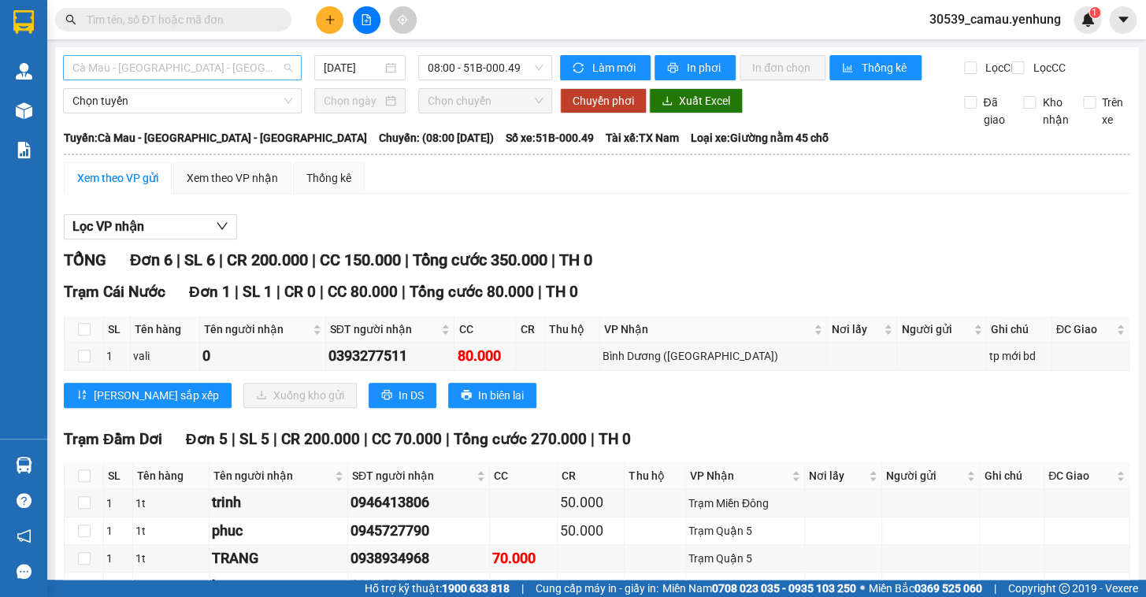
click at [255, 72] on span "Cà Mau - Sài Gòn - Đồng Nai" at bounding box center [182, 68] width 220 height 24
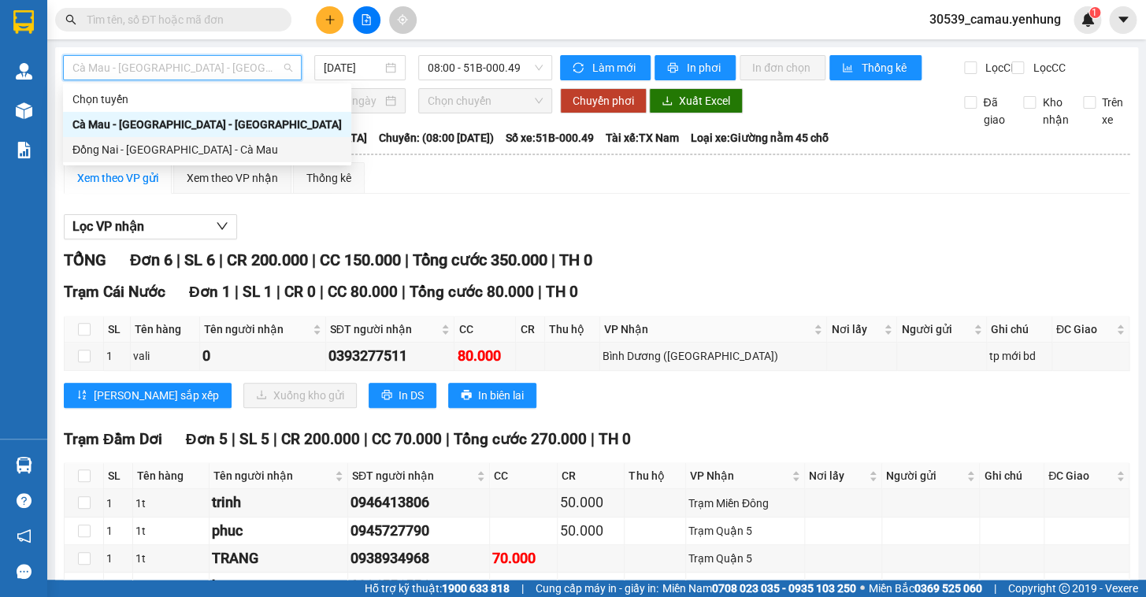
click at [198, 139] on div "Đồng Nai - Sài Gòn - Cà Mau" at bounding box center [207, 149] width 288 height 25
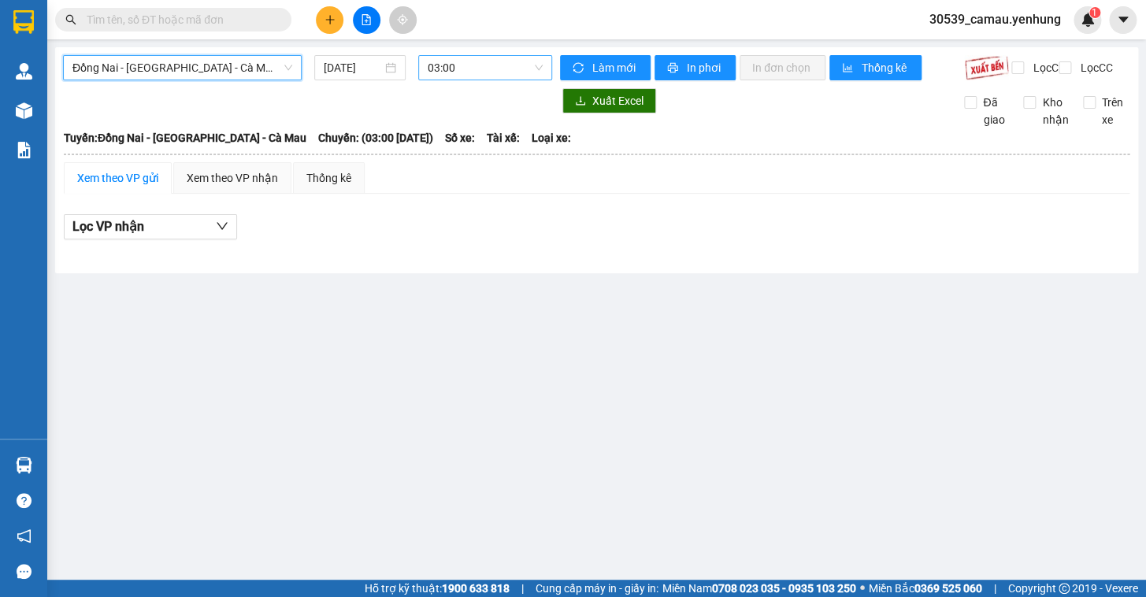
click at [460, 70] on span "03:00" at bounding box center [485, 68] width 115 height 24
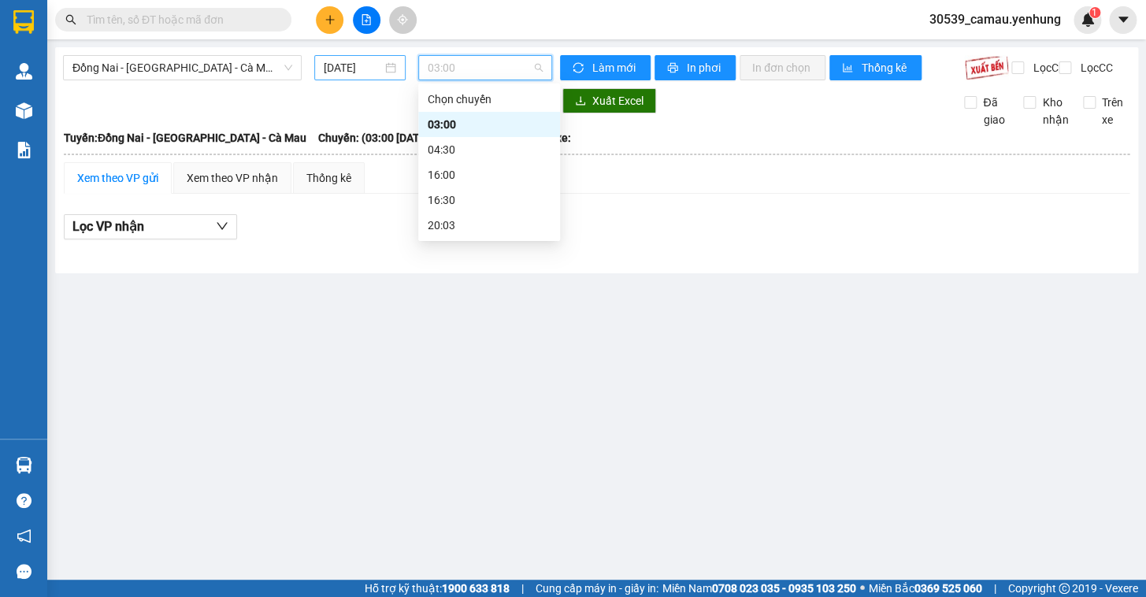
click at [352, 67] on input "13/10/2025" at bounding box center [353, 67] width 59 height 17
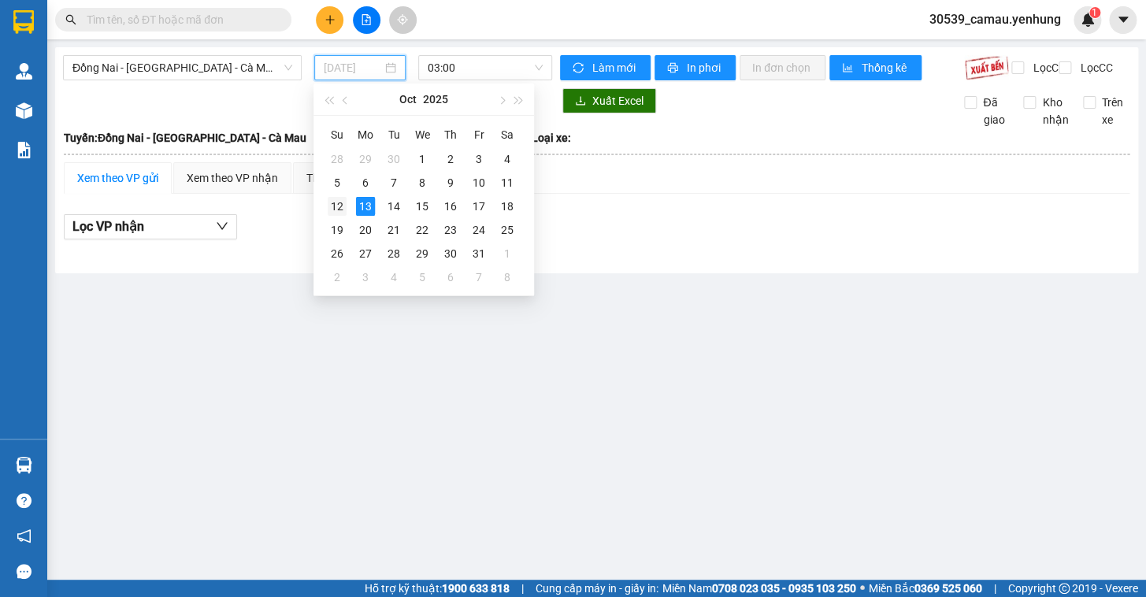
click at [331, 201] on div "12" at bounding box center [337, 206] width 19 height 19
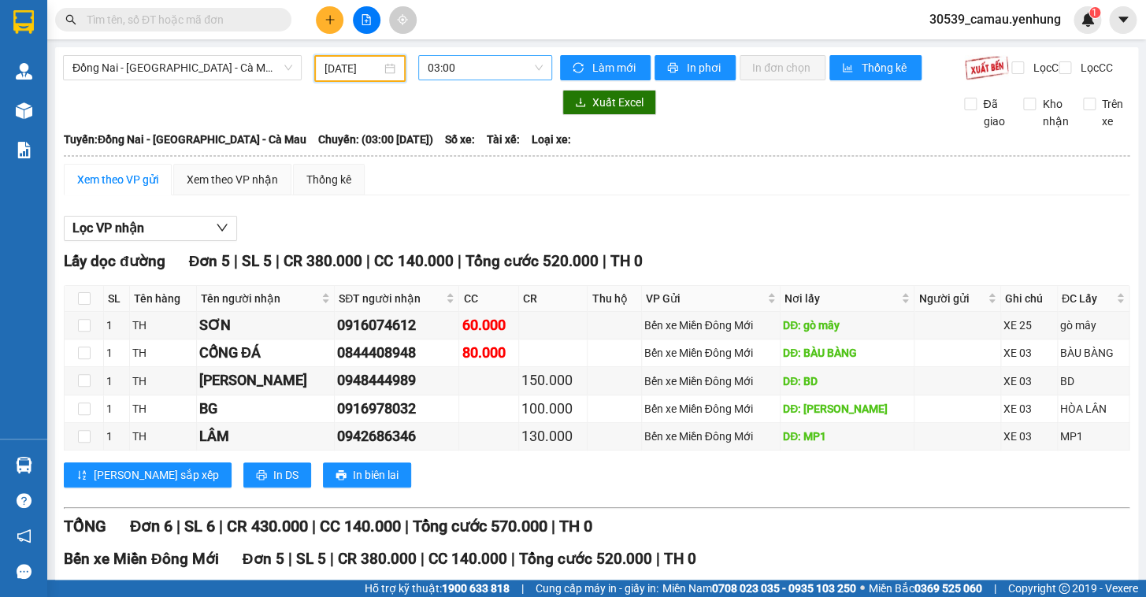
click at [445, 70] on span "03:00" at bounding box center [485, 68] width 115 height 24
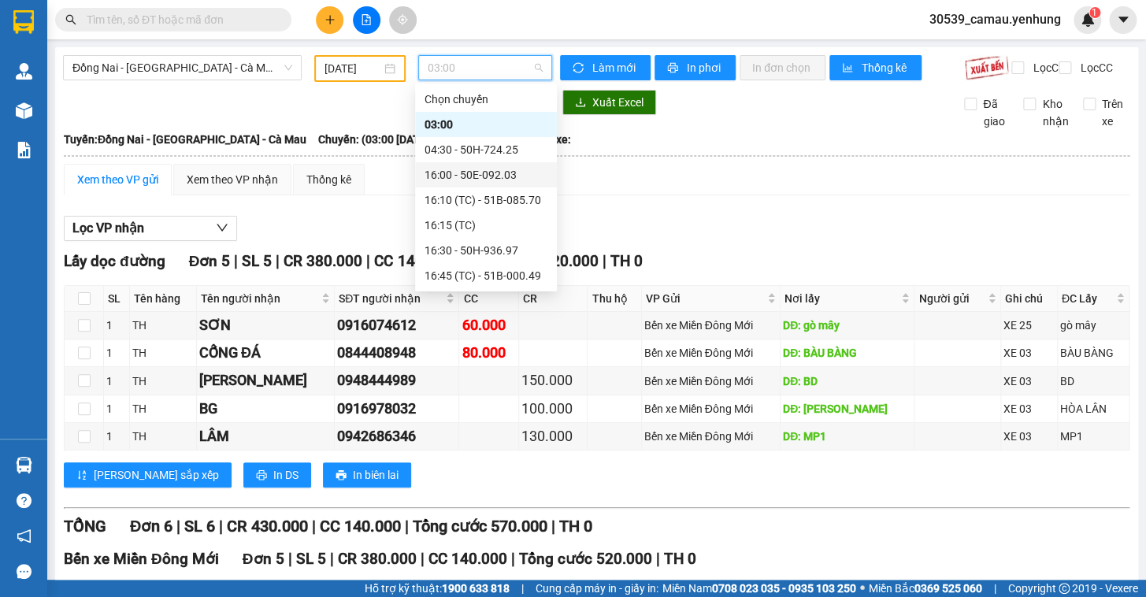
click at [464, 176] on div "16:00 - 50E-092.03" at bounding box center [486, 174] width 123 height 17
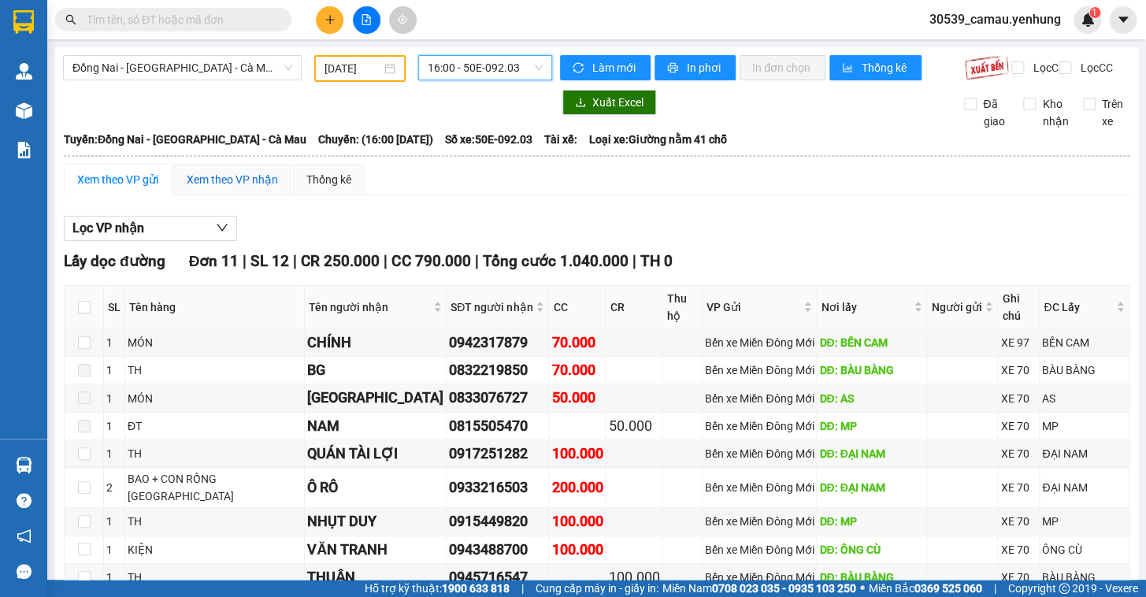
click at [203, 188] on div "Xem theo VP nhận" at bounding box center [232, 179] width 91 height 17
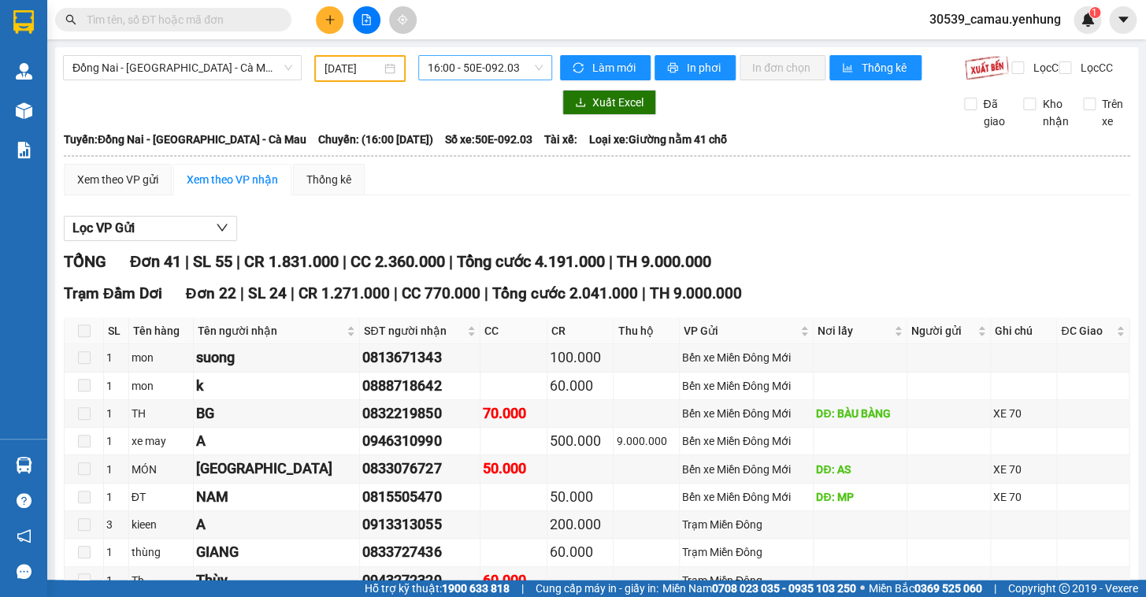
click at [491, 67] on span "16:00 - 50E-092.03" at bounding box center [485, 68] width 115 height 24
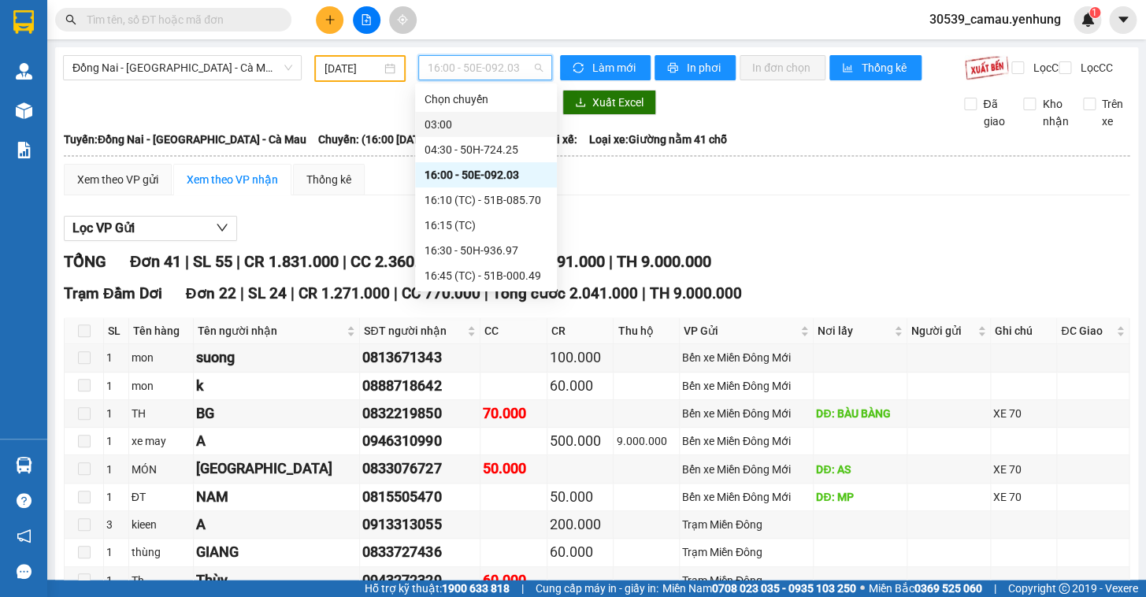
click at [467, 118] on div "03:00" at bounding box center [486, 124] width 123 height 17
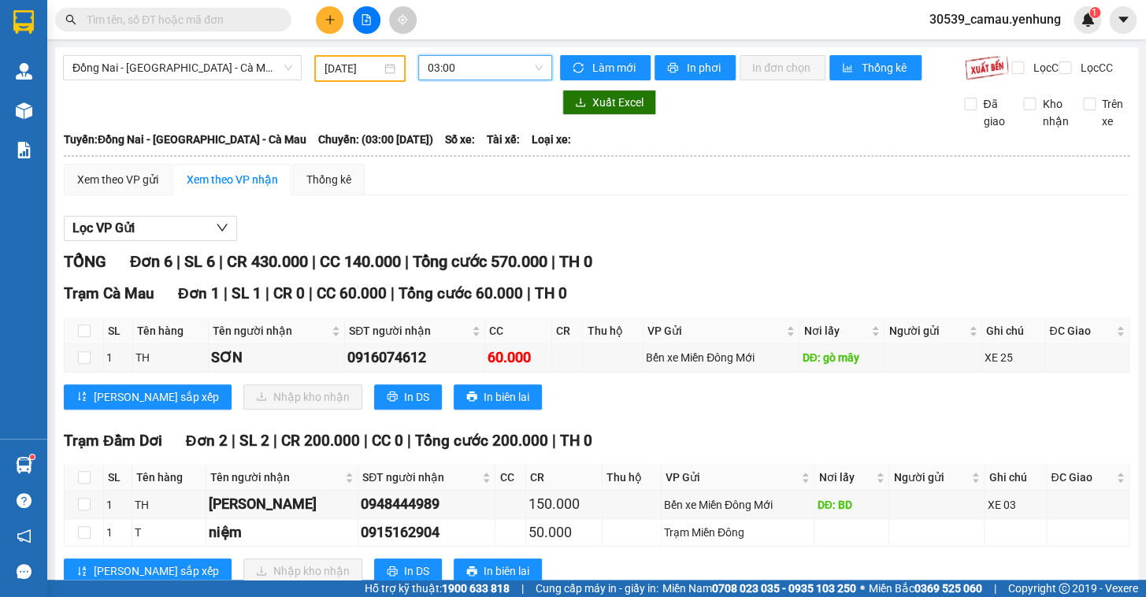
click at [447, 64] on span "03:00" at bounding box center [485, 68] width 115 height 24
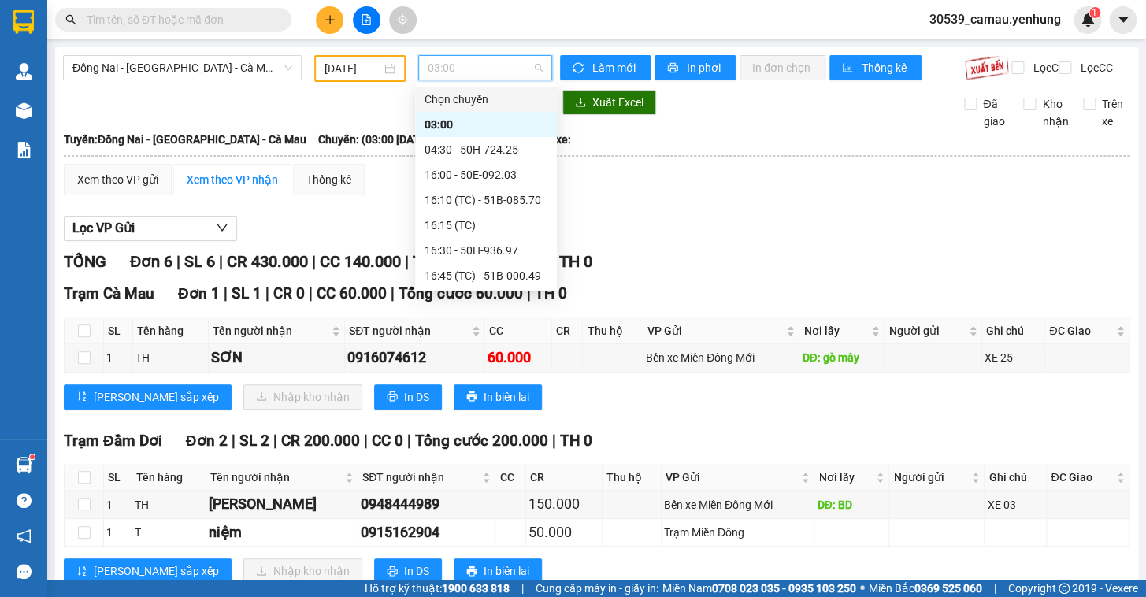
click at [383, 69] on div "12/10/2025" at bounding box center [361, 68] width 72 height 17
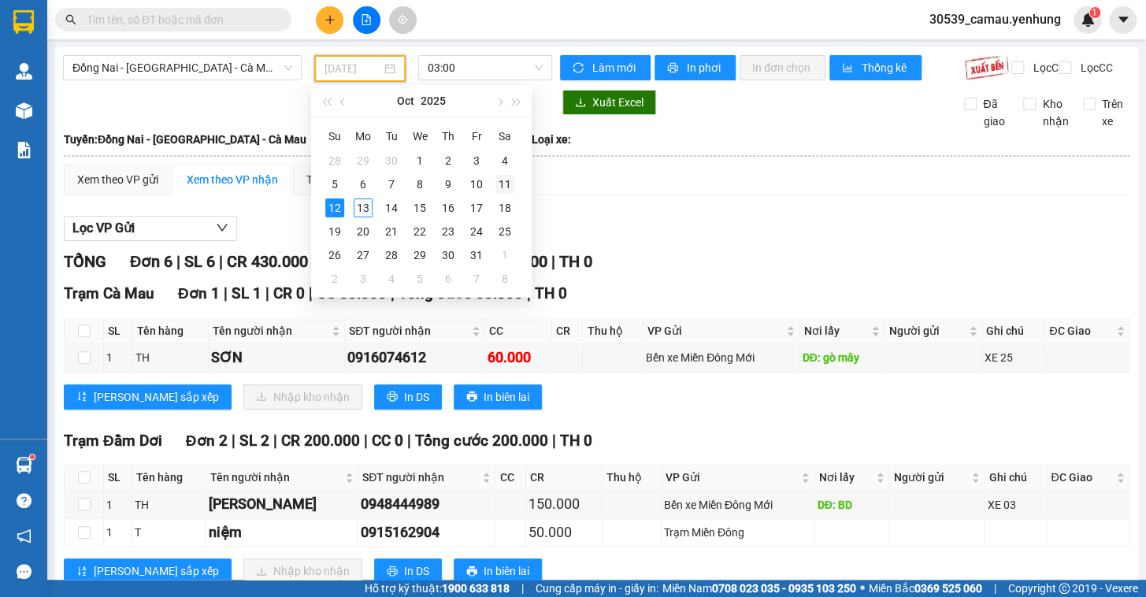
click at [497, 184] on div "11" at bounding box center [504, 184] width 19 height 19
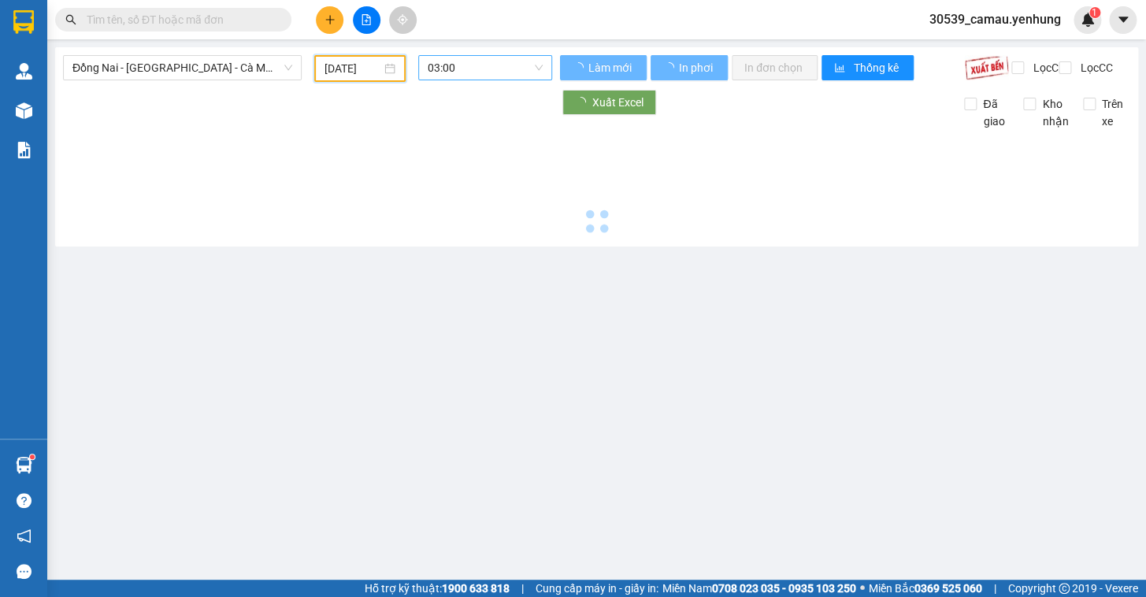
type input "11/10/2025"
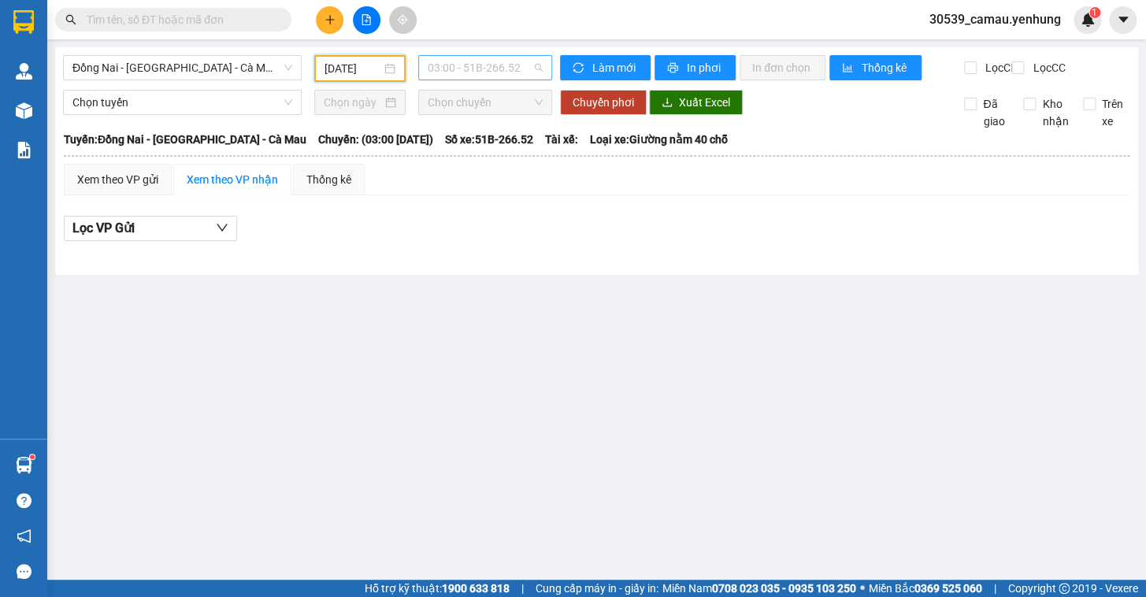
click at [498, 72] on span "03:00 - 51B-266.52" at bounding box center [485, 68] width 115 height 24
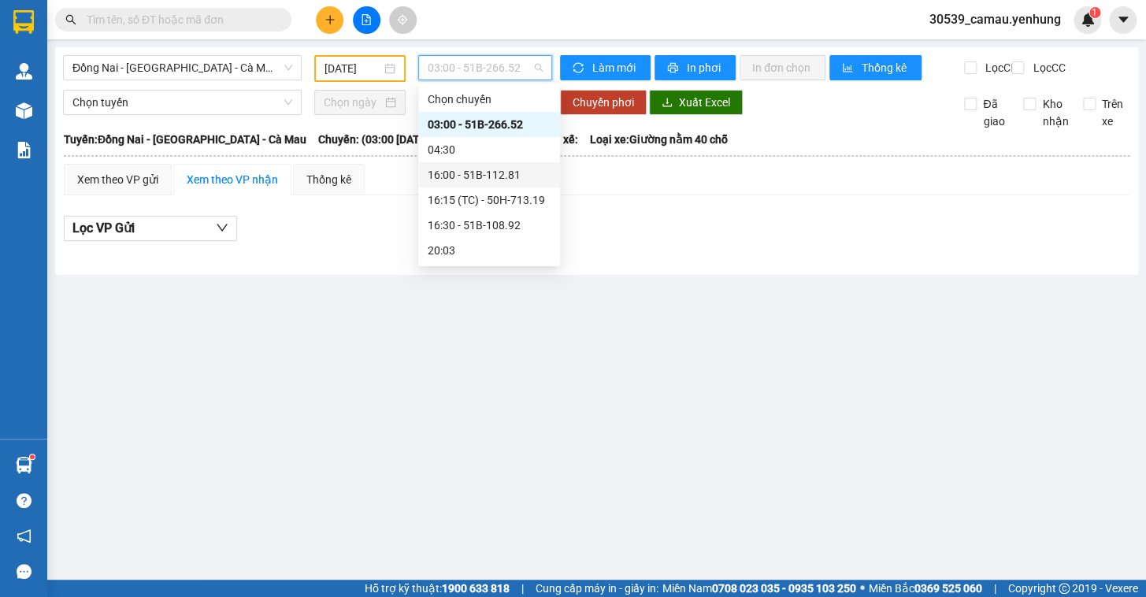
click at [480, 173] on div "16:00 - 51B-112.81" at bounding box center [489, 174] width 123 height 17
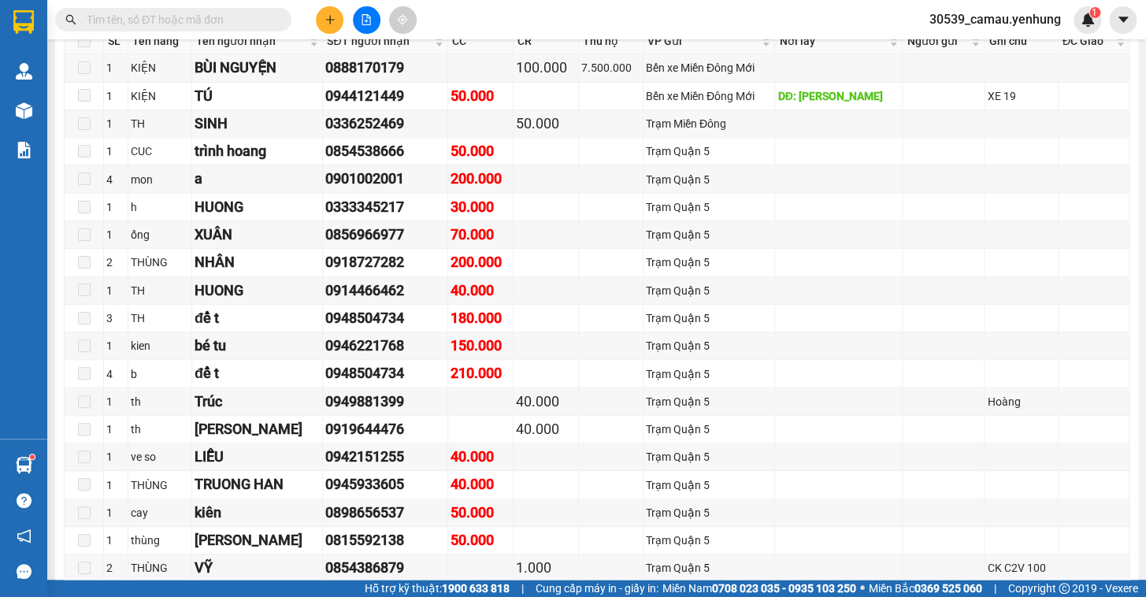
scroll to position [2356, 0]
